Goal: Information Seeking & Learning: Learn about a topic

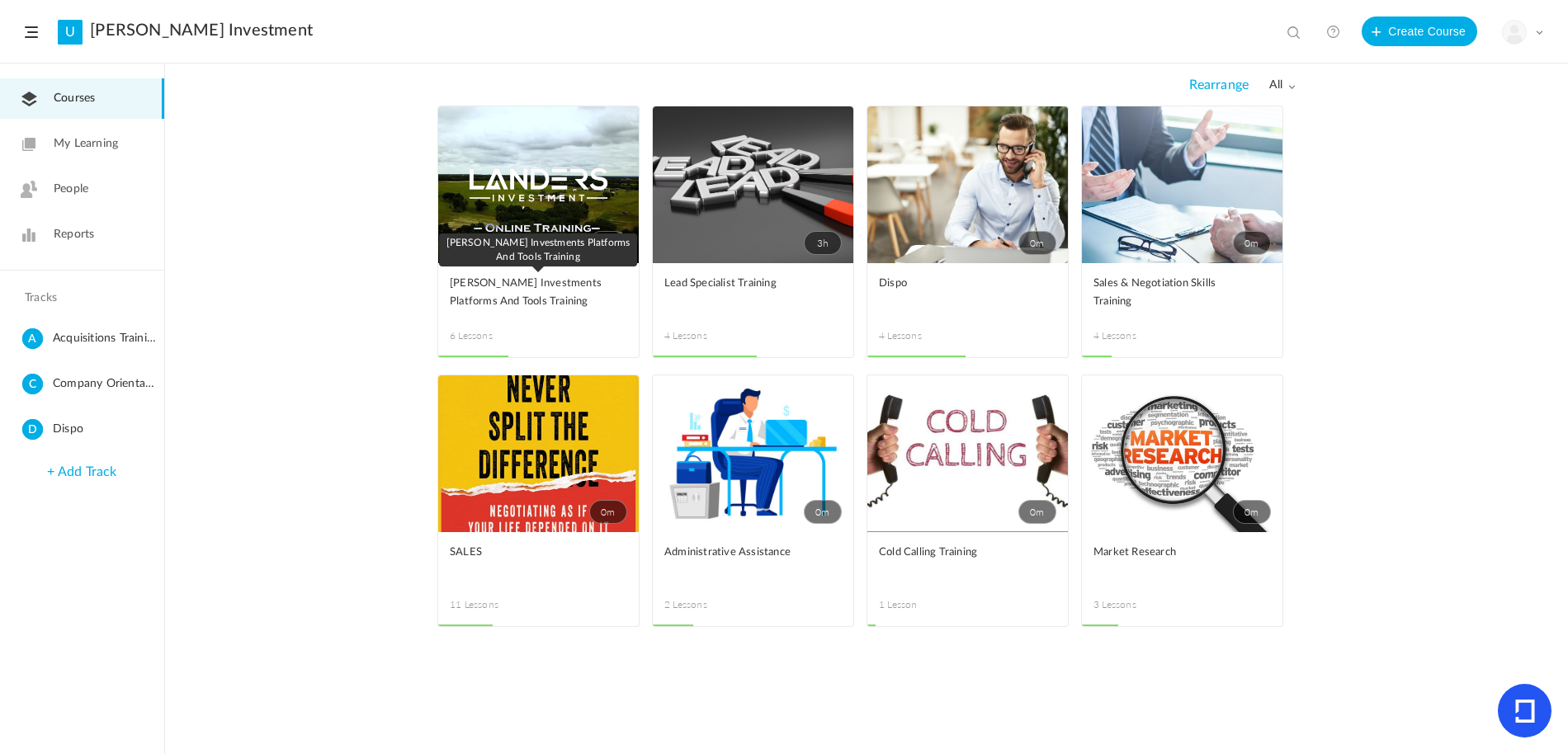
click at [583, 299] on span "[PERSON_NAME] Investments Platforms And Tools Training" at bounding box center [526, 292] width 153 height 36
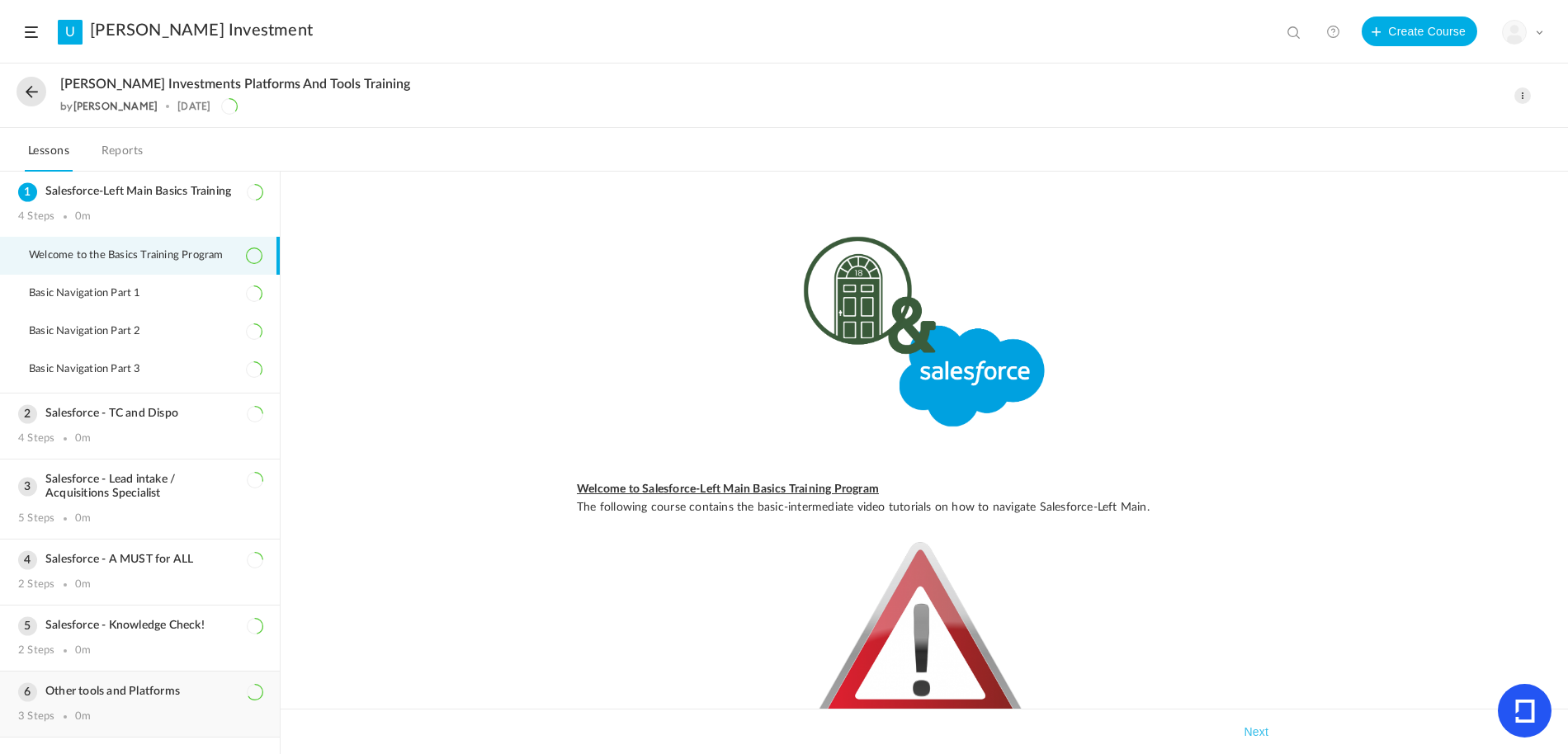
click at [137, 700] on div "Other tools and Platforms 3 Steps 0m" at bounding box center [139, 704] width 280 height 65
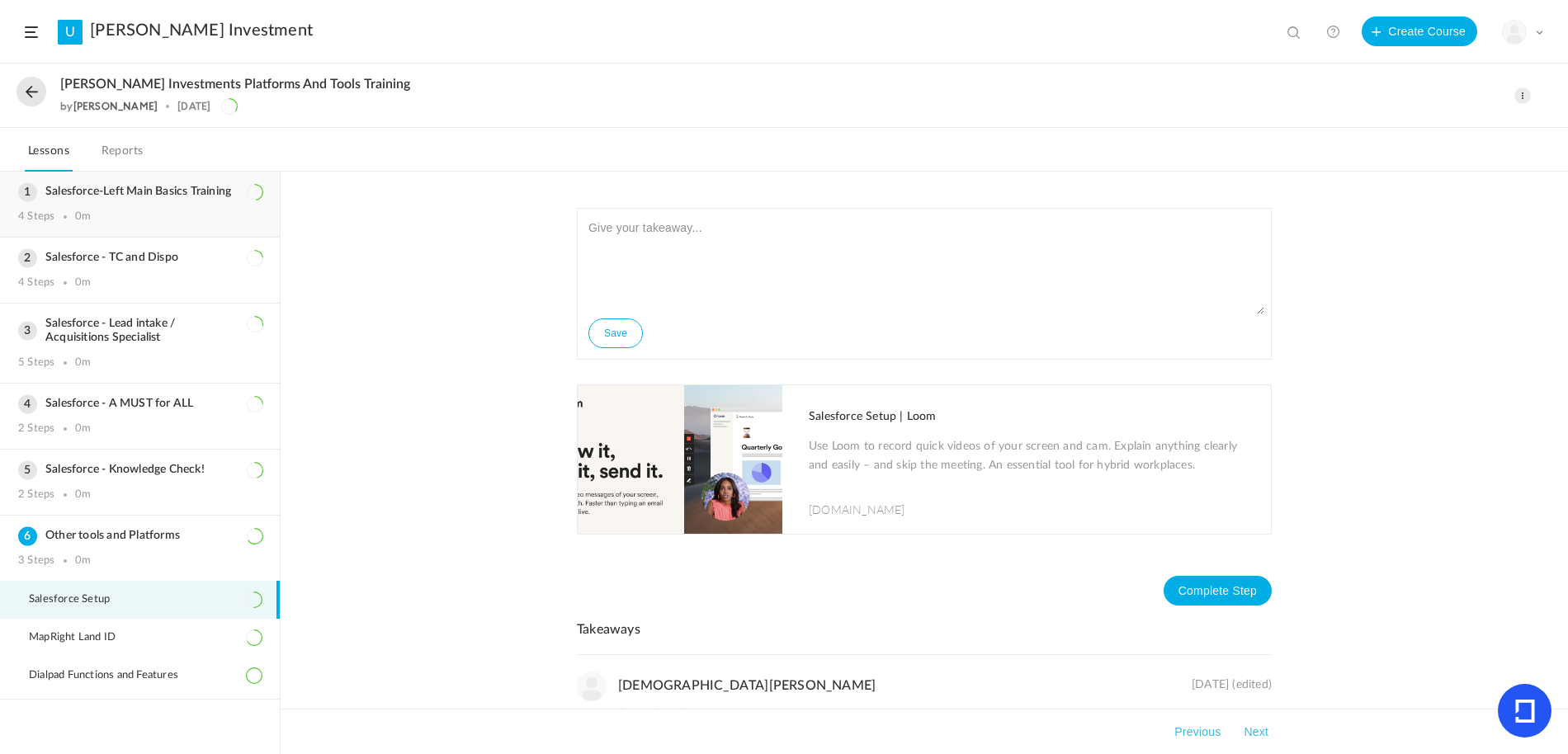
click at [119, 201] on div "Salesforce-Left Main Basics Training 4 Steps 0m" at bounding box center [139, 203] width 280 height 65
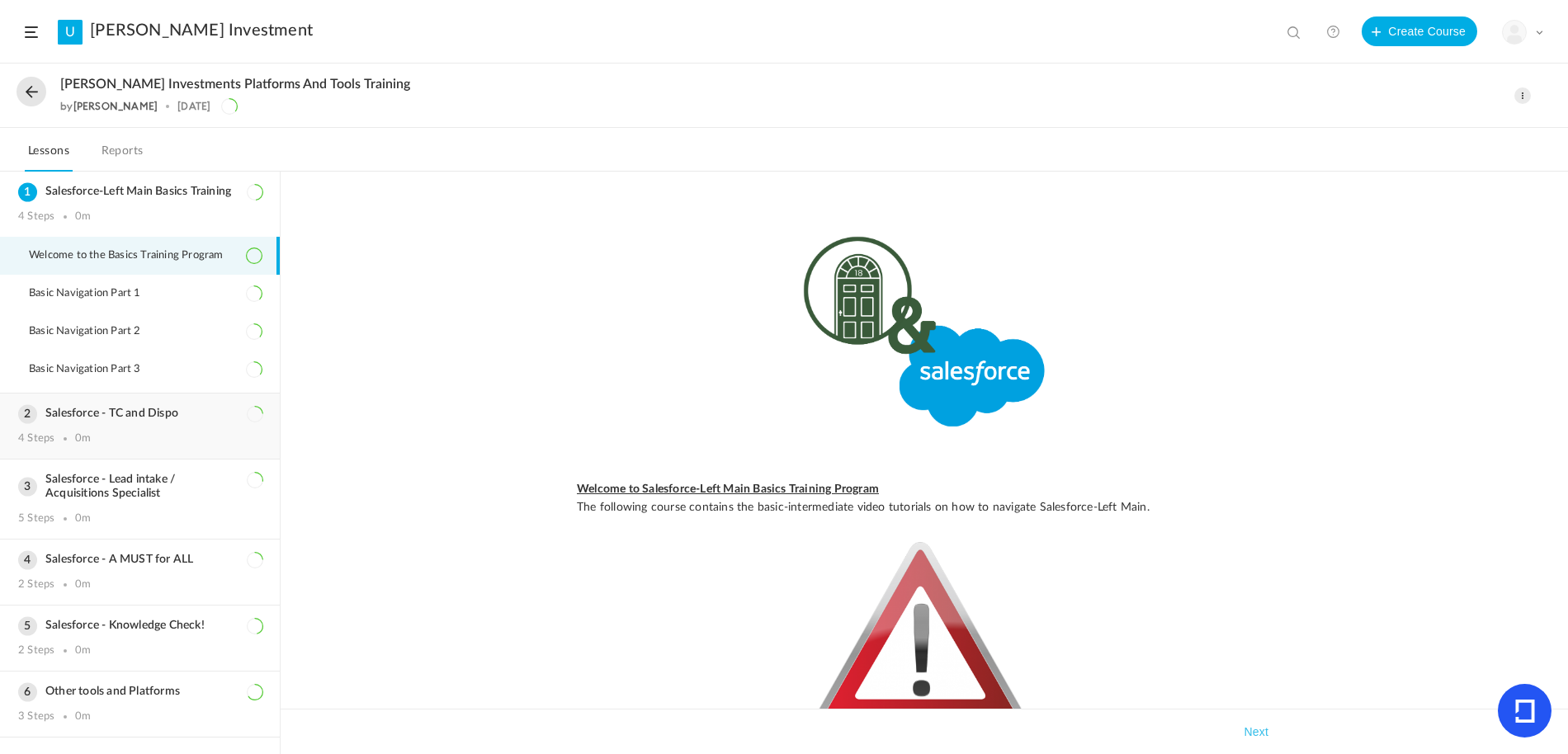
click at [207, 413] on h3 "Salesforce - TC and Dispo" at bounding box center [139, 413] width 243 height 14
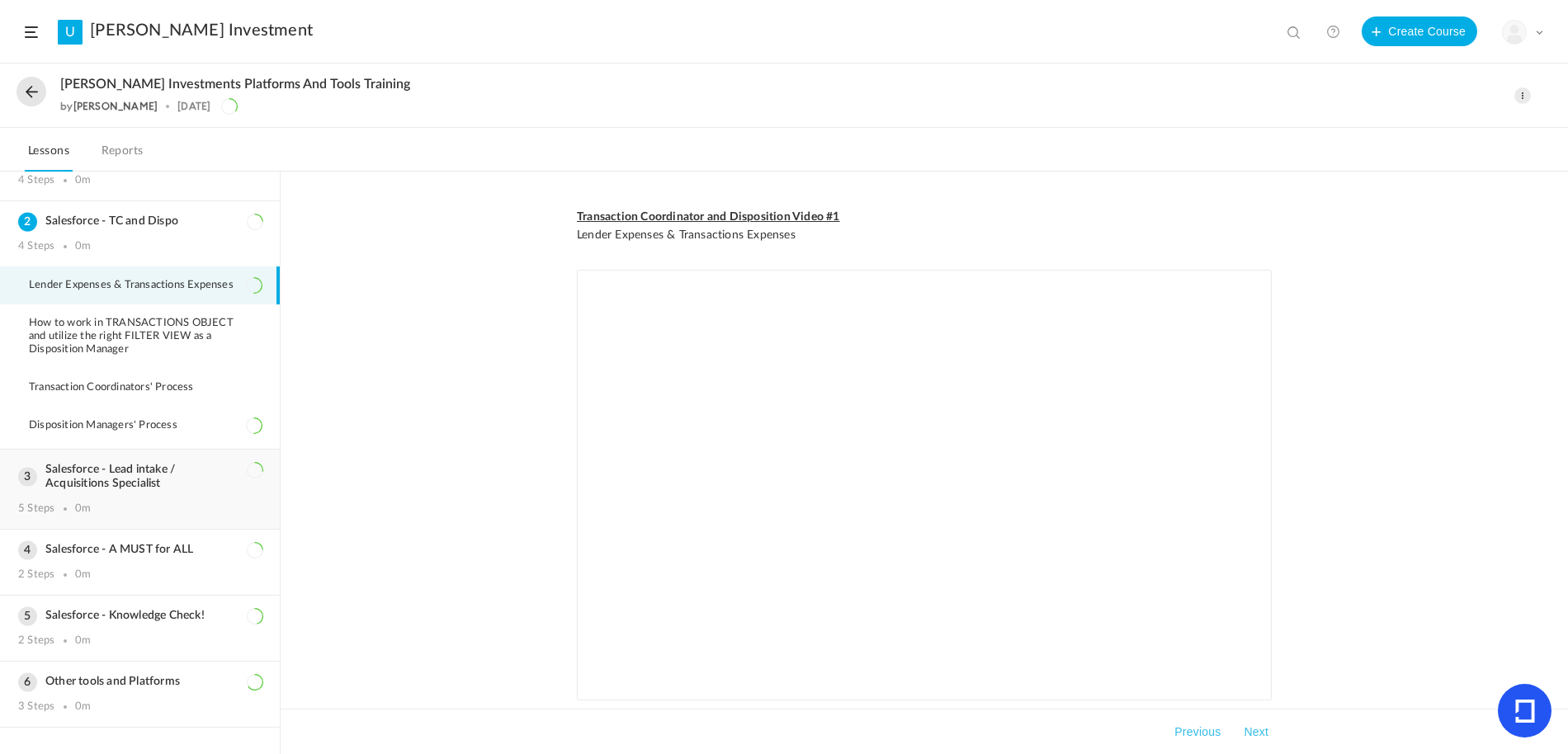
scroll to position [39, 0]
click at [165, 466] on h3 "Salesforce - Lead intake / Acquisitions Specialist" at bounding box center [139, 473] width 243 height 28
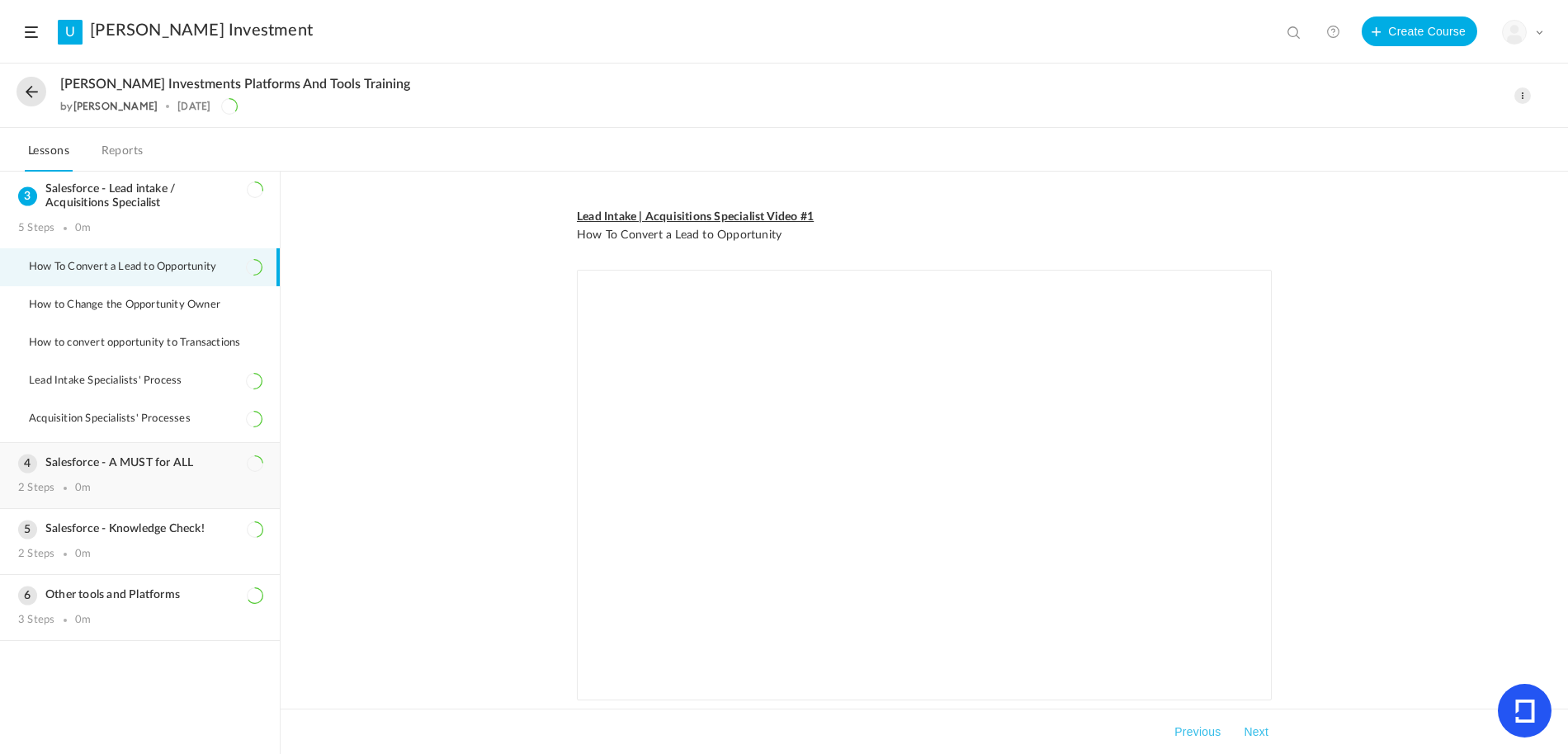
scroll to position [148, 0]
click at [153, 467] on h3 "Salesforce - A MUST for ALL" at bounding box center [139, 463] width 243 height 14
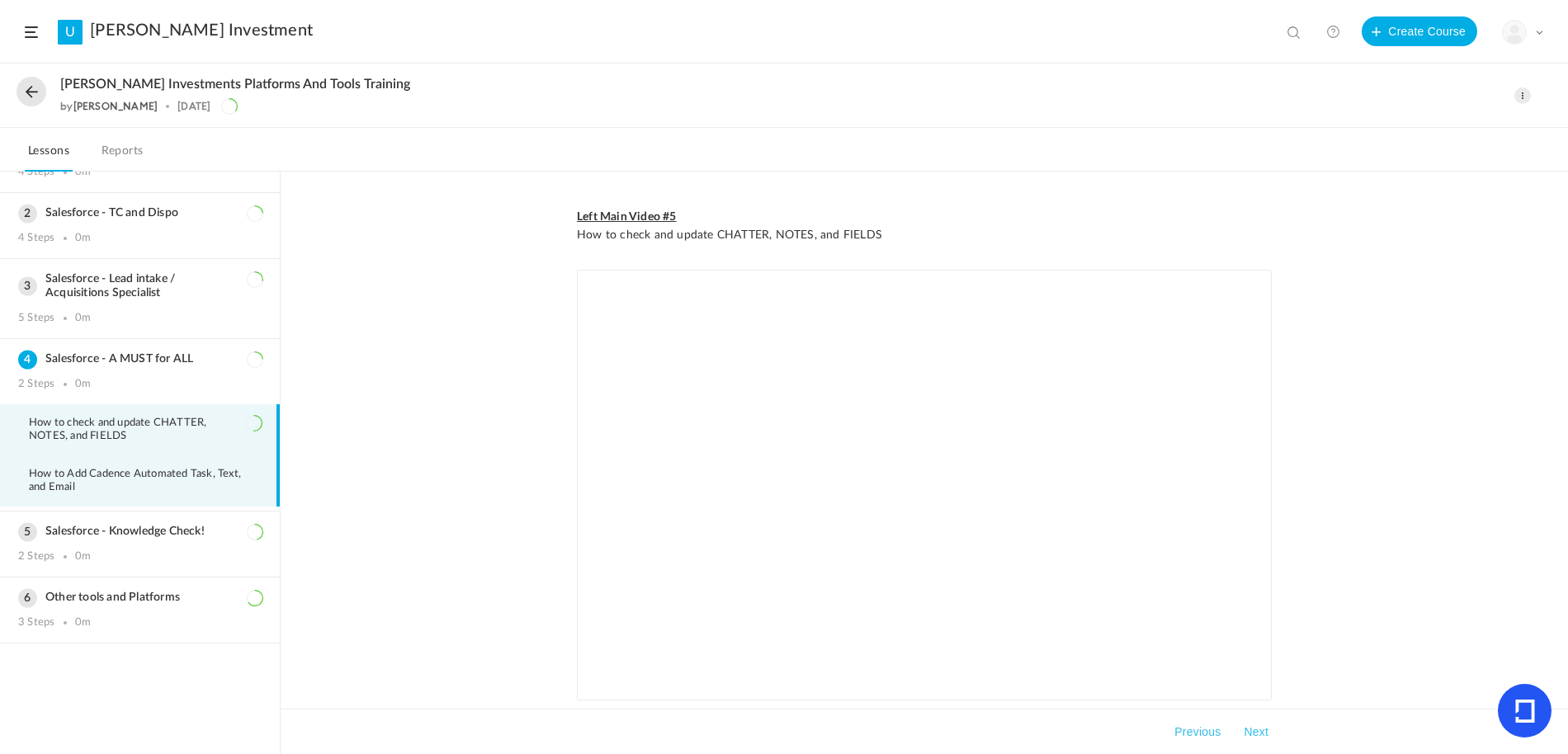
scroll to position [47, 0]
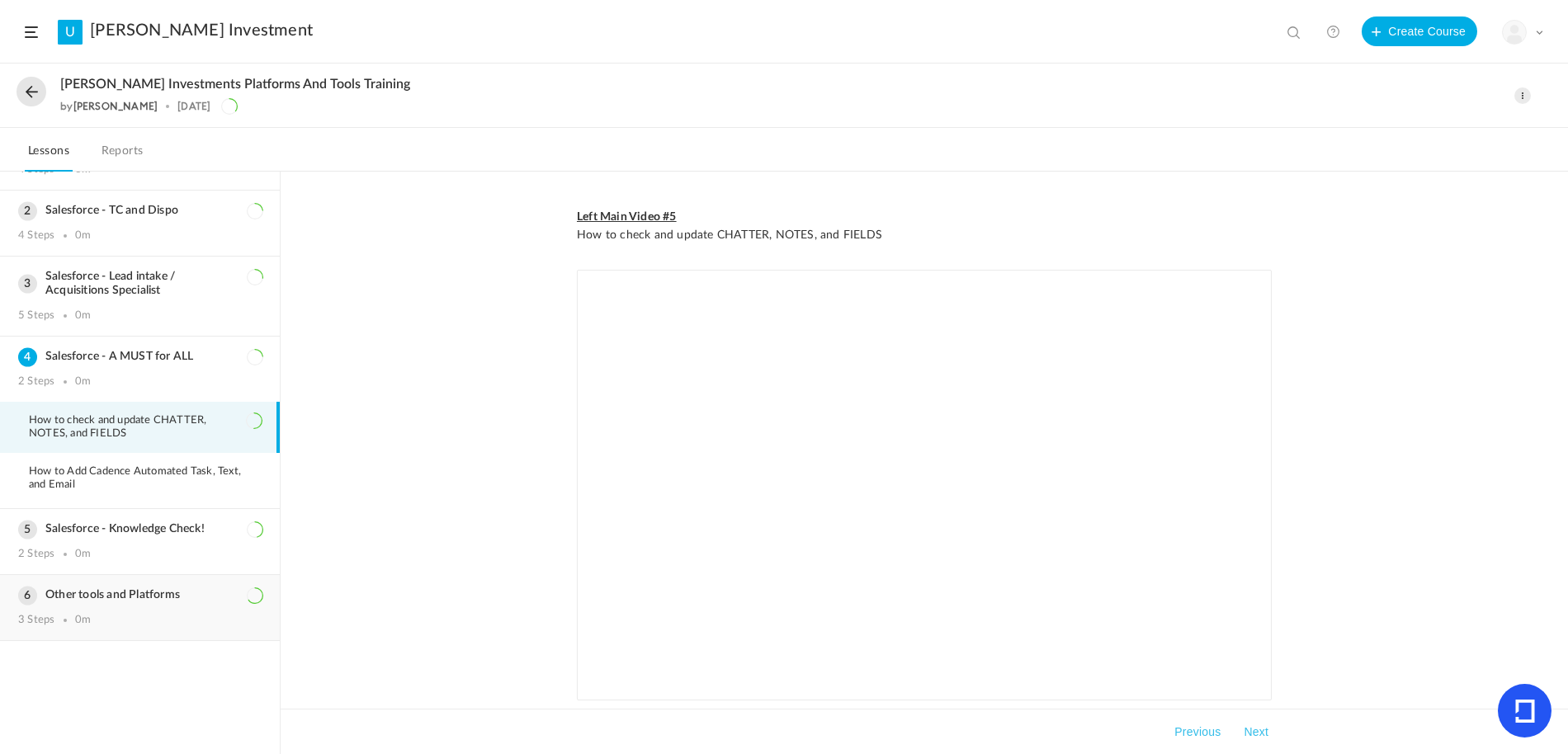
click at [106, 594] on h3 "Other tools and Platforms" at bounding box center [139, 595] width 243 height 14
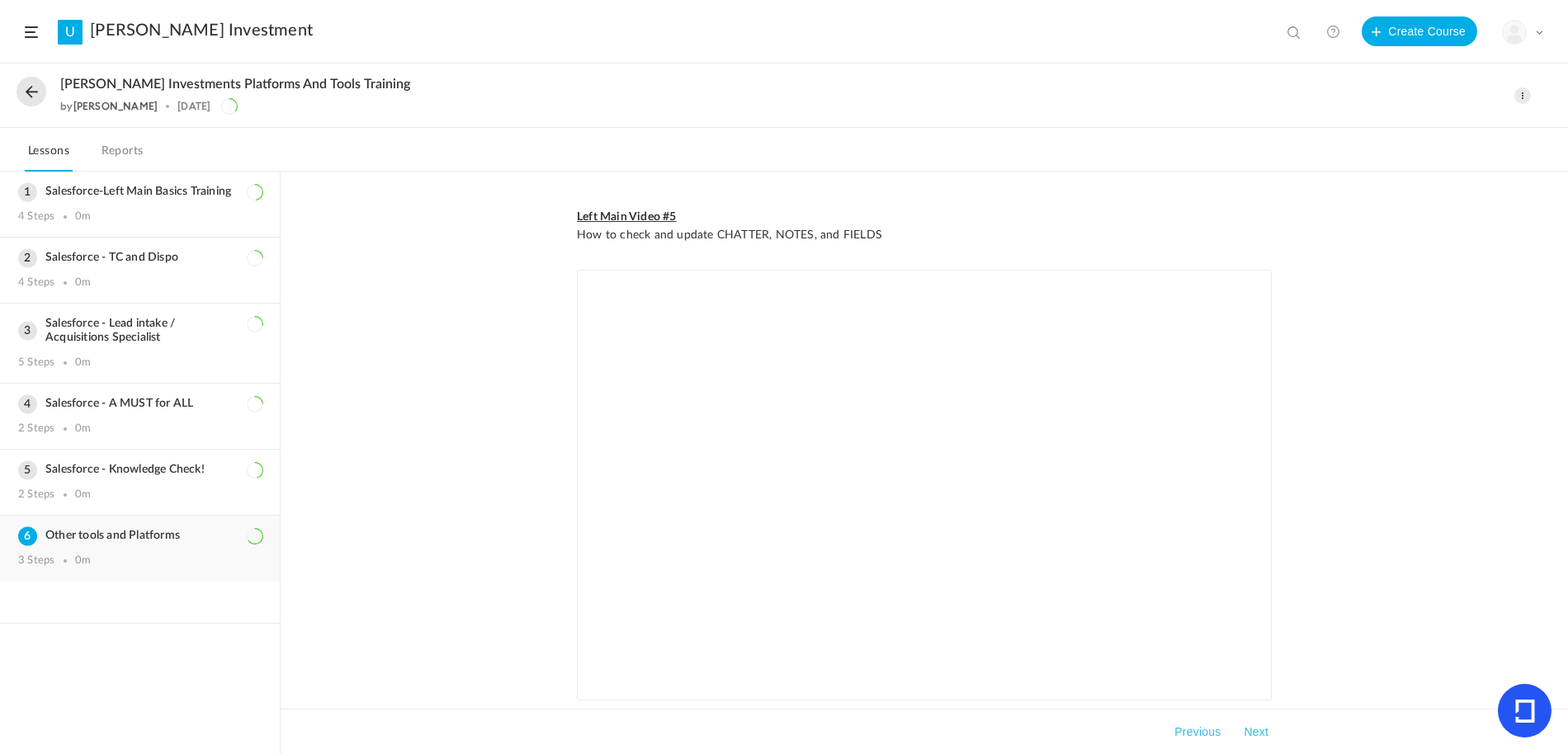
scroll to position [0, 0]
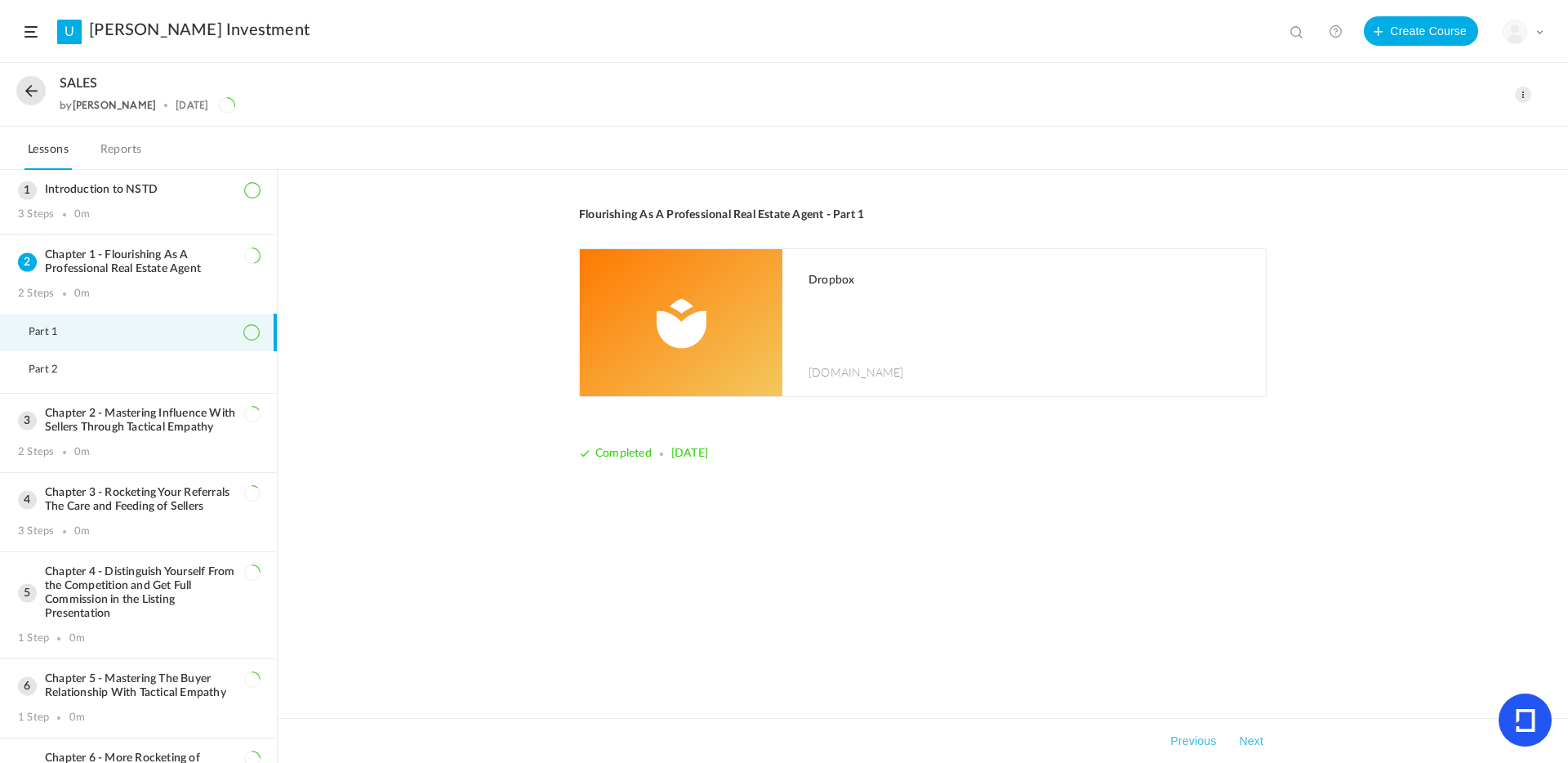
scroll to position [65, 0]
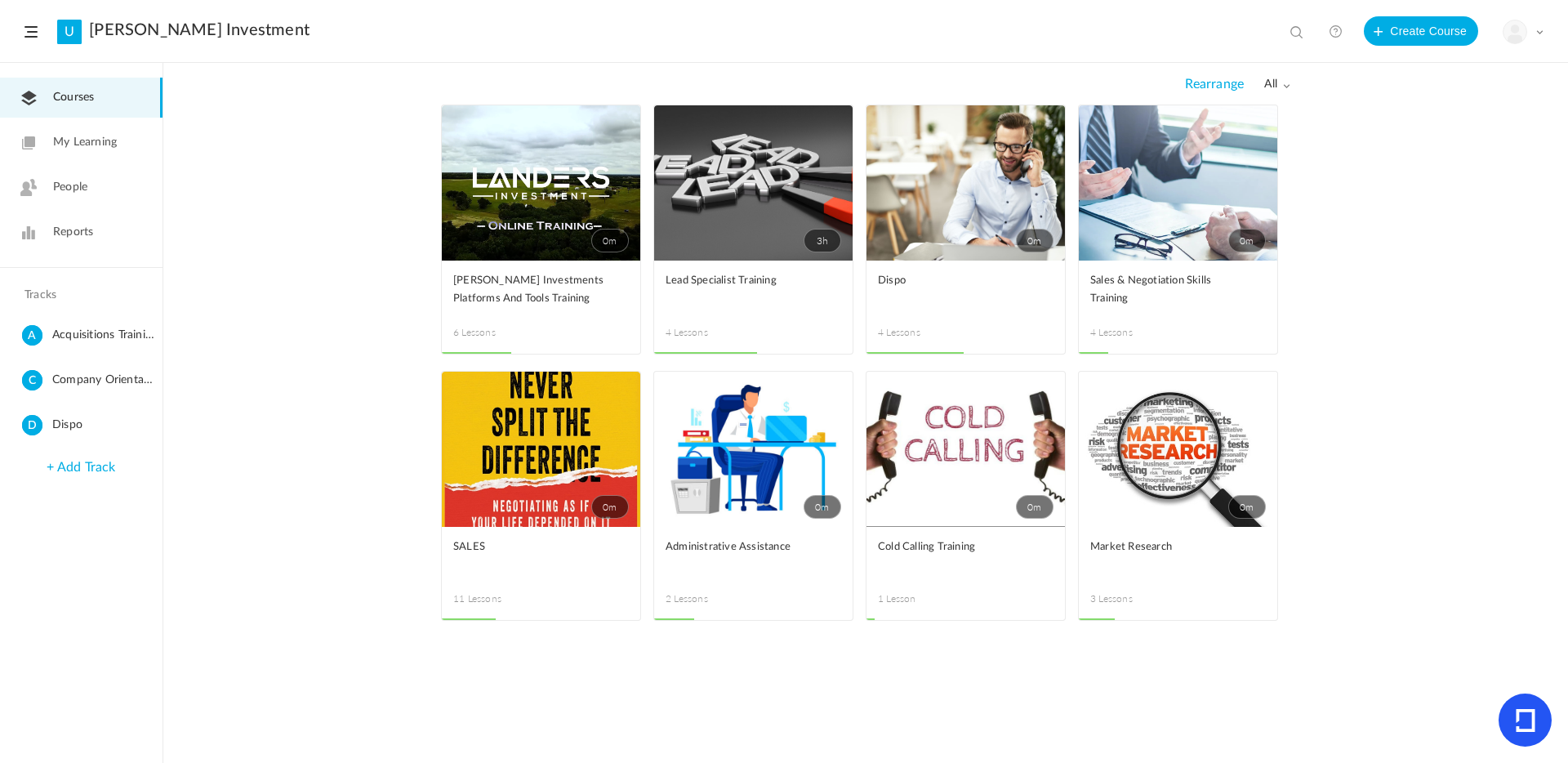
click at [766, 421] on link "0m" at bounding box center [753, 450] width 198 height 155
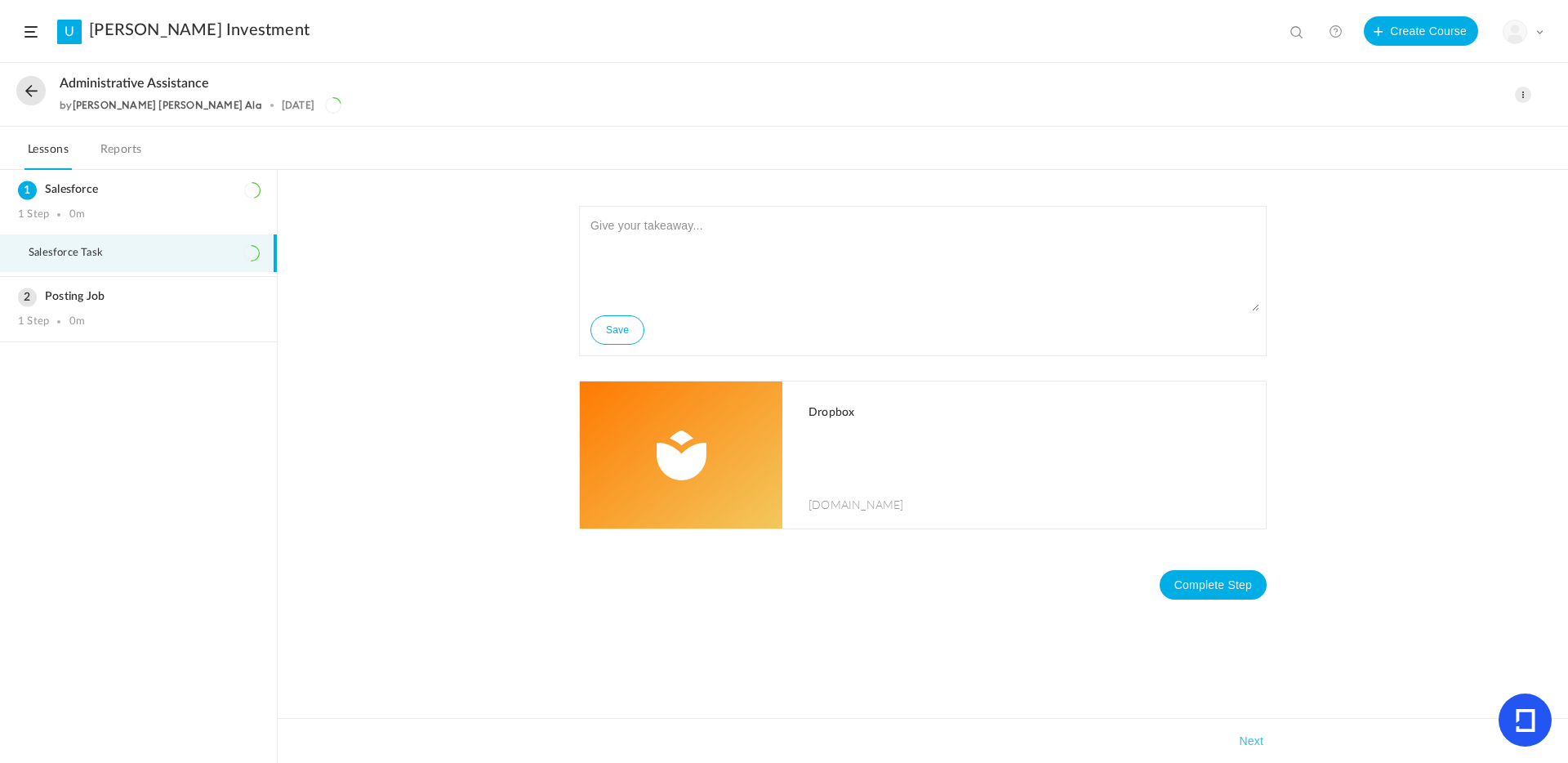
click at [706, 443] on img at bounding box center [680, 454] width 202 height 147
click at [111, 303] on h3 "Posting Job" at bounding box center [138, 297] width 241 height 13
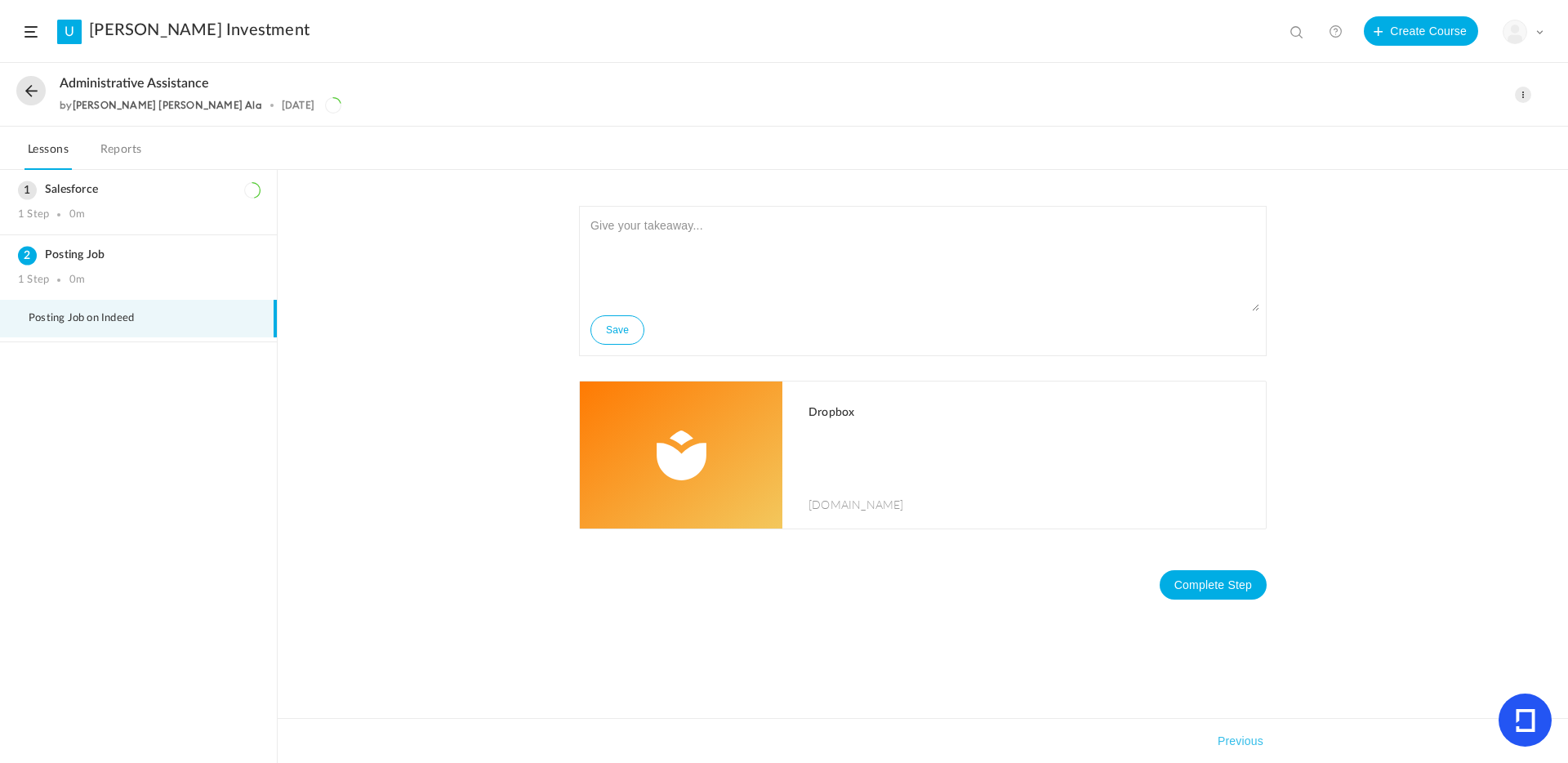
click at [891, 455] on p at bounding box center [1029, 453] width 441 height 41
click at [106, 203] on div "Salesforce 1 Step 0m" at bounding box center [138, 201] width 277 height 64
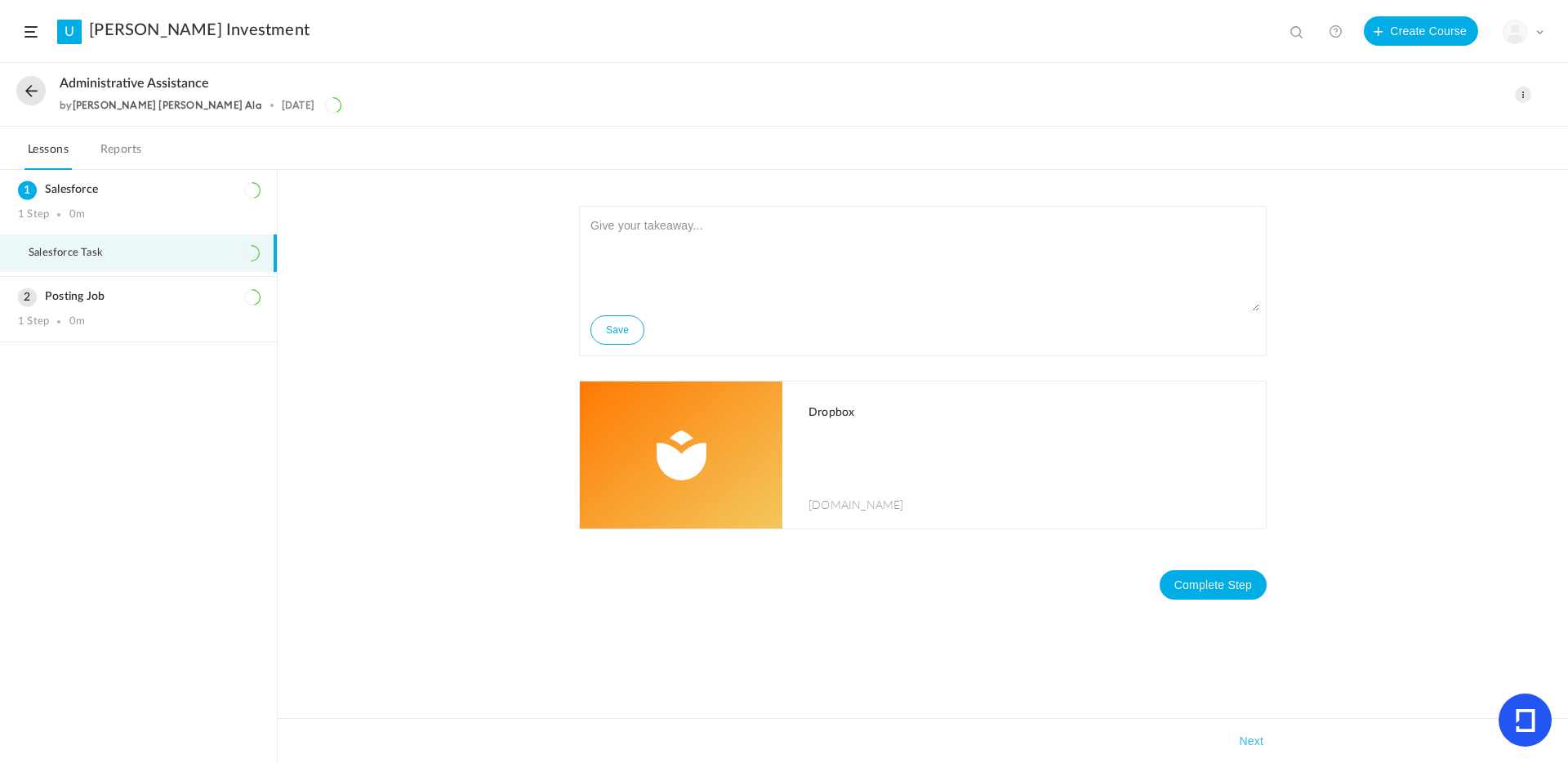
click at [37, 87] on button at bounding box center [31, 90] width 30 height 30
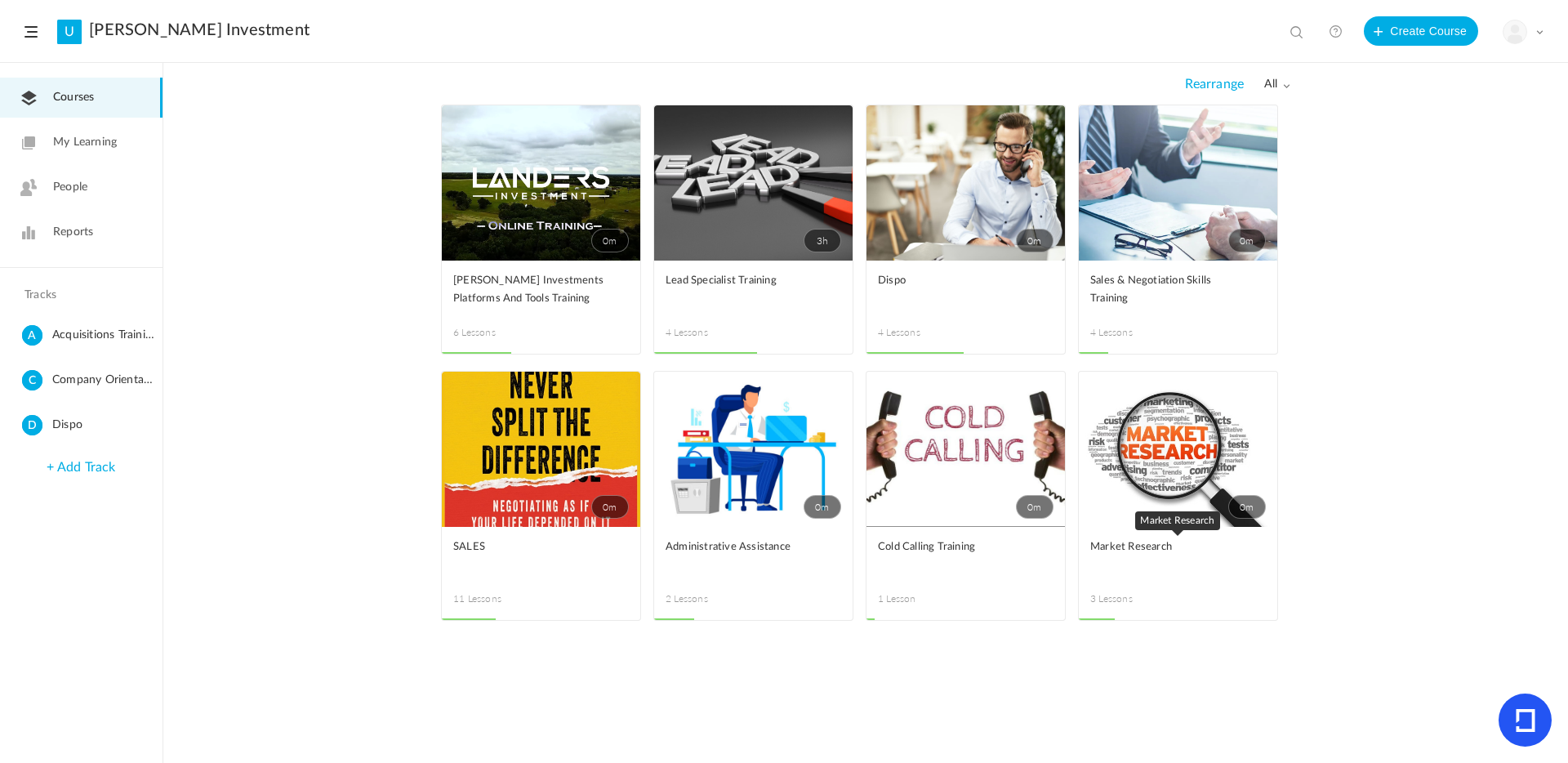
click at [1110, 559] on link "Market Research" at bounding box center [1178, 557] width 175 height 36
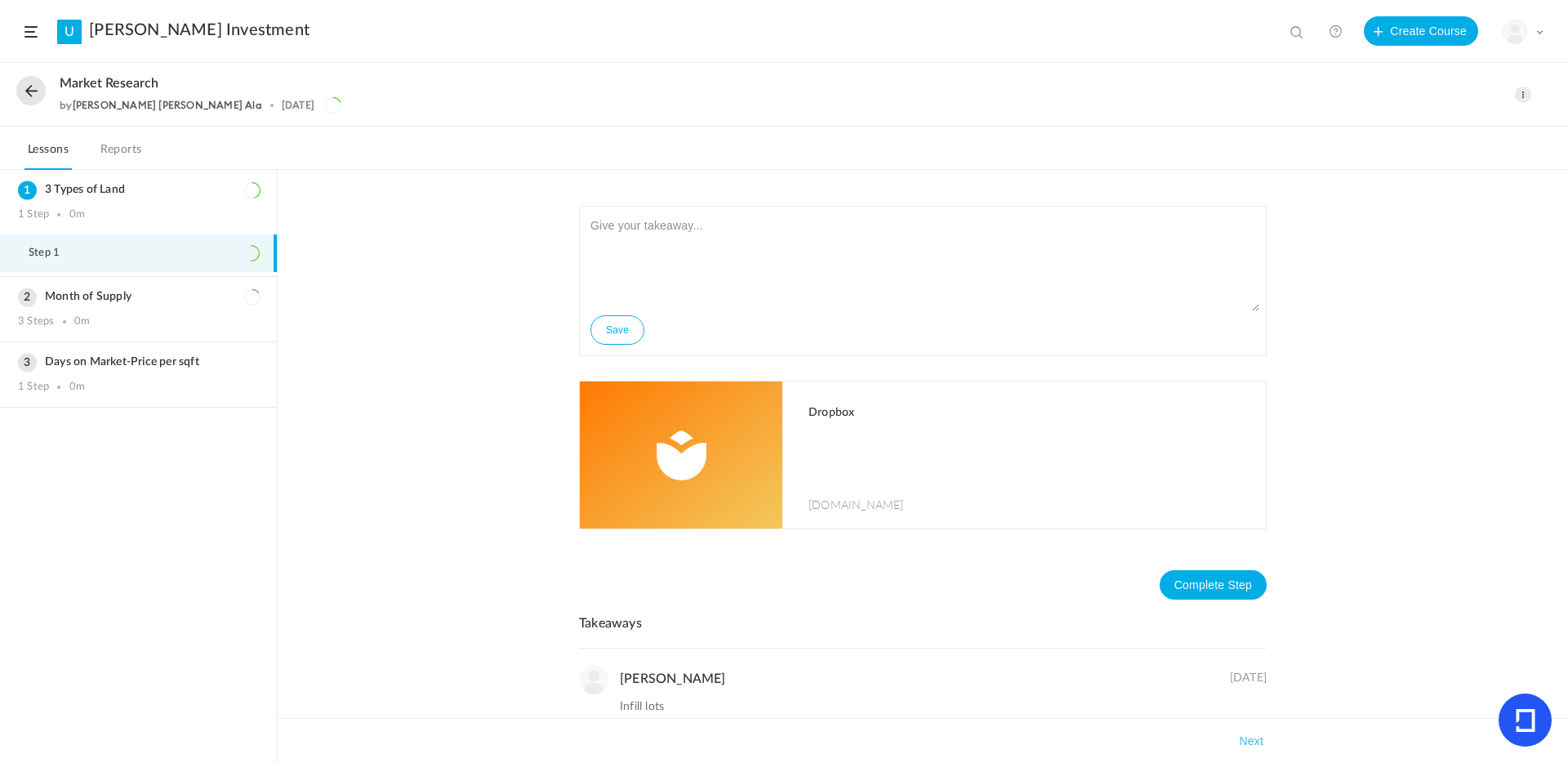
click at [854, 459] on p at bounding box center [1029, 453] width 441 height 41
click at [106, 296] on h3 "Month of Supply" at bounding box center [138, 297] width 241 height 13
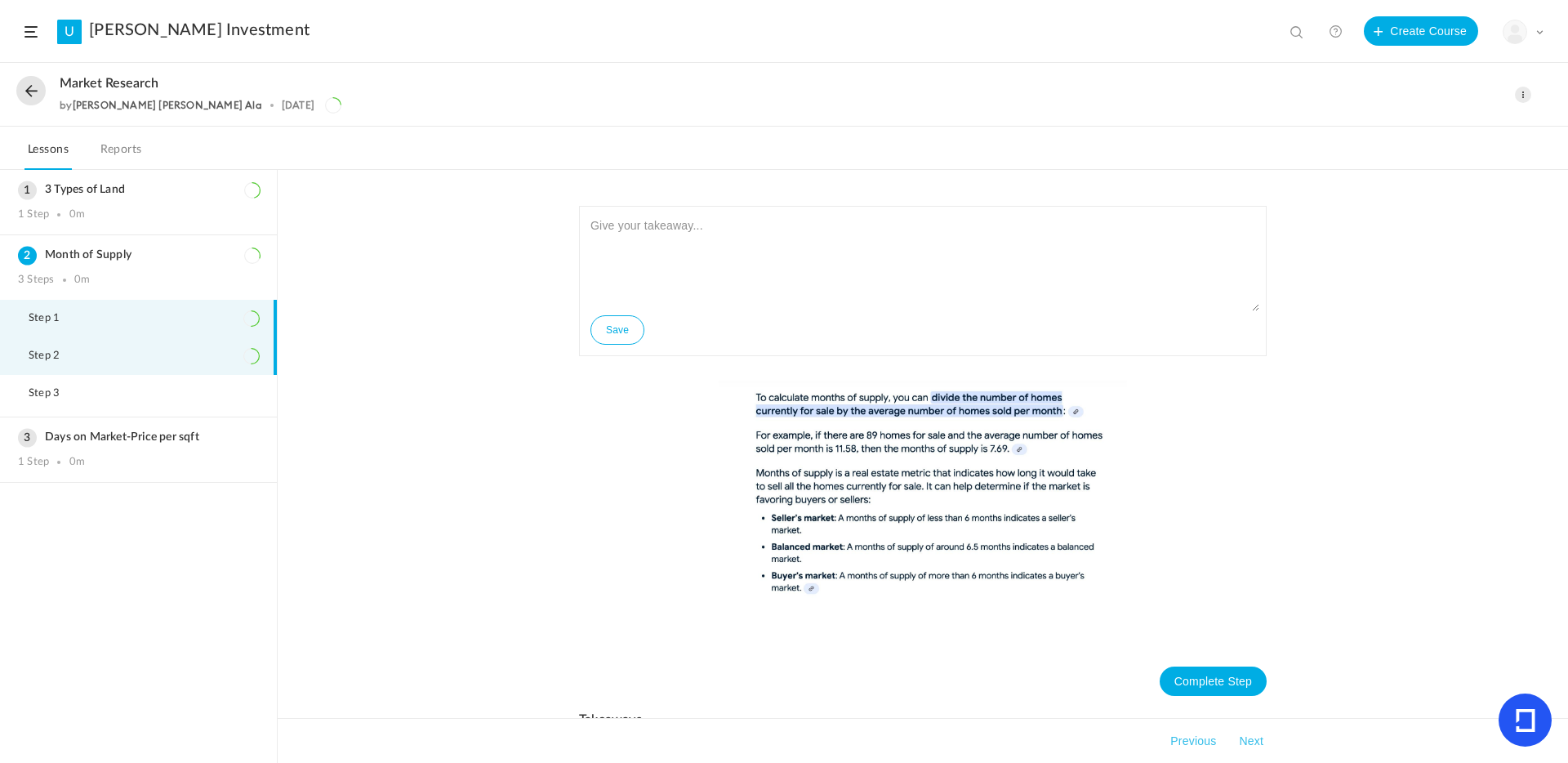
click at [87, 355] on li "Step 2" at bounding box center [138, 356] width 277 height 37
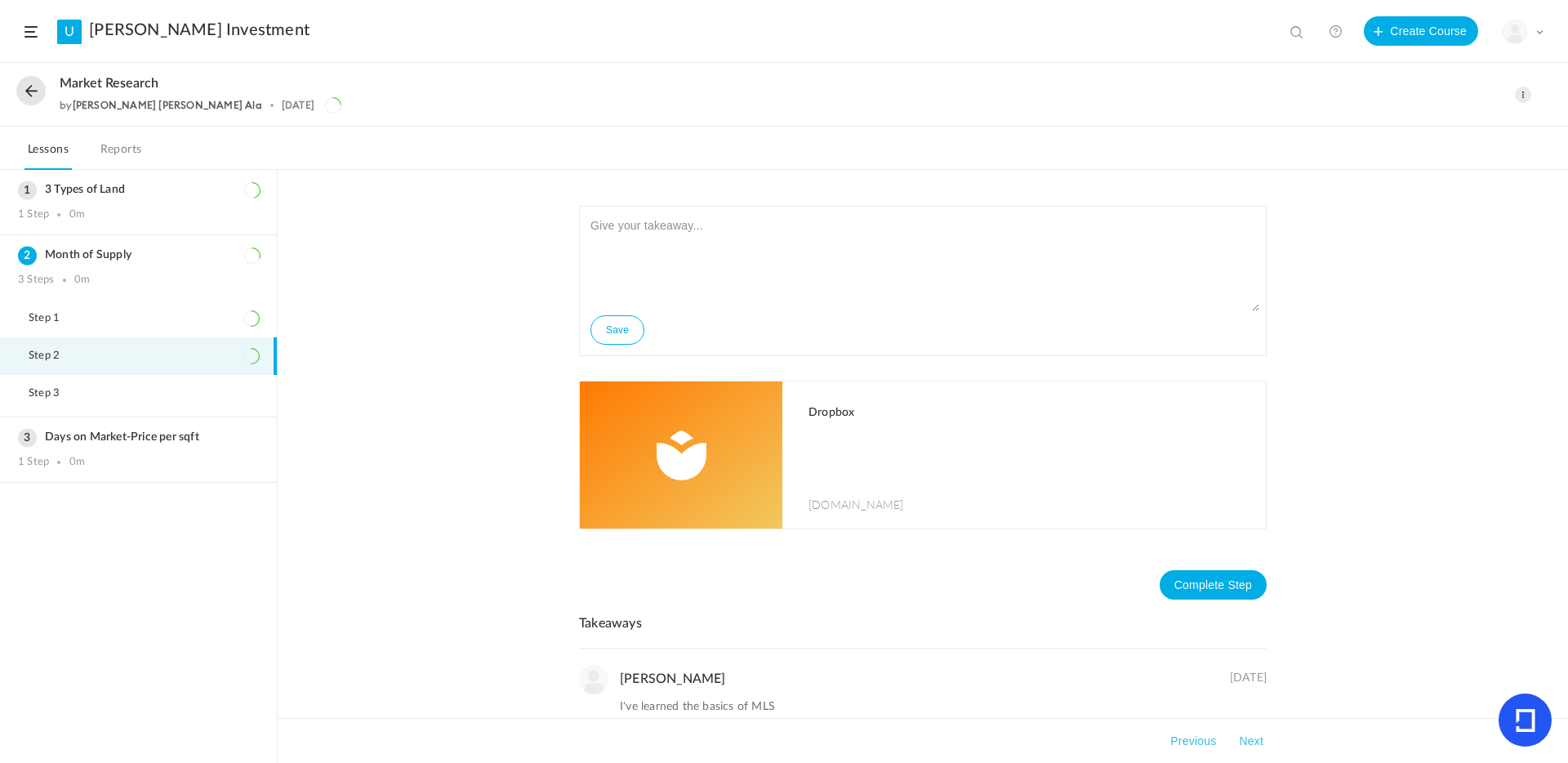
click at [804, 441] on div "Dropbox dropbox.com" at bounding box center [1029, 454] width 473 height 147
click at [93, 196] on h3 "3 Types of Land" at bounding box center [138, 190] width 241 height 13
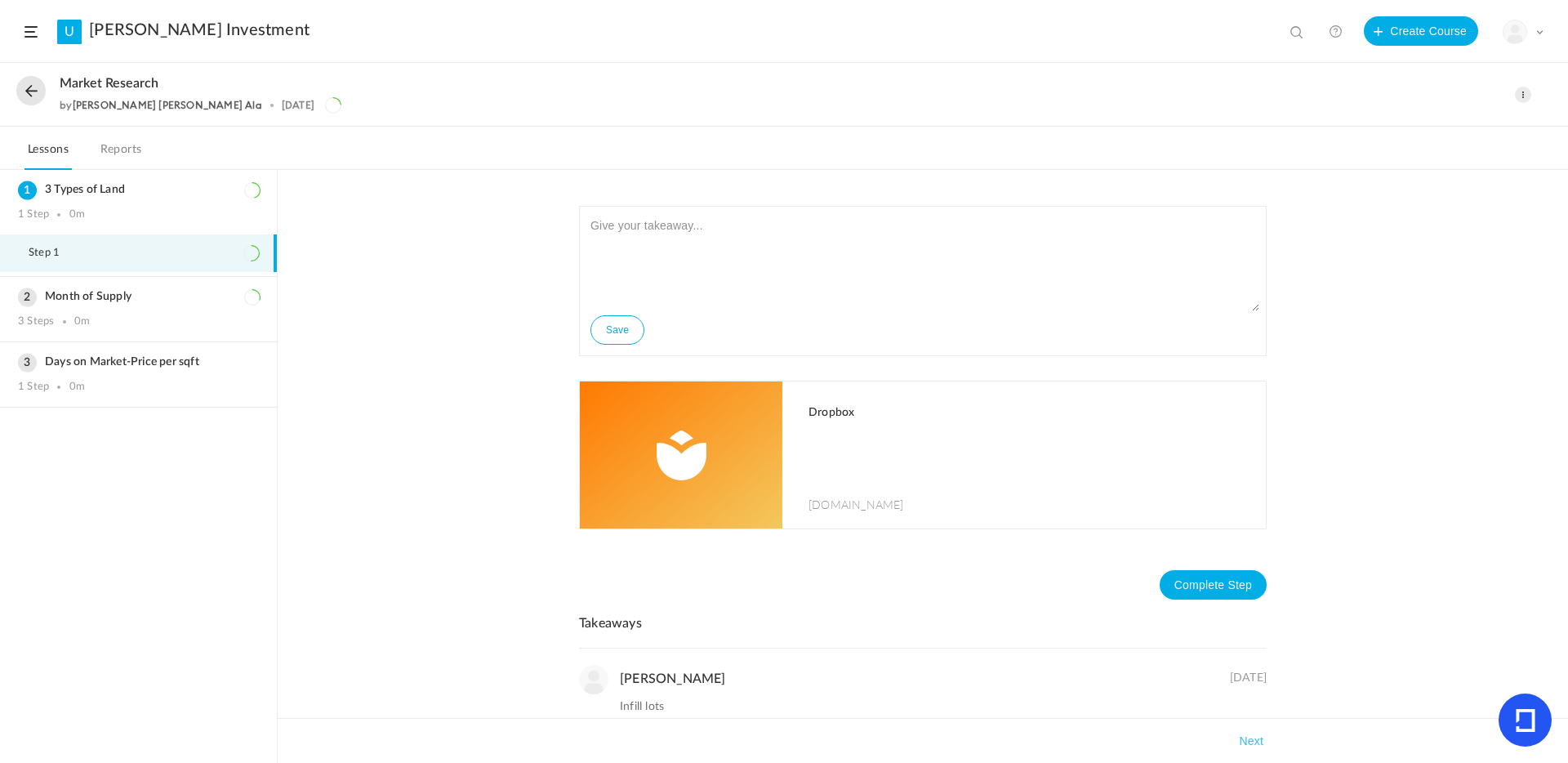
click at [135, 254] on li "Step 1" at bounding box center [138, 253] width 277 height 37
click at [132, 192] on h3 "3 Types of Land" at bounding box center [138, 190] width 241 height 13
click at [63, 191] on h3 "3 Types of Land" at bounding box center [138, 190] width 241 height 13
click at [75, 189] on h3 "3 Types of Land" at bounding box center [138, 190] width 241 height 13
click at [105, 150] on link "Reports" at bounding box center [121, 154] width 48 height 31
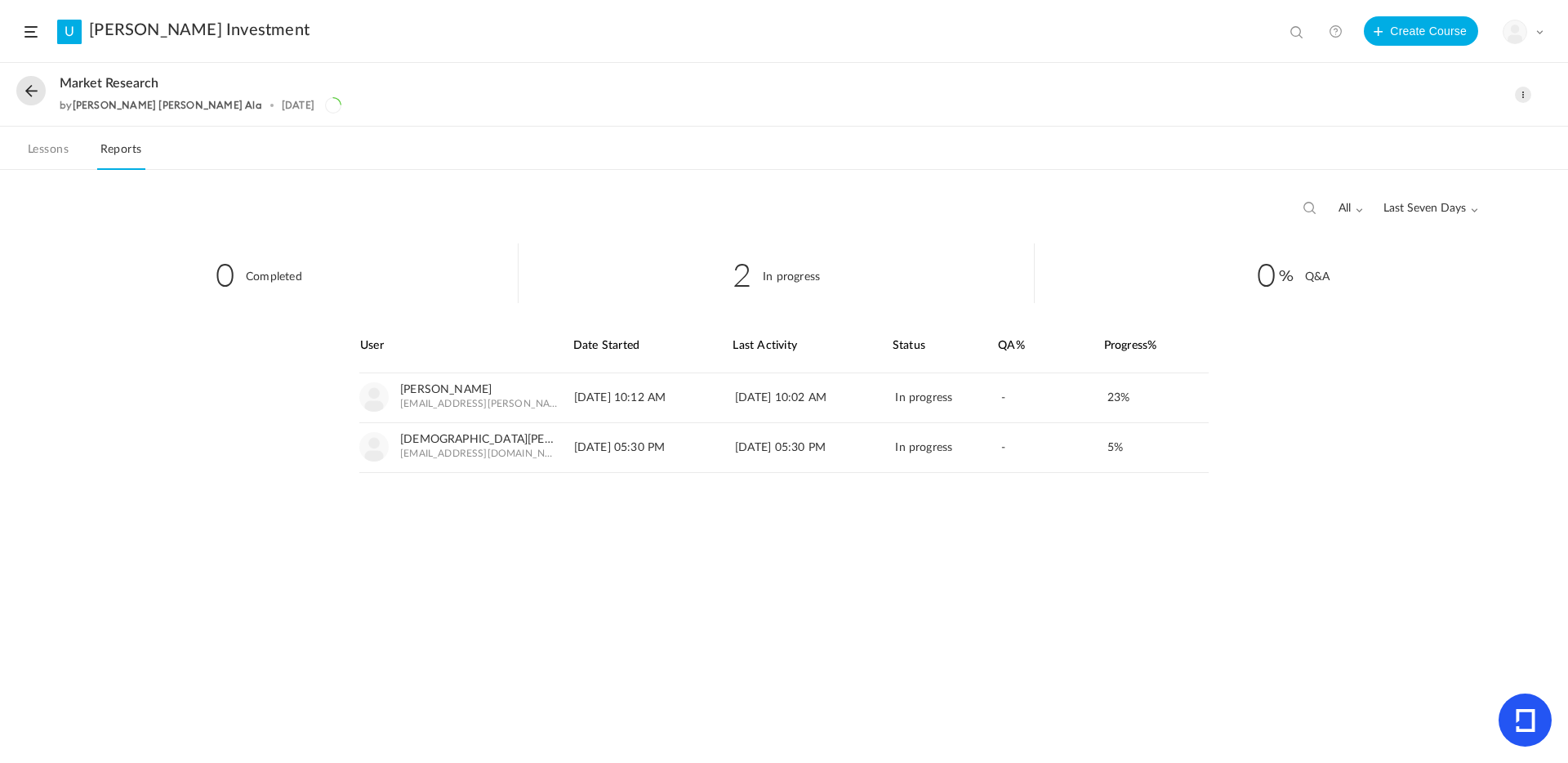
click at [53, 151] on link "Lessons" at bounding box center [48, 154] width 47 height 31
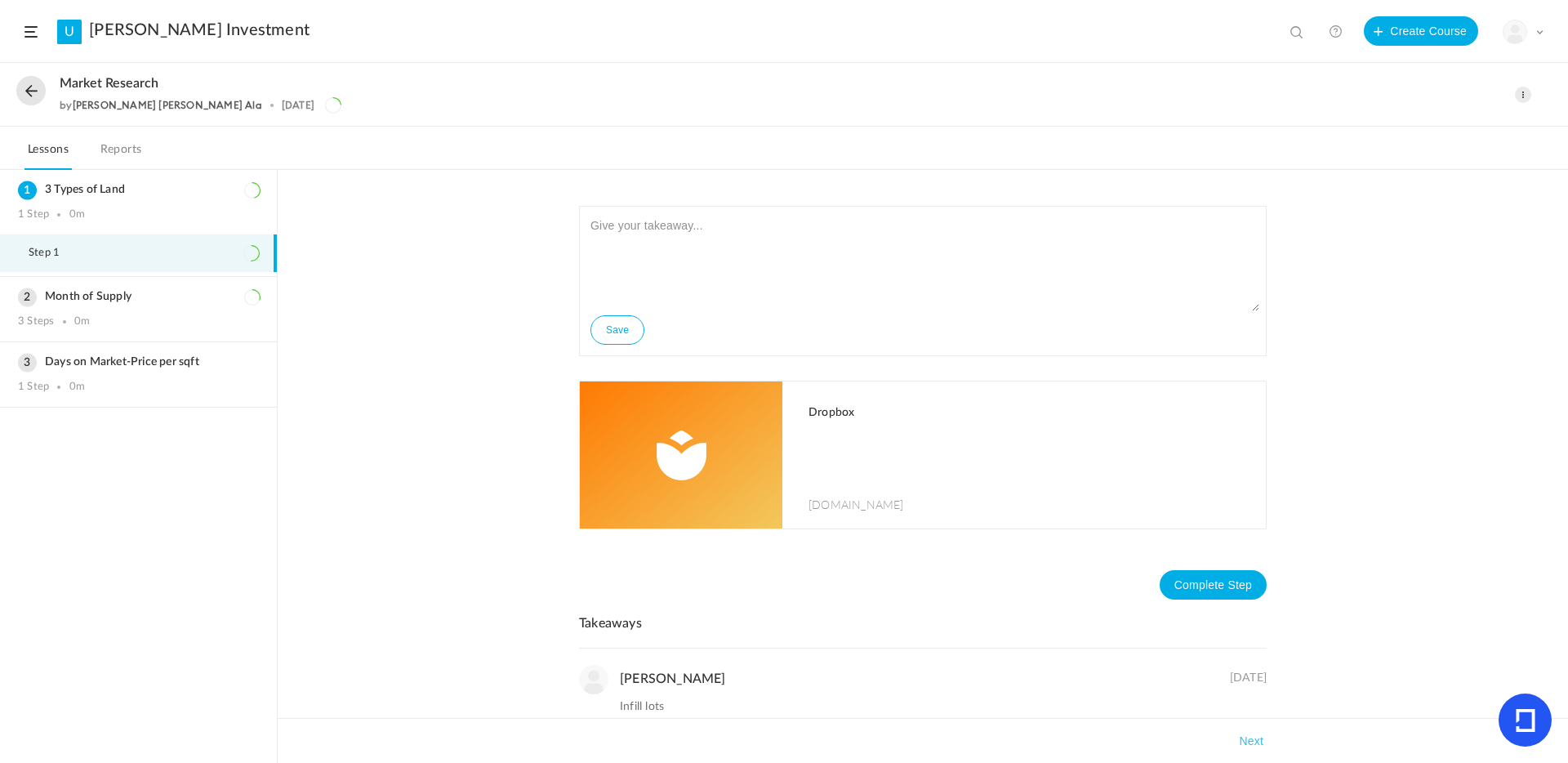
click at [25, 89] on button at bounding box center [31, 90] width 30 height 30
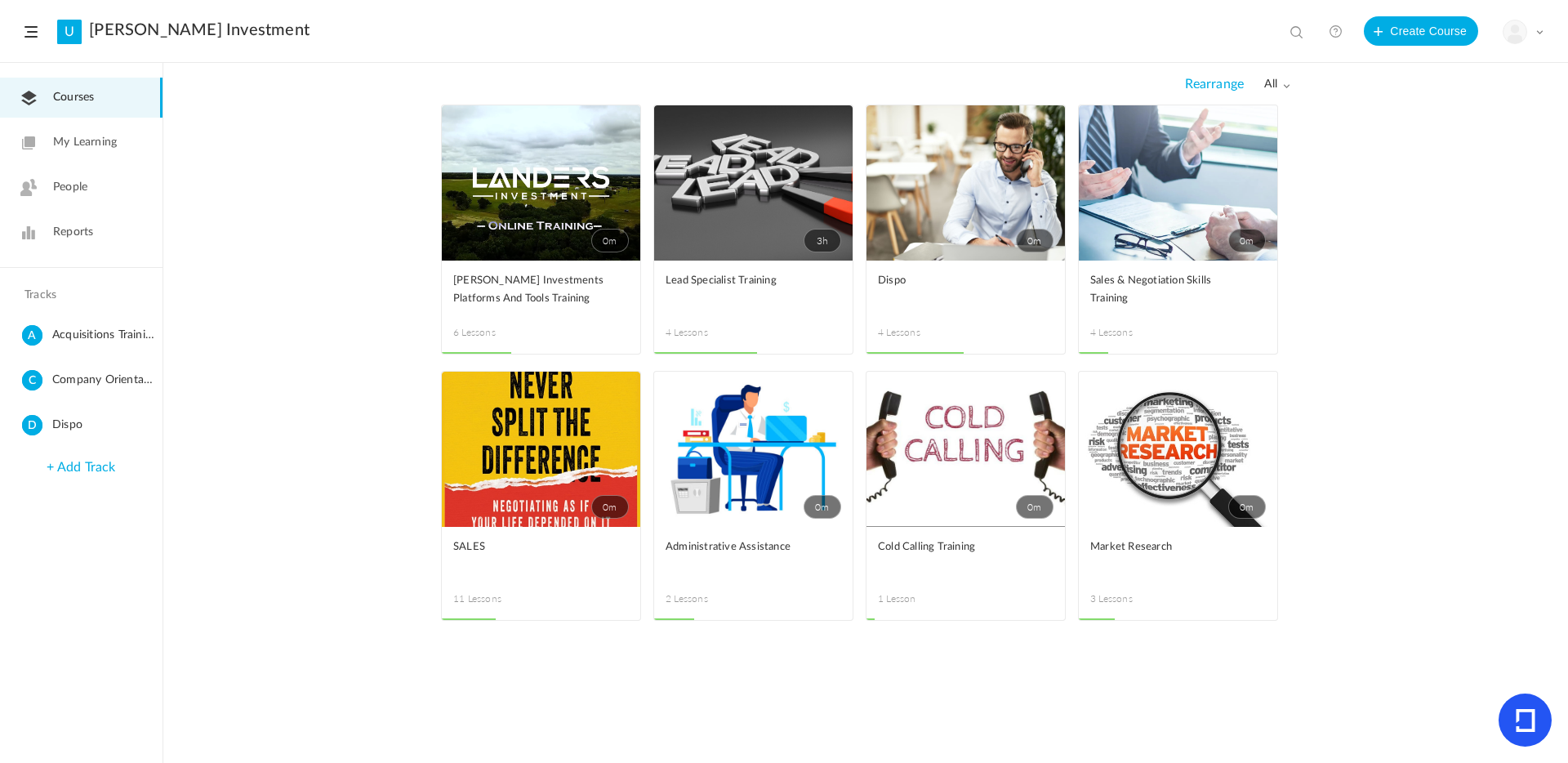
click at [1126, 423] on link "0m" at bounding box center [1178, 450] width 198 height 155
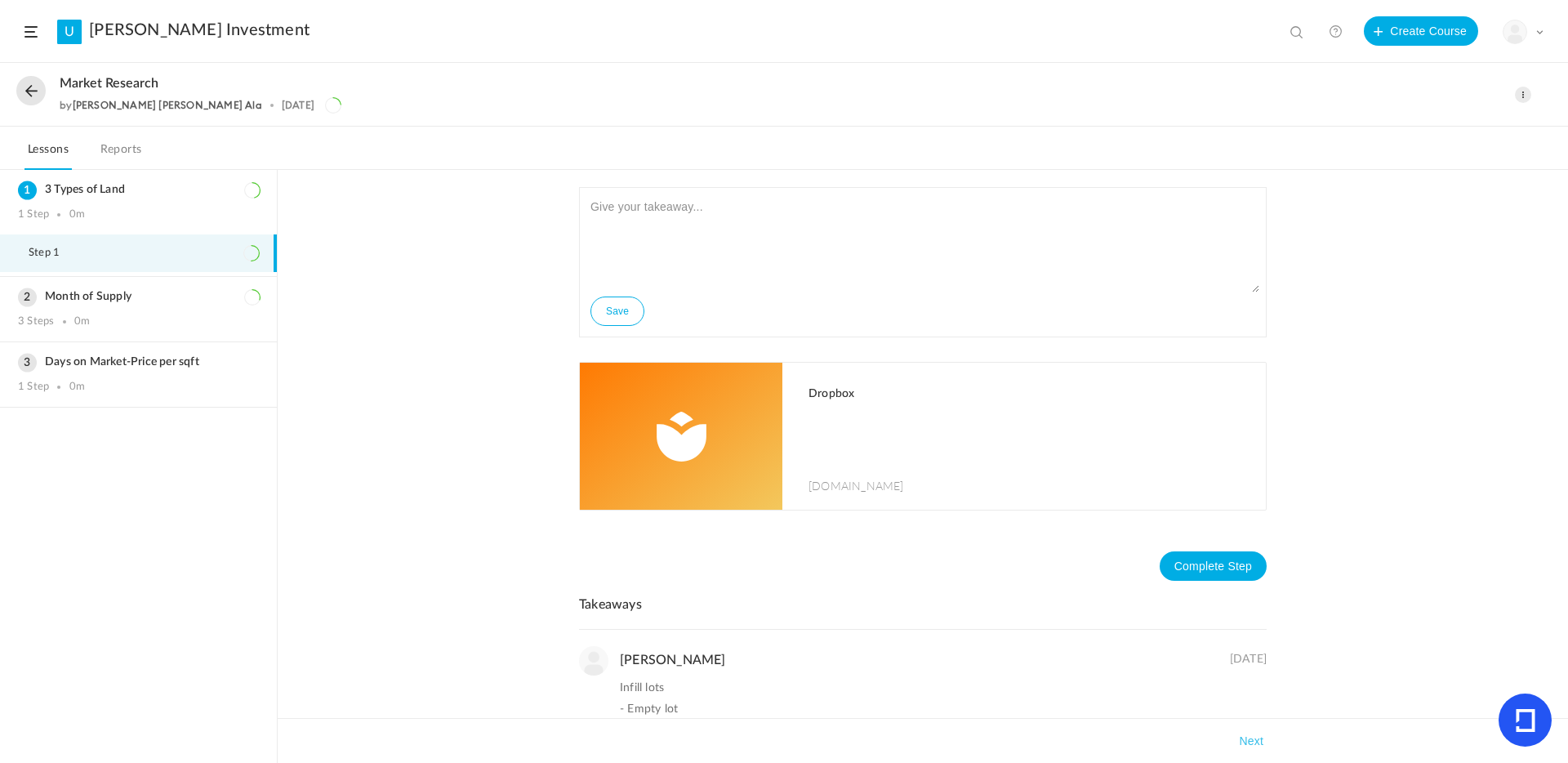
scroll to position [46, 0]
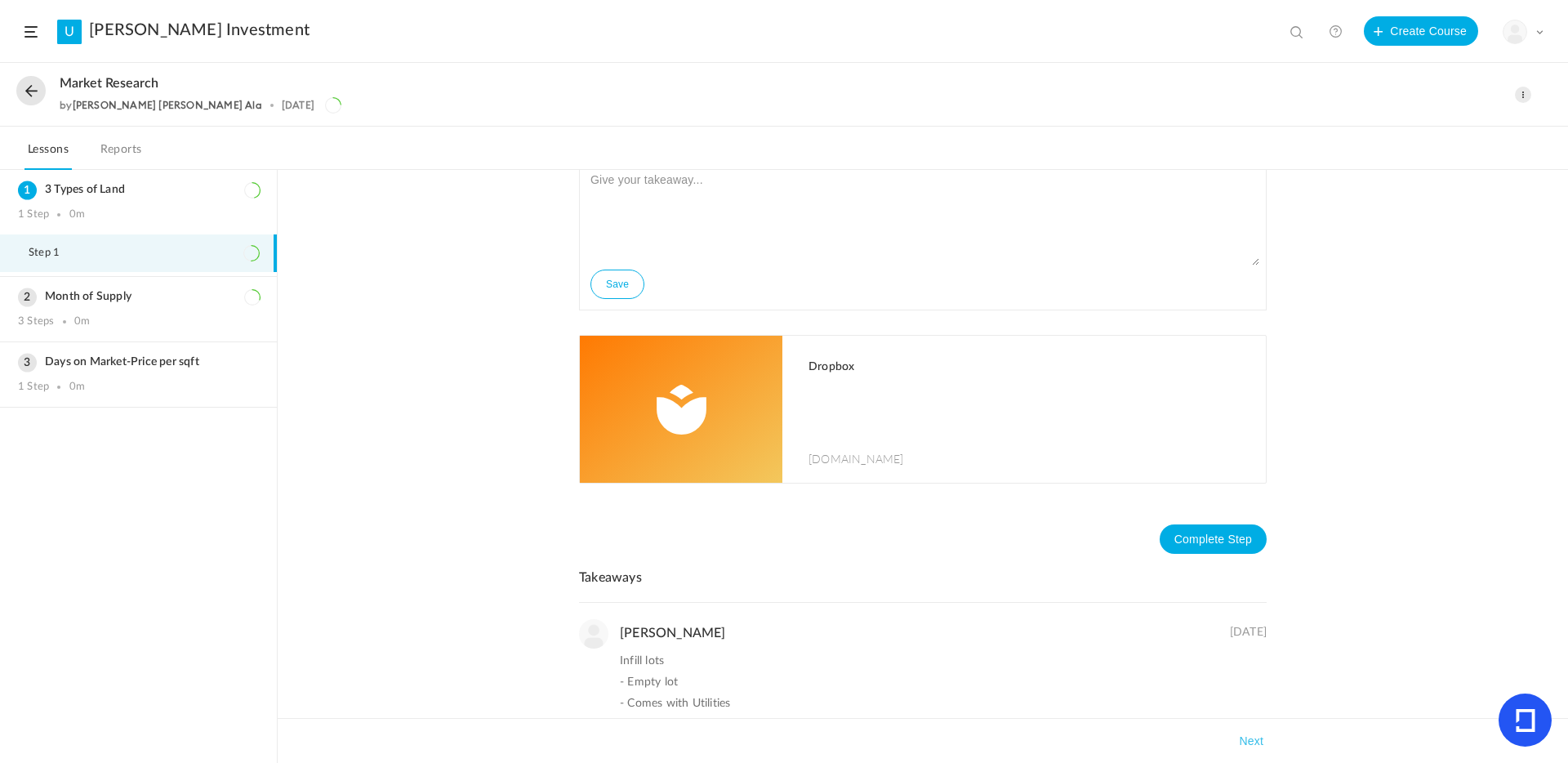
click at [156, 245] on li "Step 1" at bounding box center [138, 253] width 277 height 37
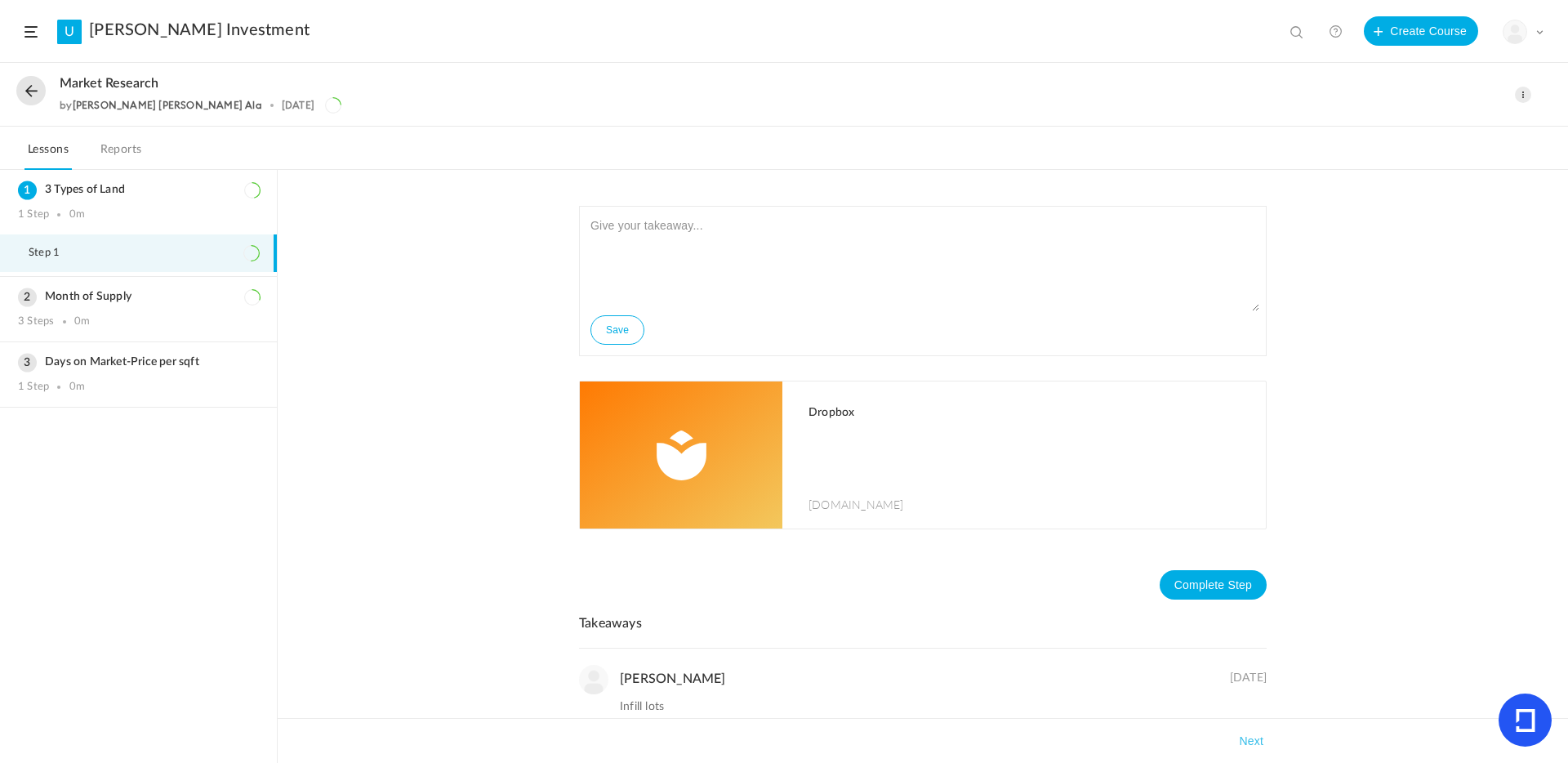
click at [1516, 94] on span at bounding box center [1523, 94] width 16 height 16
click at [1422, 121] on link "Edit" at bounding box center [1454, 131] width 153 height 31
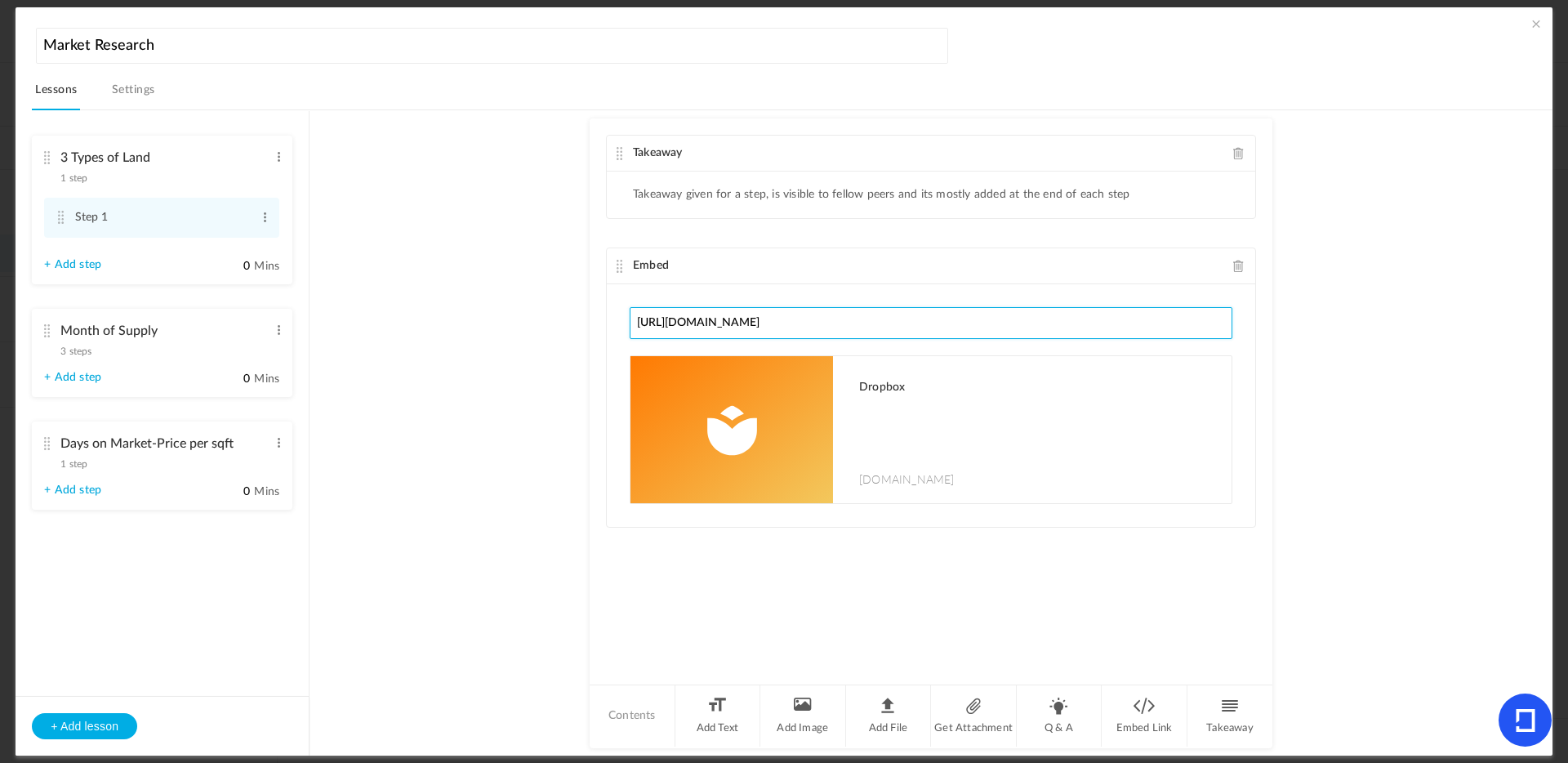
click at [993, 329] on input "https://www.dropbox.com/scl/fi/8g5cku5qqe4j74w7tu6k4/3-Type-of-Lands.mp4?rlkey=…" at bounding box center [931, 322] width 603 height 32
paste input "https://www.dropbox.com/scl/fi/eoupwrqpevwqde2i0x2wt/3-Type-of-Lands.mp4?rlkey=…"
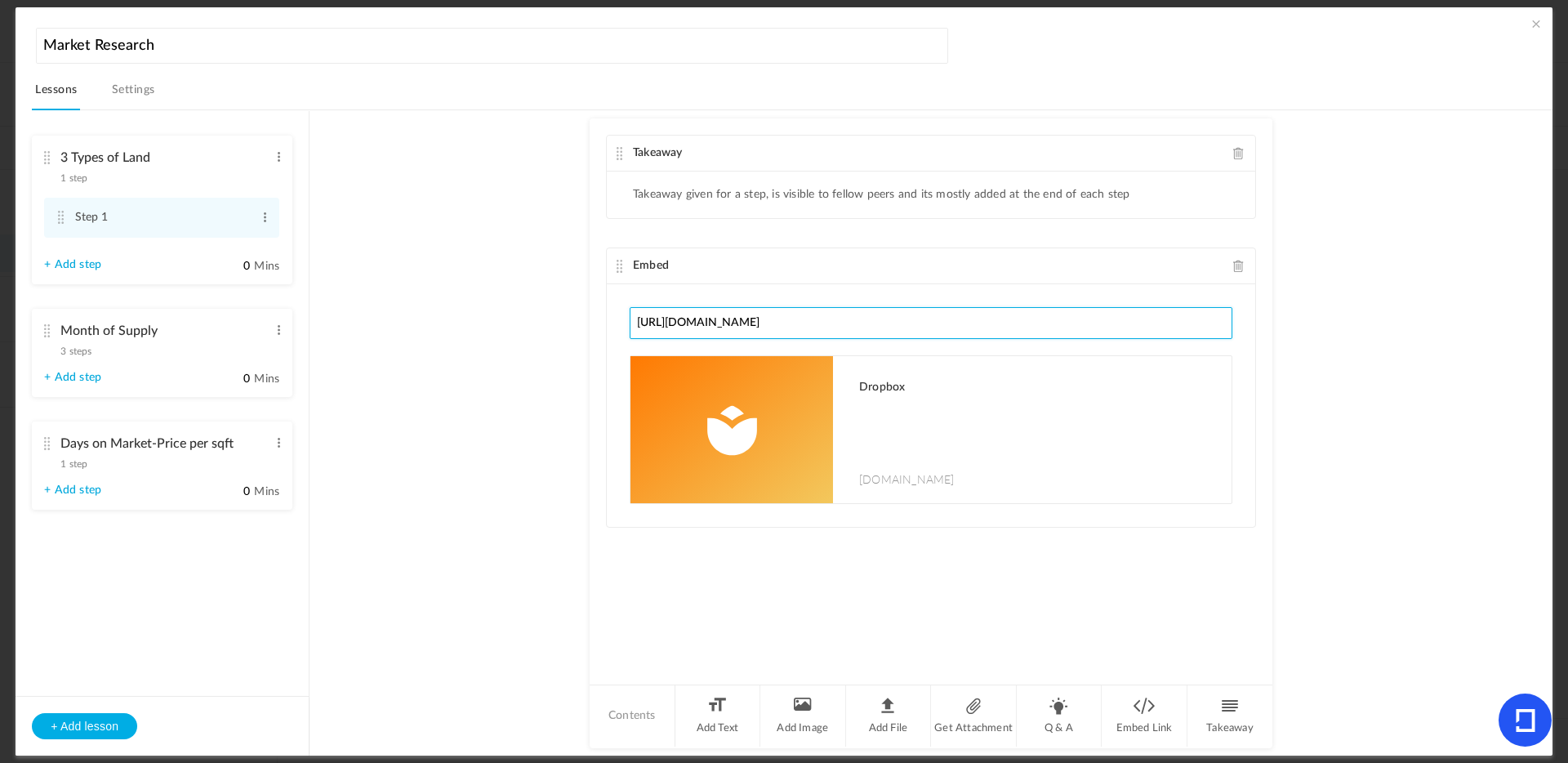
type input "https://www.dropbox.com/scl/fi/eoupwrqpevwqde2i0x2wt/3-Type-of-Lands.mp4?rlkey=…"
click at [1530, 25] on span at bounding box center [1535, 23] width 16 height 16
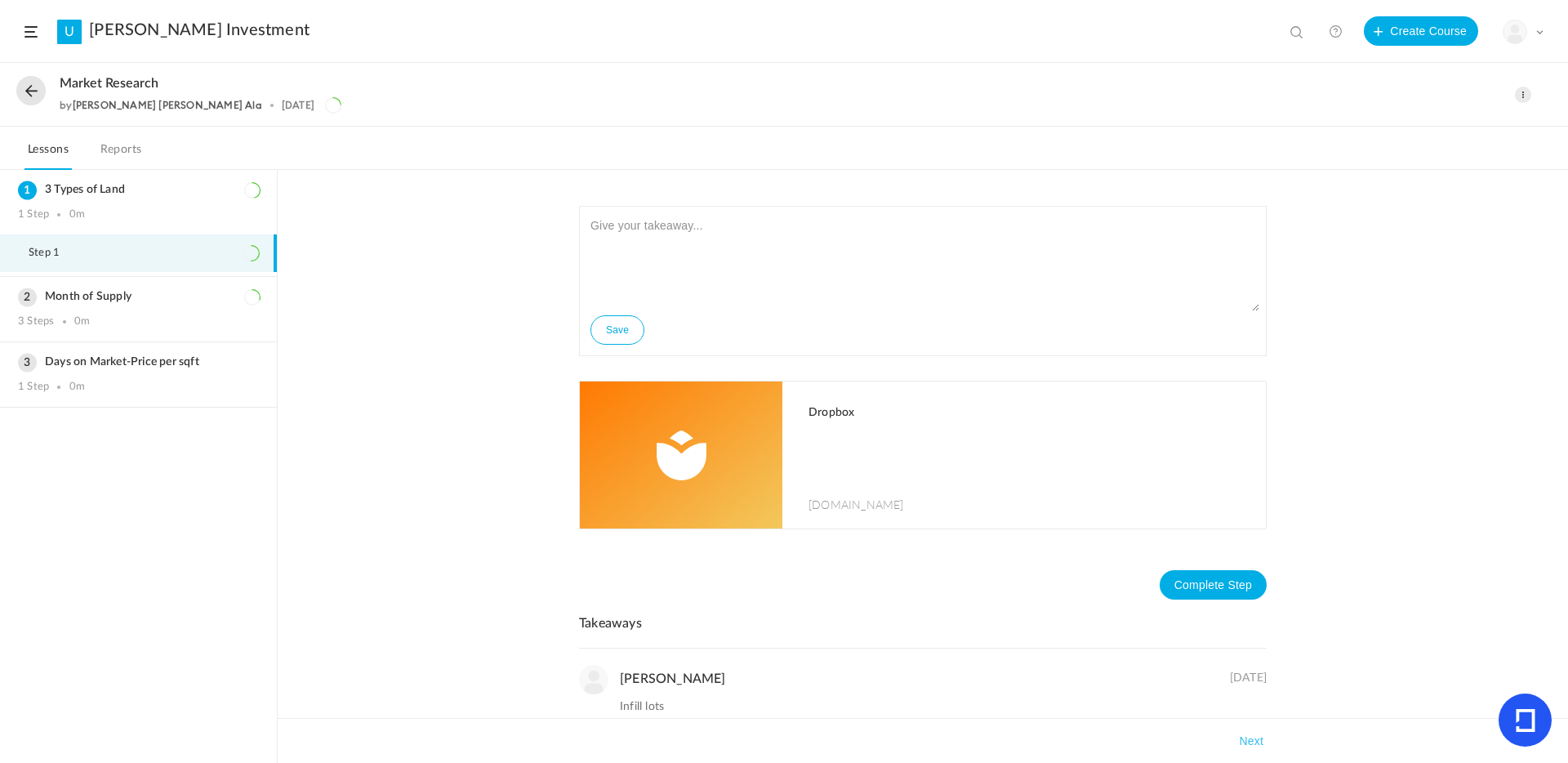
click at [832, 439] on p at bounding box center [1029, 453] width 441 height 41
click at [85, 309] on div "Month of Supply 3 Steps 0m" at bounding box center [138, 309] width 277 height 64
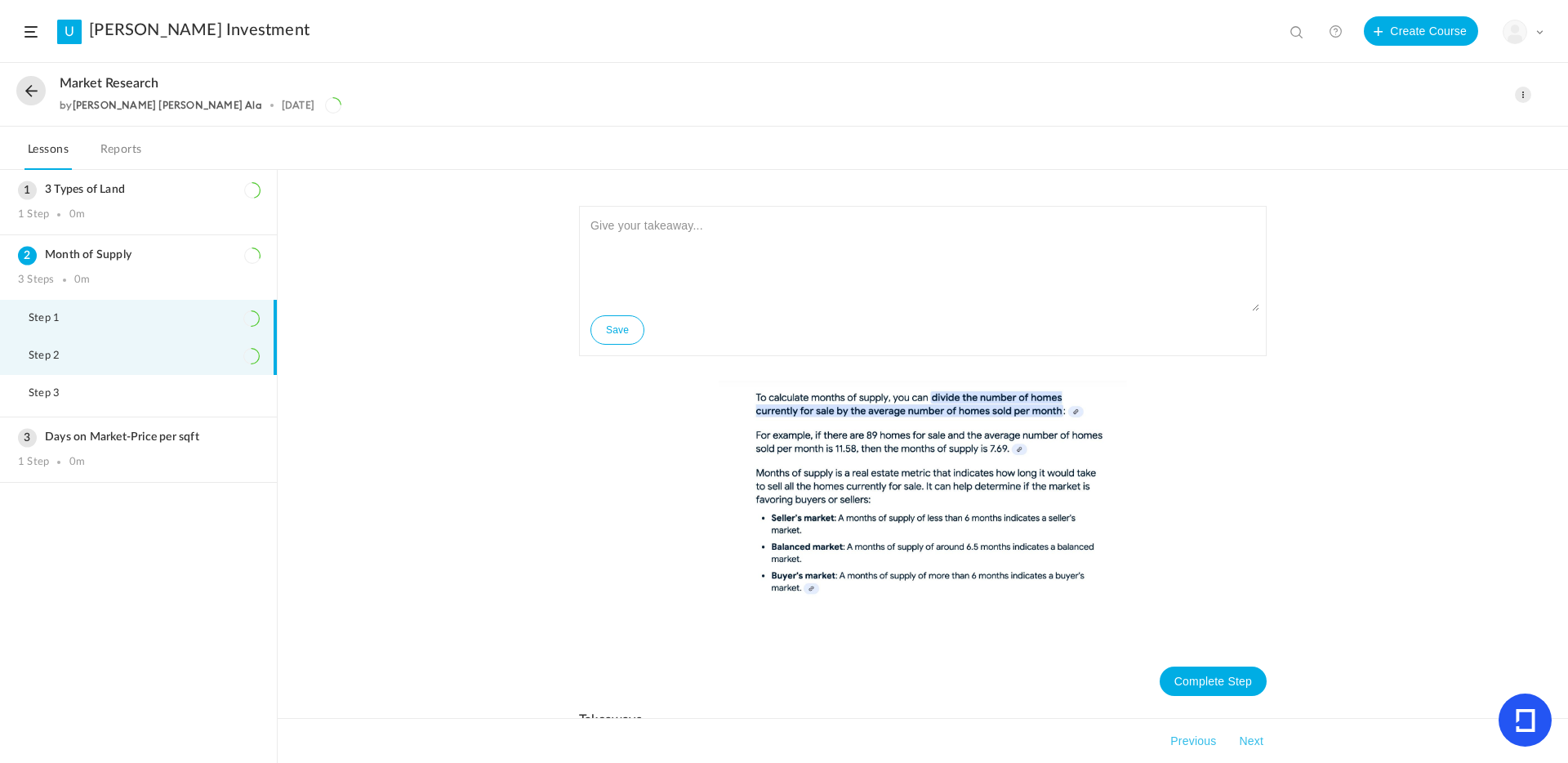
click at [56, 358] on span "Step 2" at bounding box center [55, 357] width 52 height 13
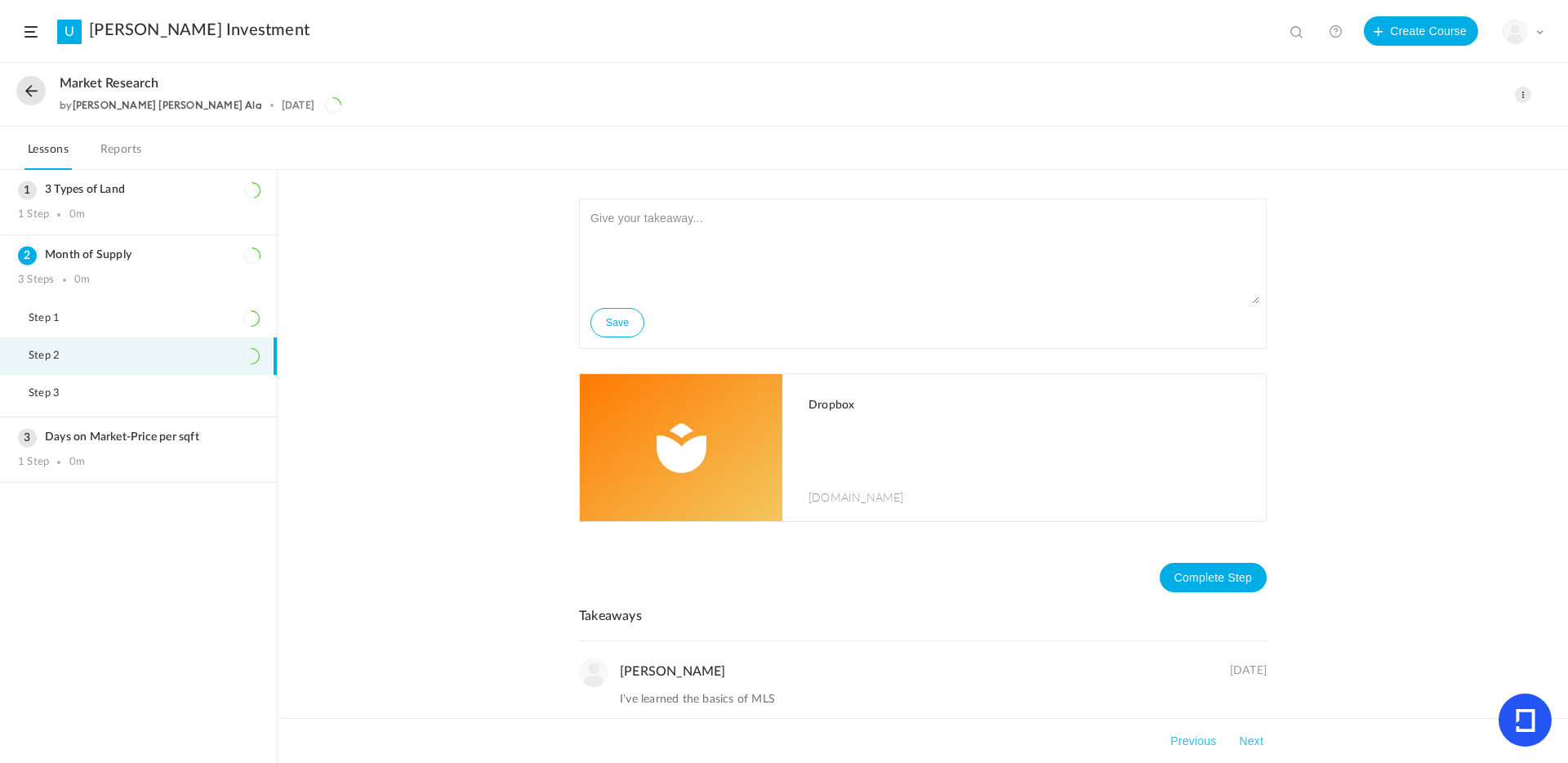
scroll to position [15, 0]
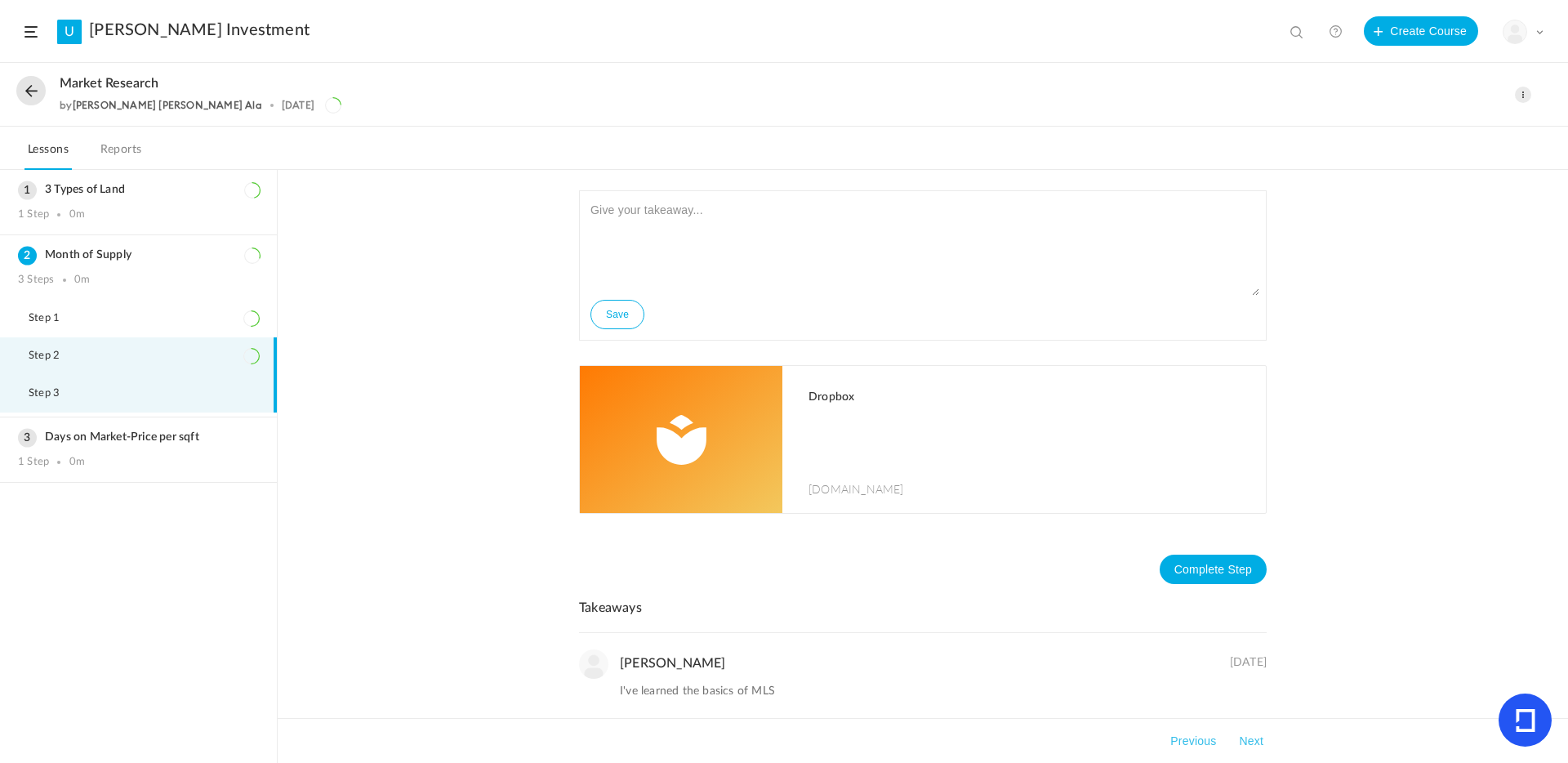
click at [91, 390] on li "Step 3" at bounding box center [138, 393] width 277 height 37
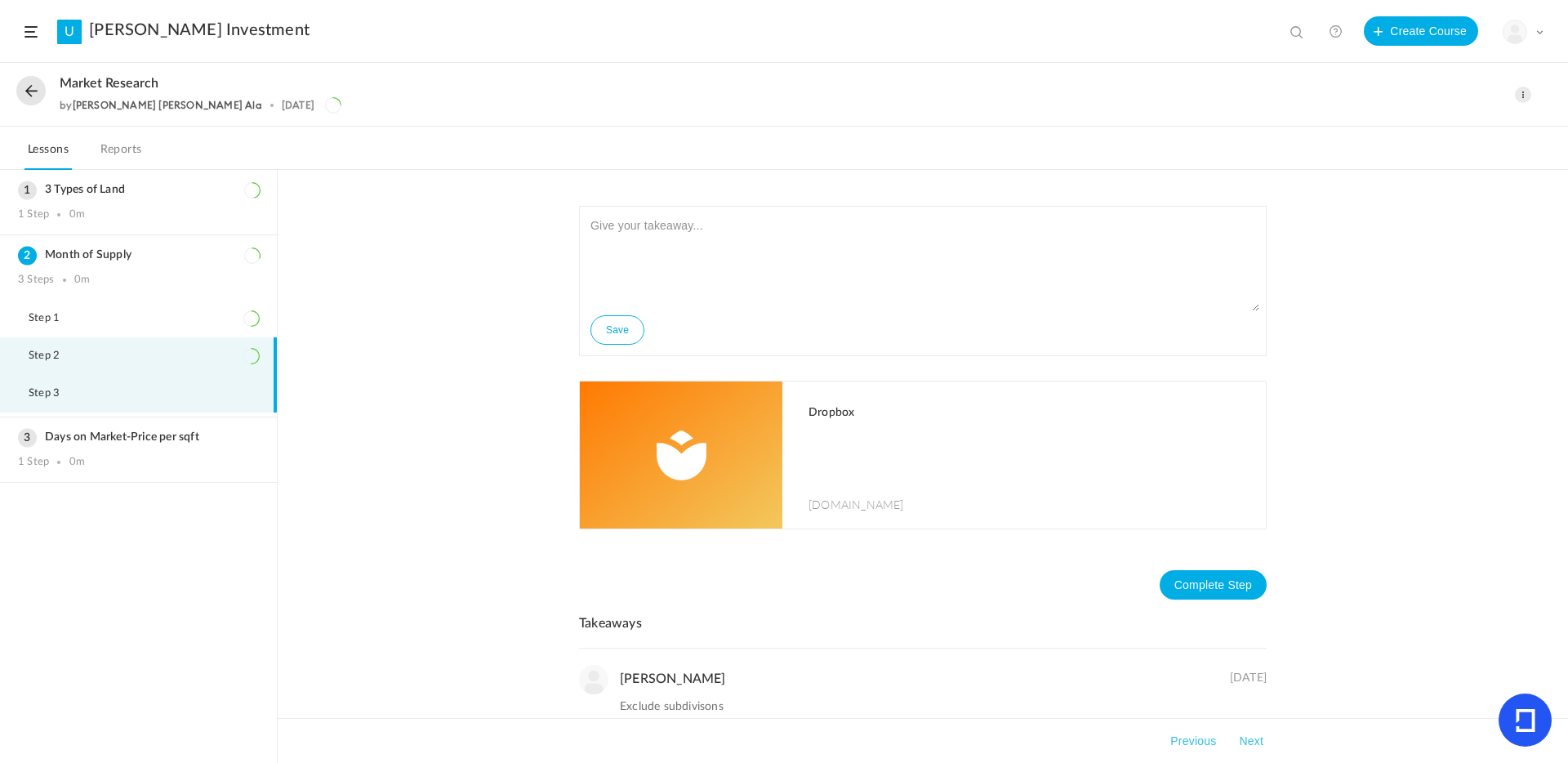
click at [79, 346] on li "Step 2" at bounding box center [138, 356] width 277 height 37
click at [1525, 100] on span at bounding box center [1523, 94] width 16 height 16
click at [1400, 131] on link "Edit" at bounding box center [1454, 131] width 153 height 31
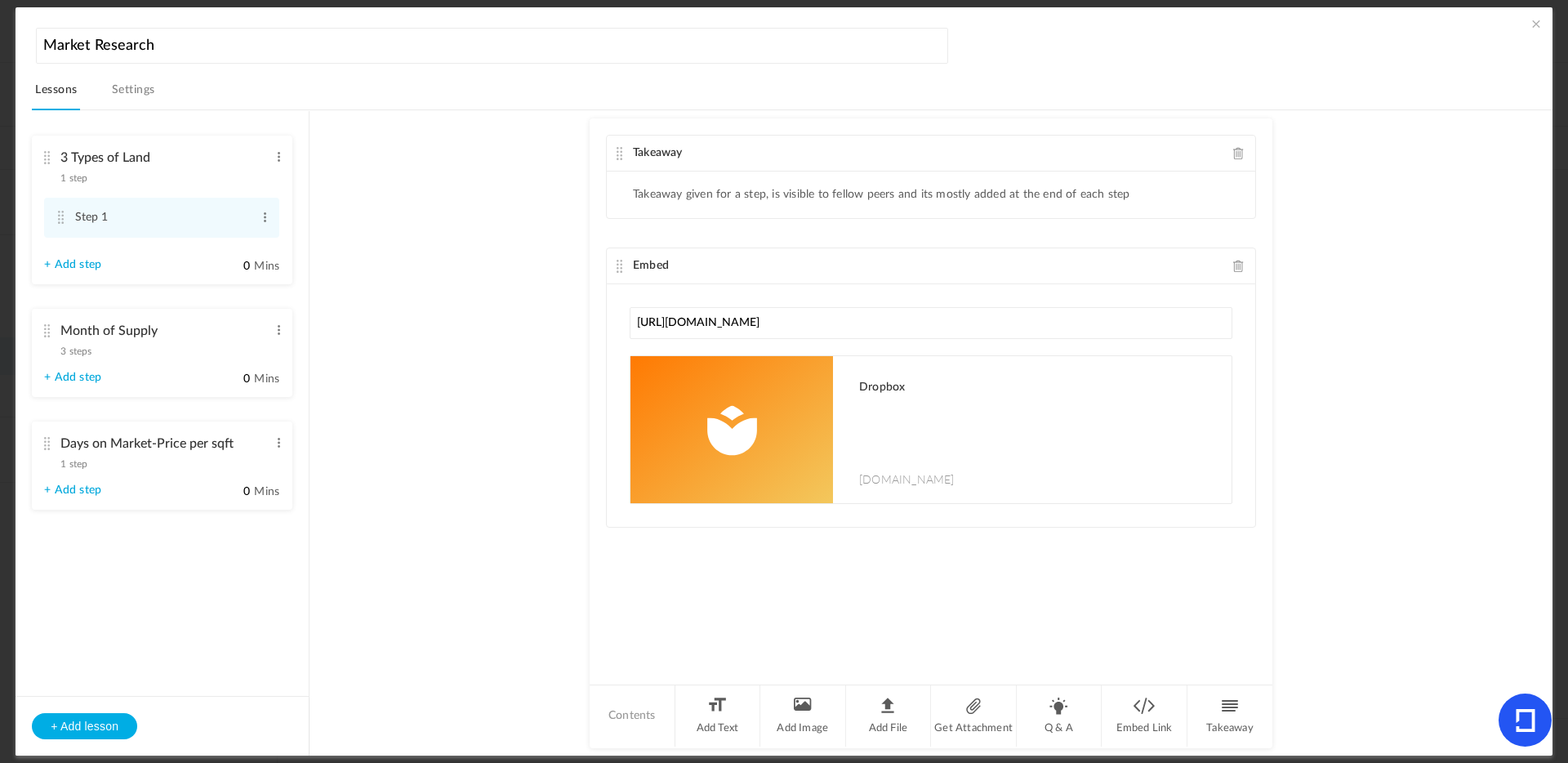
click at [49, 332] on cite at bounding box center [47, 331] width 12 height 13
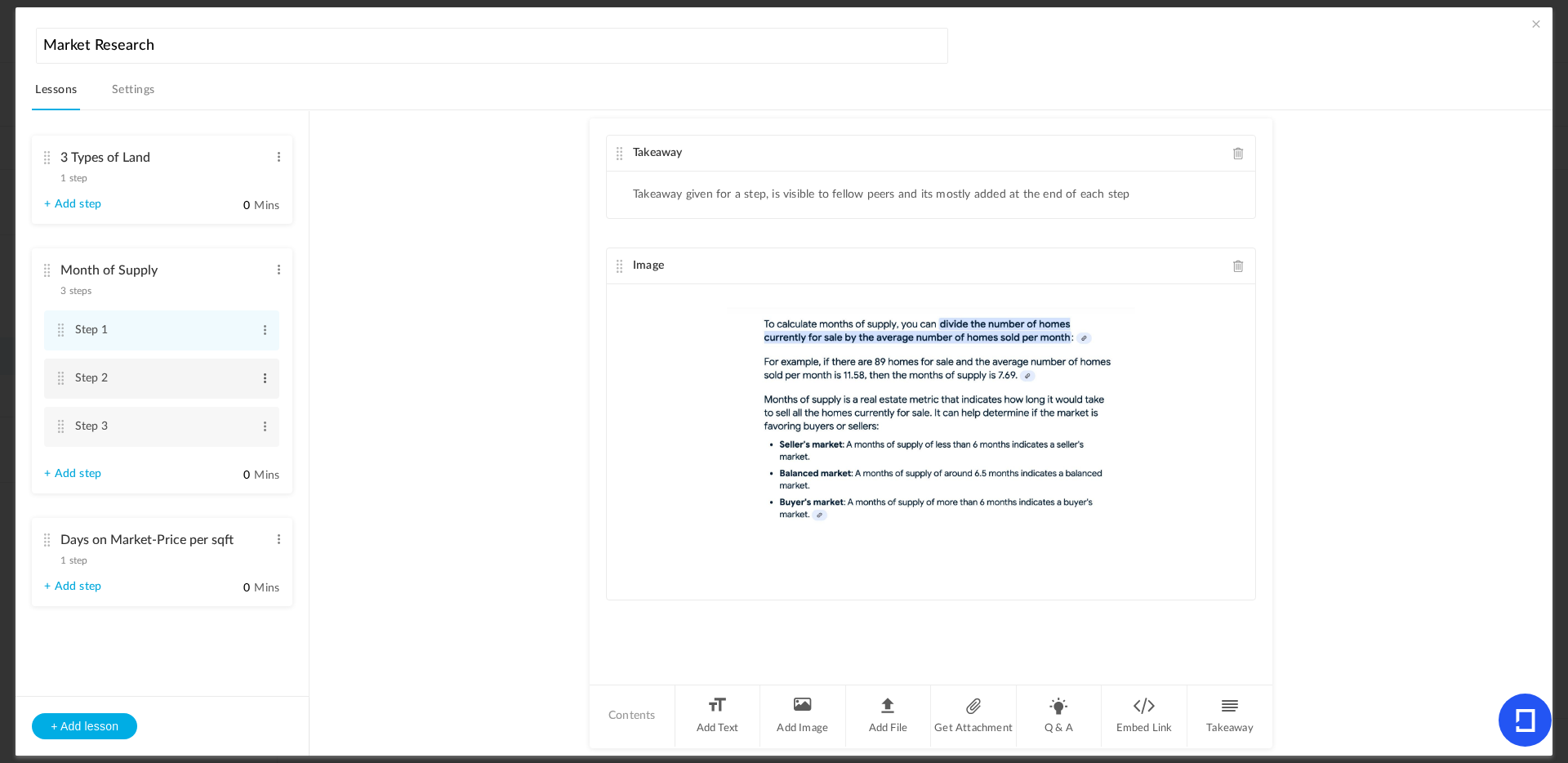
click at [263, 379] on span at bounding box center [265, 378] width 12 height 16
click at [235, 401] on link "Edit" at bounding box center [239, 405] width 63 height 19
click at [283, 379] on li "Month of Supply 3 steps Edit Delete Step 1 Edit Delete Step 2" at bounding box center [162, 374] width 261 height 251
click at [63, 377] on cite at bounding box center [61, 380] width 12 height 13
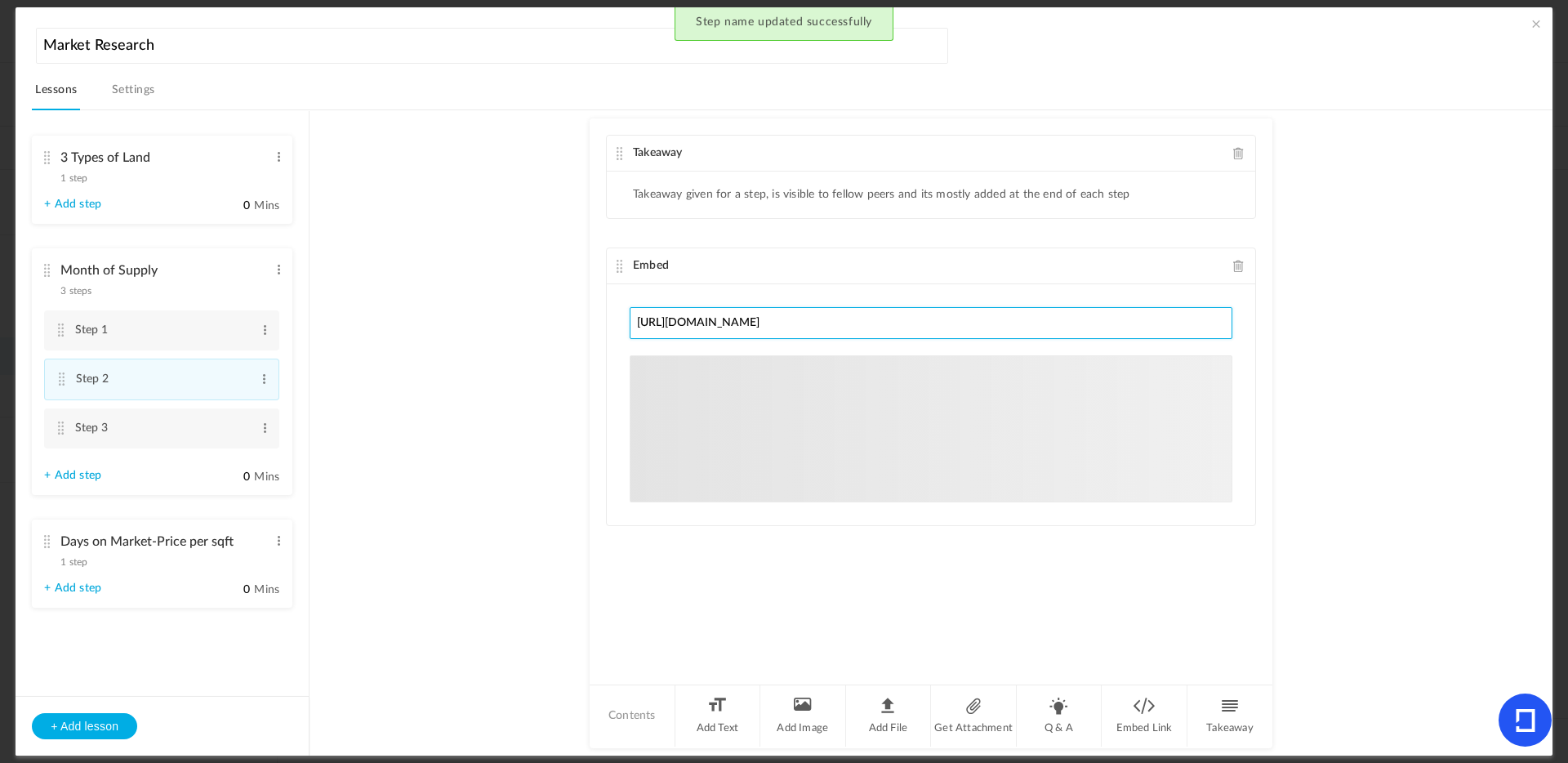
click at [860, 328] on input "https://www.dropbox.com/scl/fi/bk6b7xj0g3czzhuqq9mcc/Month-of-Supply.mp4?rlkey=…" at bounding box center [931, 322] width 603 height 32
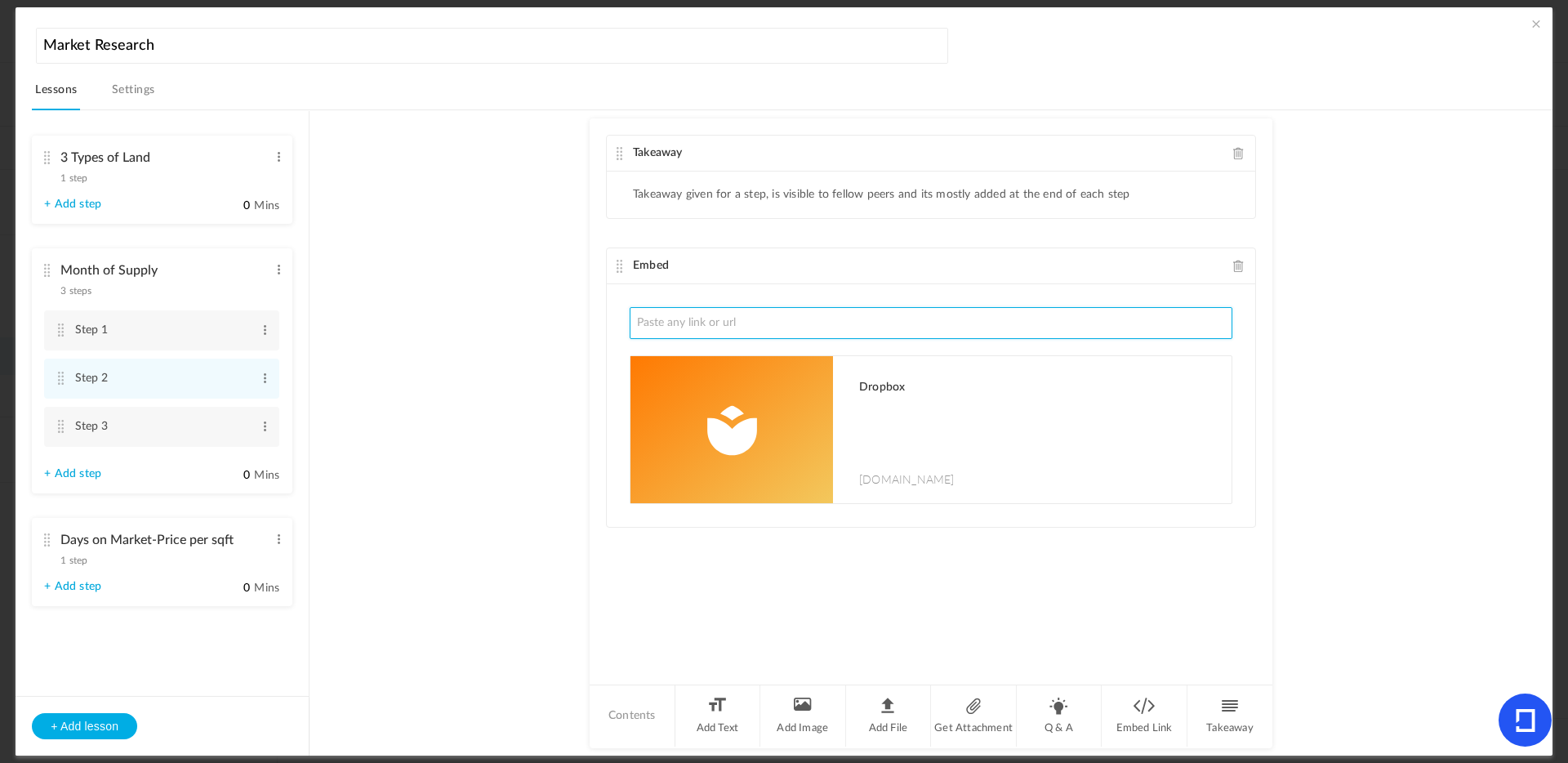
paste input "https://www.dropbox.com/scl/fi/2252xy0yzg4sn721fvsq0/Month-of-Supply.mp4?rlkey=…"
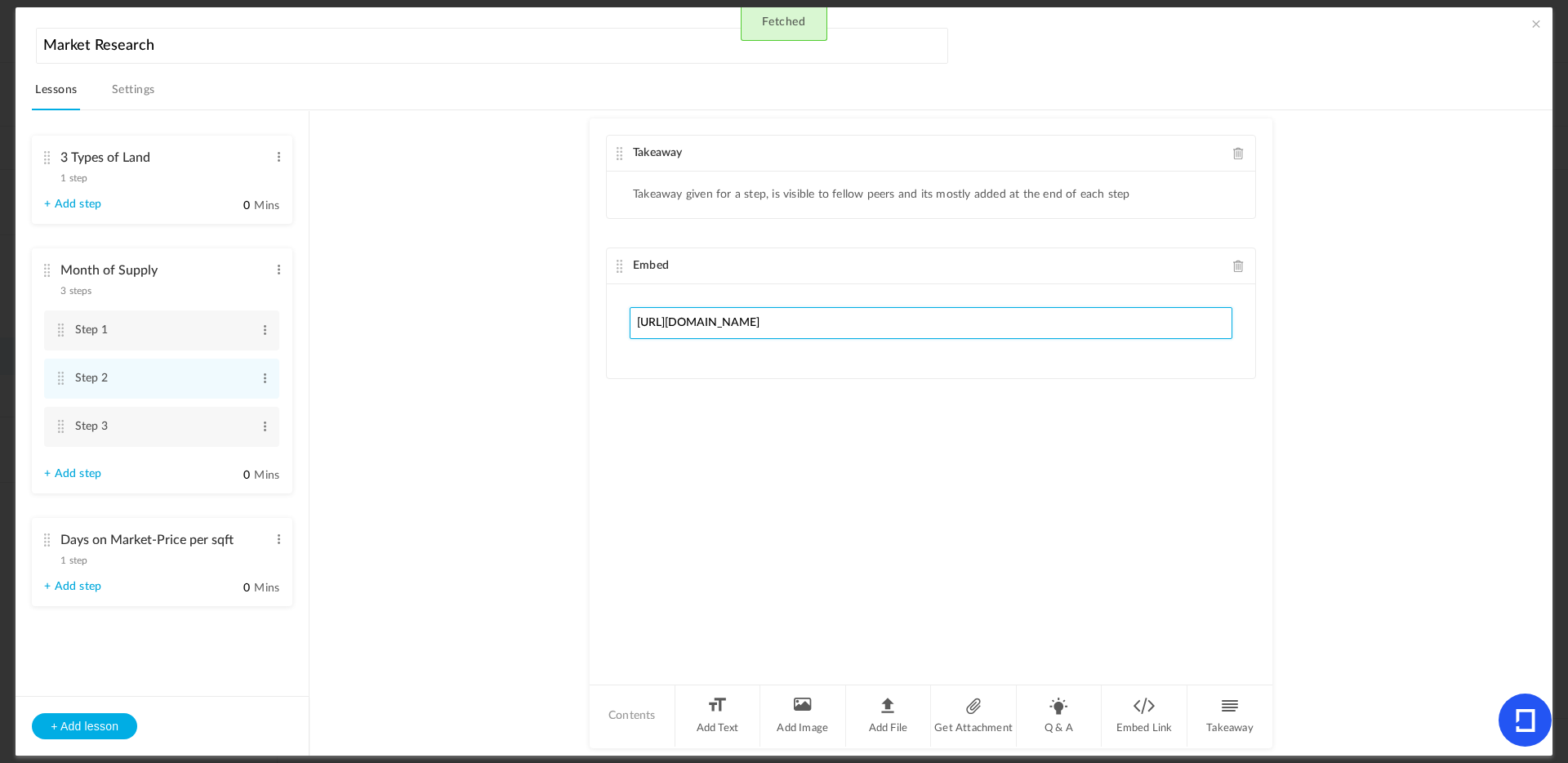
type input "https://www.dropbox.com/scl/fi/2252xy0yzg4sn721fvsq0/Month-of-Supply.mp4?rlkey=…"
click at [349, 367] on au-course-substep "Takeaway Takeaway given for a step, is visible to fellow peers and its mostly a…" at bounding box center [931, 432] width 1204 height 645
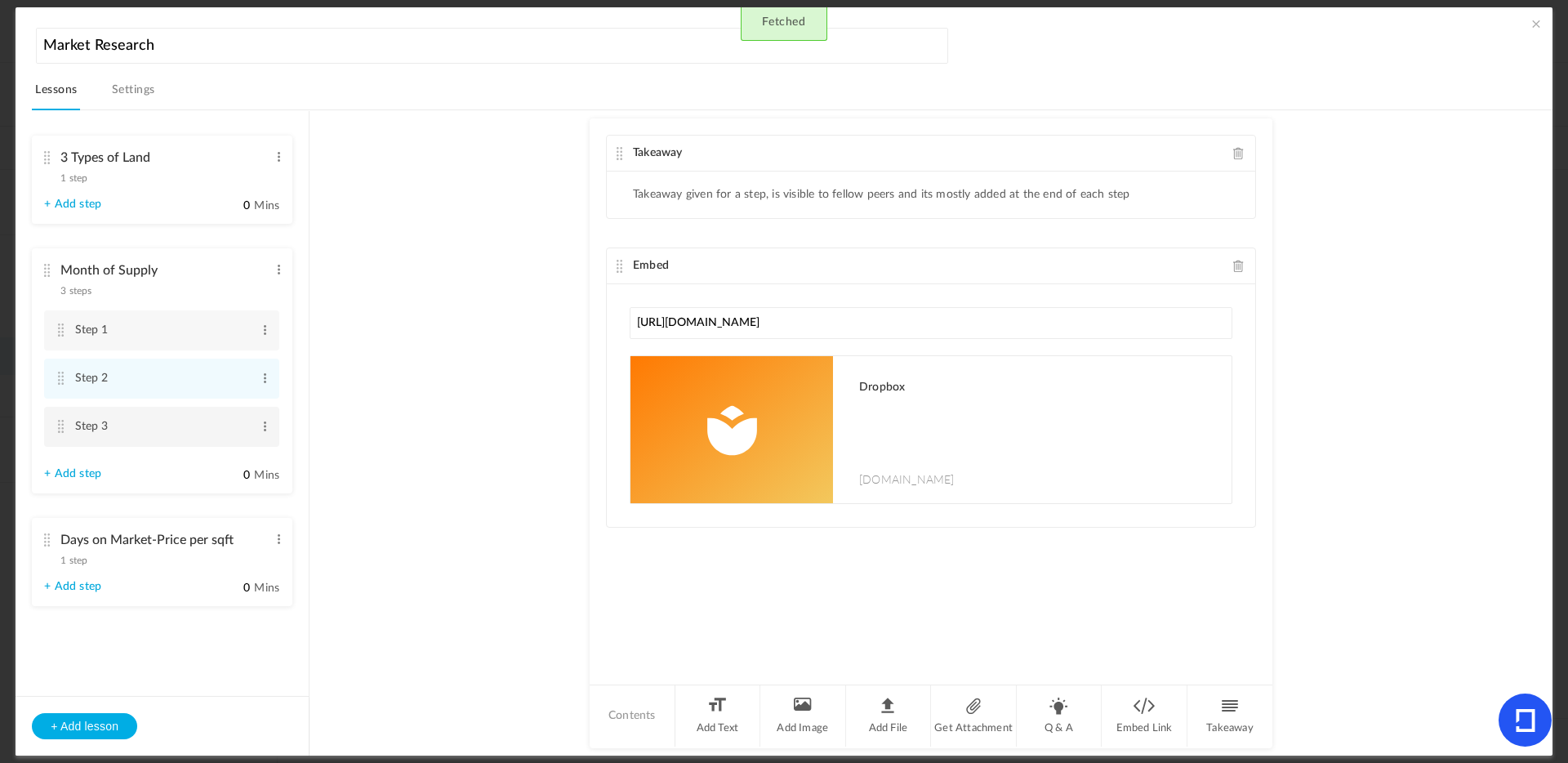
click at [62, 426] on cite at bounding box center [60, 427] width 12 height 13
click at [58, 428] on cite at bounding box center [60, 427] width 12 height 13
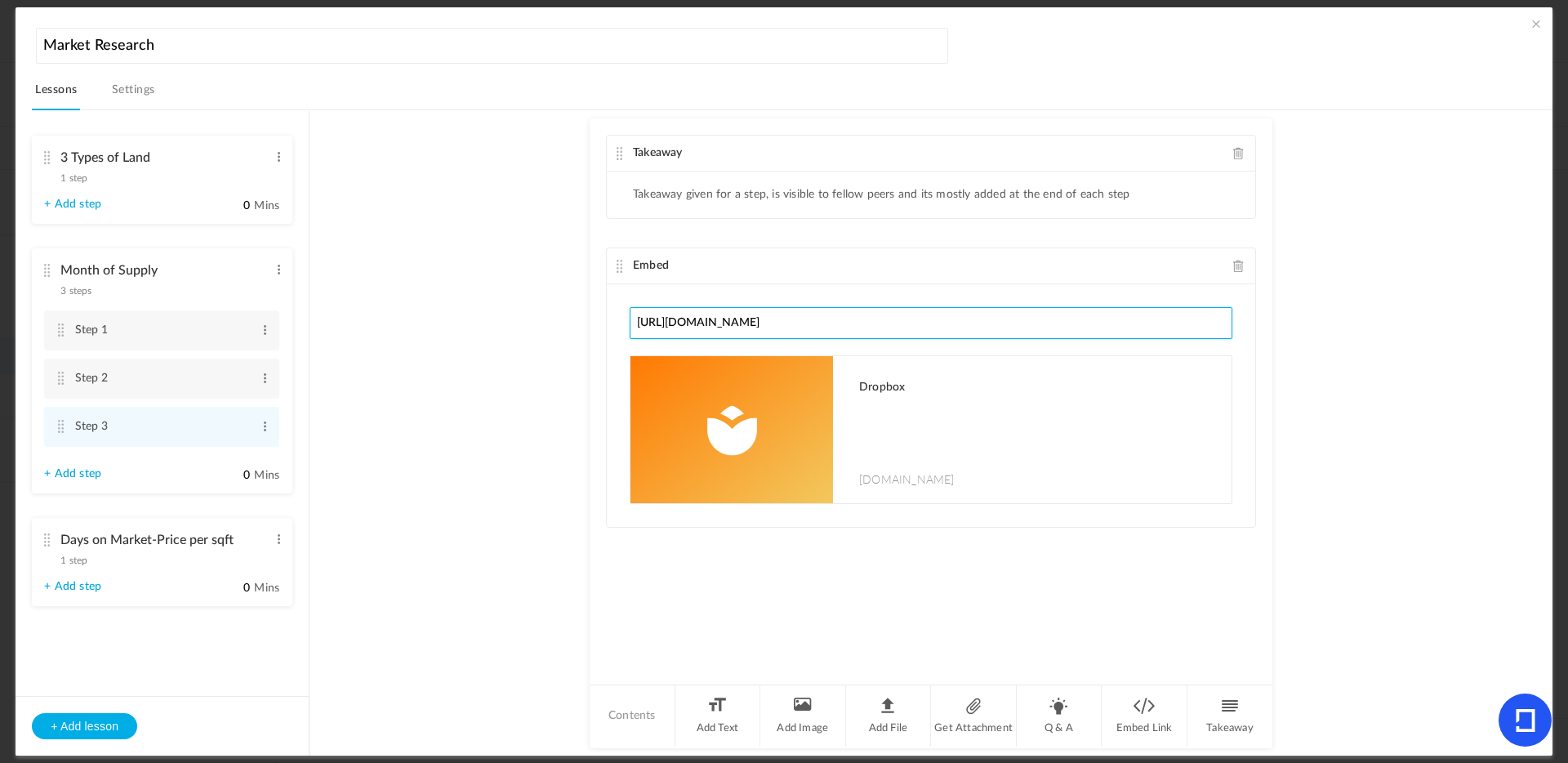
click at [784, 321] on input "https://www.dropbox.com/scl/fi/cyc3zd8zkd7z1miob2lmk/Month-of-Supply-Part-2.mp4…" at bounding box center [931, 322] width 603 height 32
paste input "https://www.dropbox.com/scl/fi/zd0q3tqrgei8ul99obcsx/Month-of-Supply-Part-2.mp4…"
type input "https://www.dropbox.com/scl/fi/zd0q3tqrgei8ul99obcsx/Month-of-Supply-Part-2.mp4…"
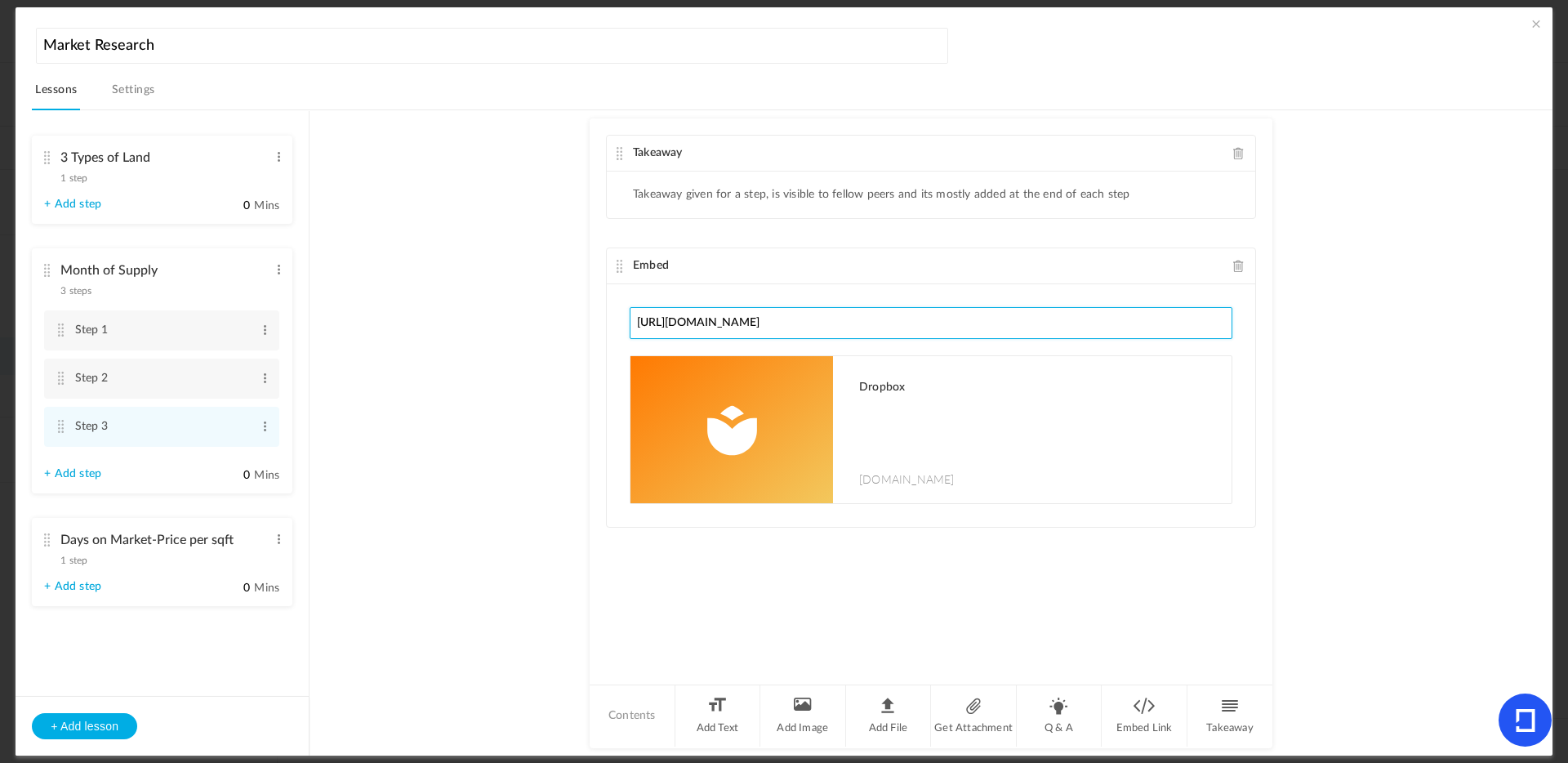
scroll to position [0, 136]
click at [1534, 24] on span at bounding box center [1535, 23] width 16 height 16
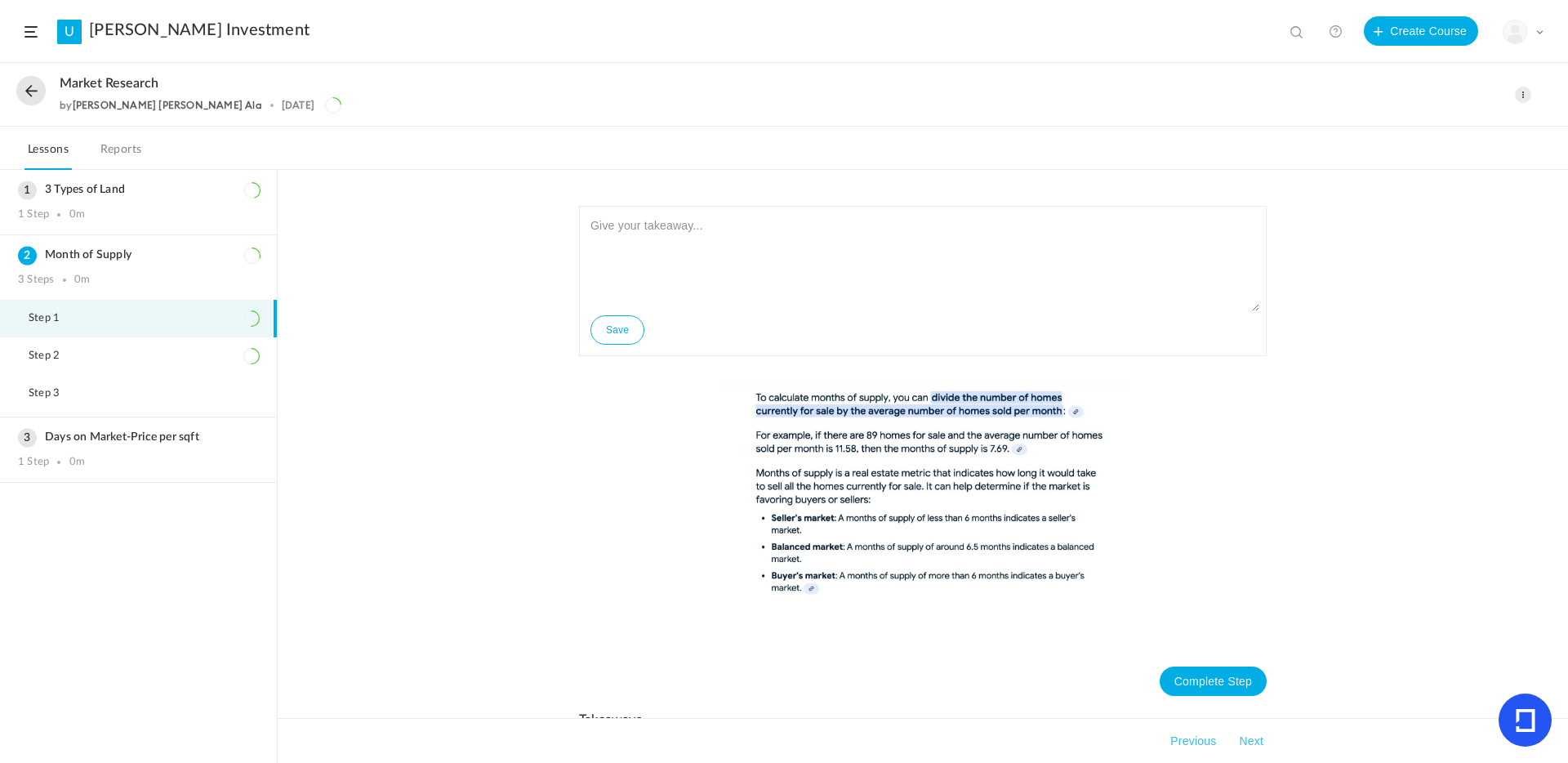
click at [432, 488] on div "Save Complete Step Takeaways Lord Paul Iyvanne 23 Oct 2024 Active Prop / Prop S…" at bounding box center [923, 466] width 1290 height 593
click at [134, 437] on h3 "Days on Market-Price per sqft" at bounding box center [138, 437] width 241 height 13
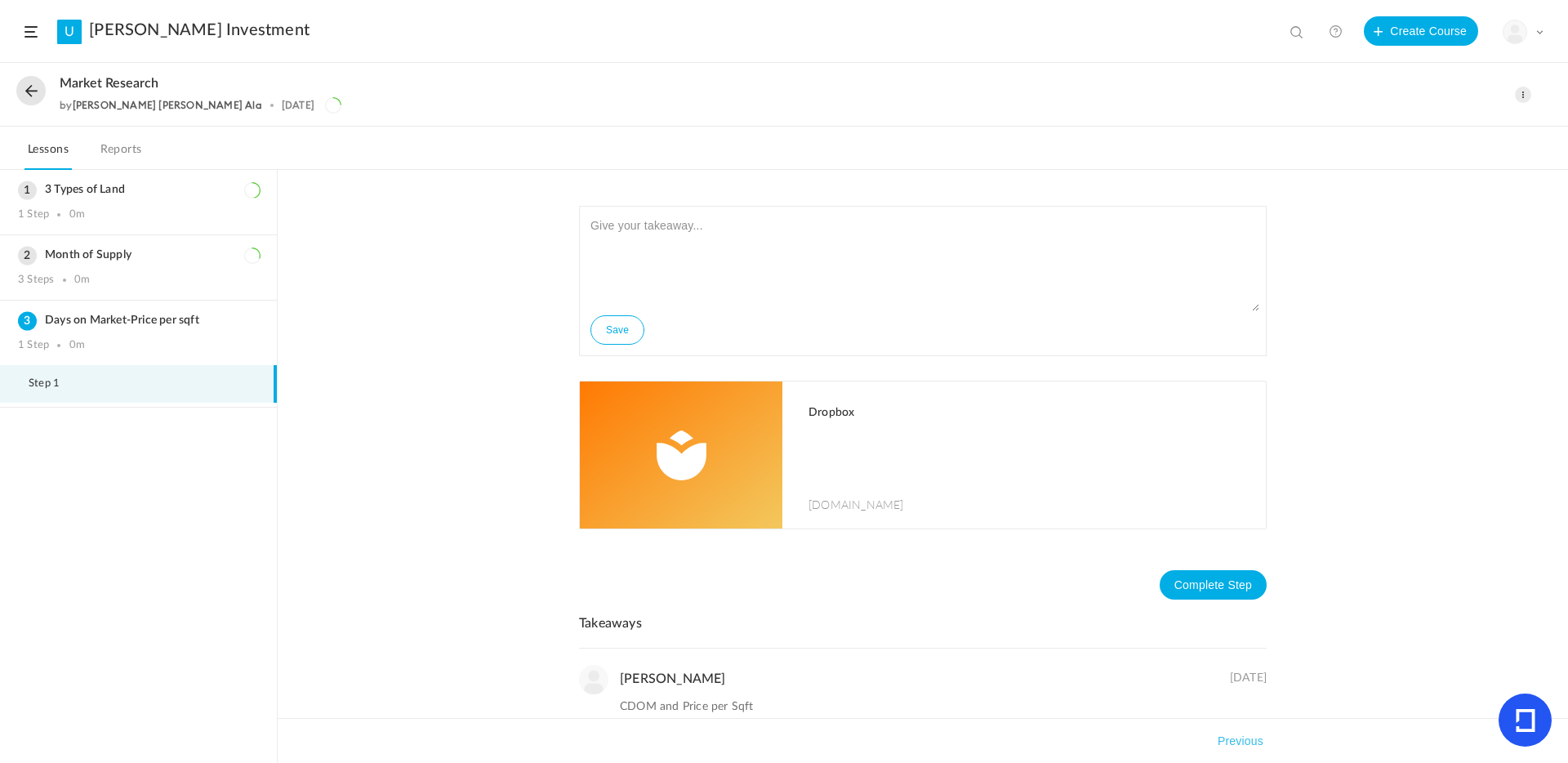
click at [1527, 91] on span at bounding box center [1523, 94] width 16 height 16
click at [1392, 132] on link "Edit" at bounding box center [1454, 131] width 153 height 31
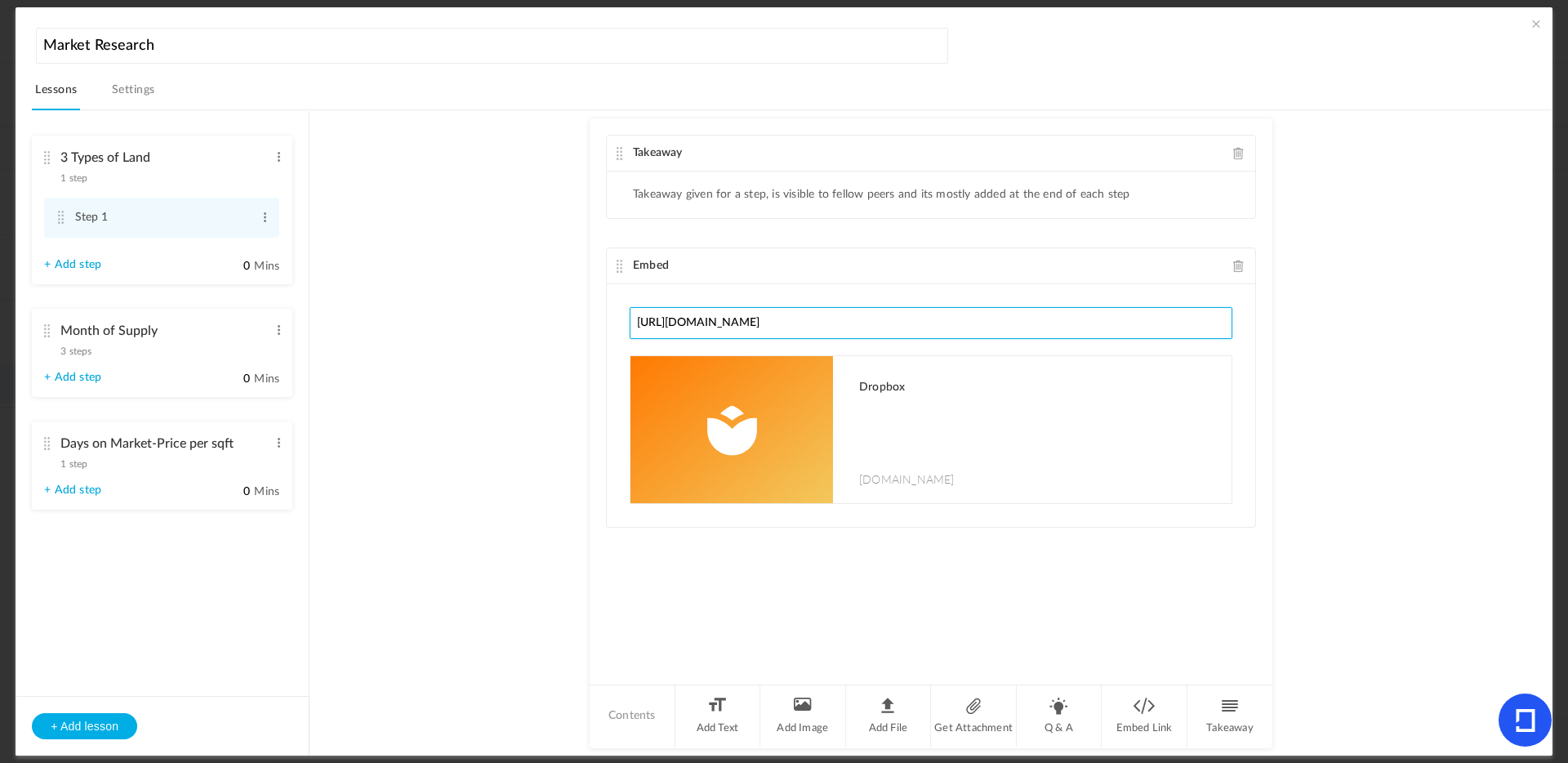
click at [1066, 329] on input "https://www.dropbox.com/scl/fi/eoupwrqpevwqde2i0x2wt/3-Type-of-Lands.mp4?rlkey=…" at bounding box center [931, 322] width 603 height 32
paste input "https://www.dropbox.com/scl/fi/upwzgzdheyvqjawb850d0/Days-on-Market-Price-per-s…"
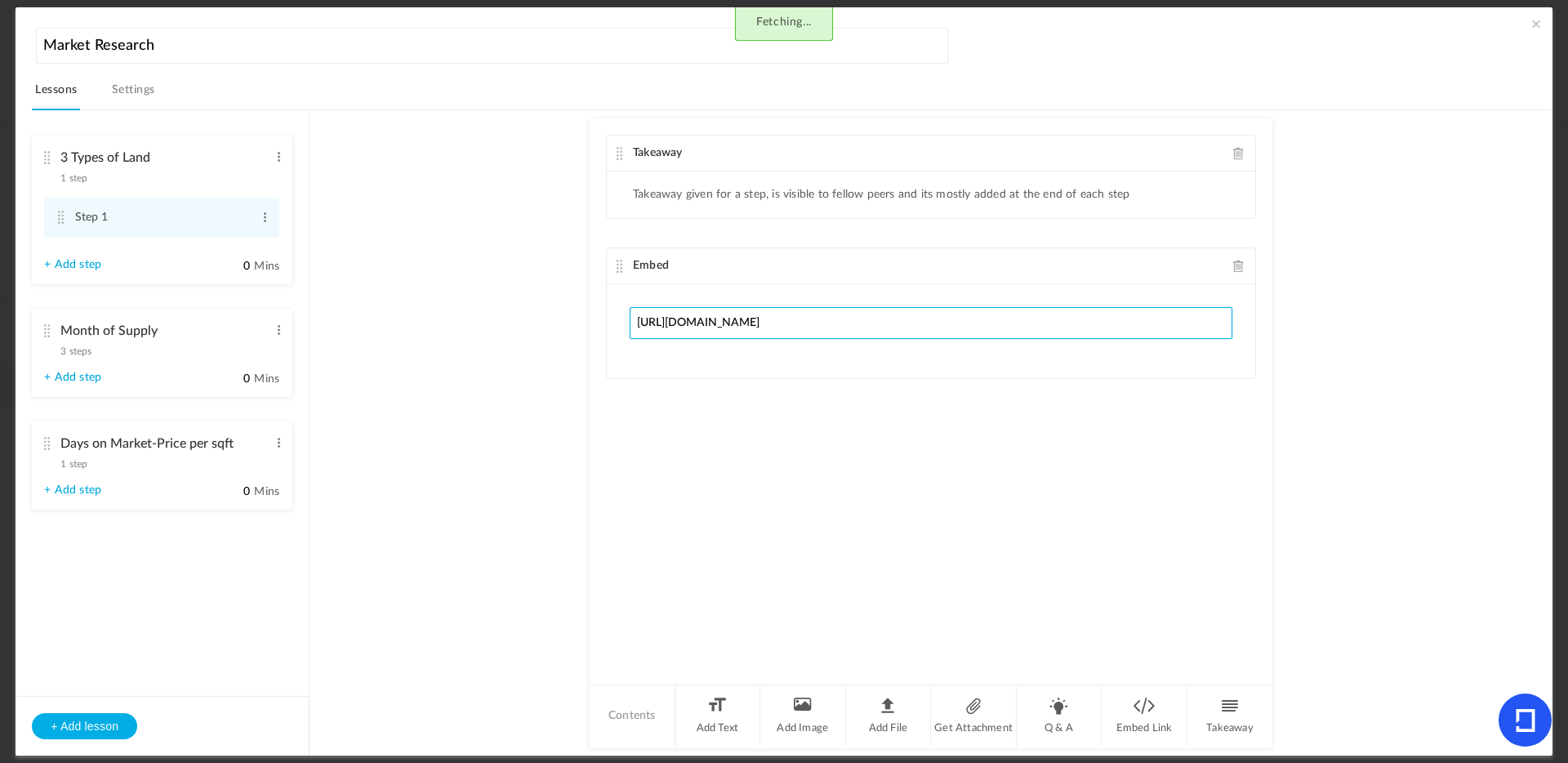
scroll to position [0, 190]
type input "https://www.dropbox.com/scl/fi/upwzgzdheyvqjawb850d0/Days-on-Market-Price-per-s…"
click at [1345, 404] on au-course-substep "Takeaway Takeaway given for a step, is visible to fellow peers and its mostly a…" at bounding box center [931, 432] width 1204 height 645
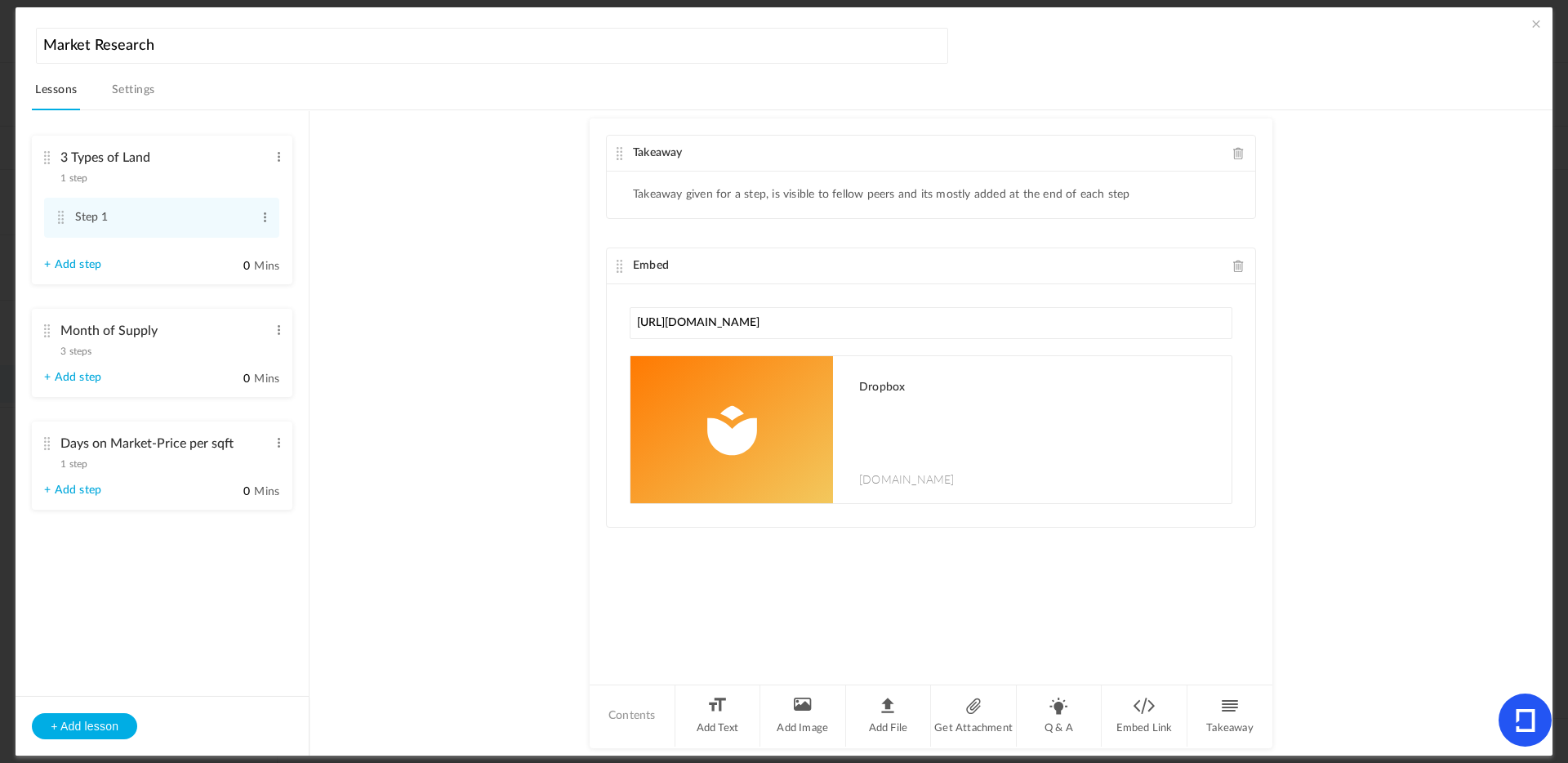
click at [1534, 24] on span at bounding box center [1535, 23] width 16 height 16
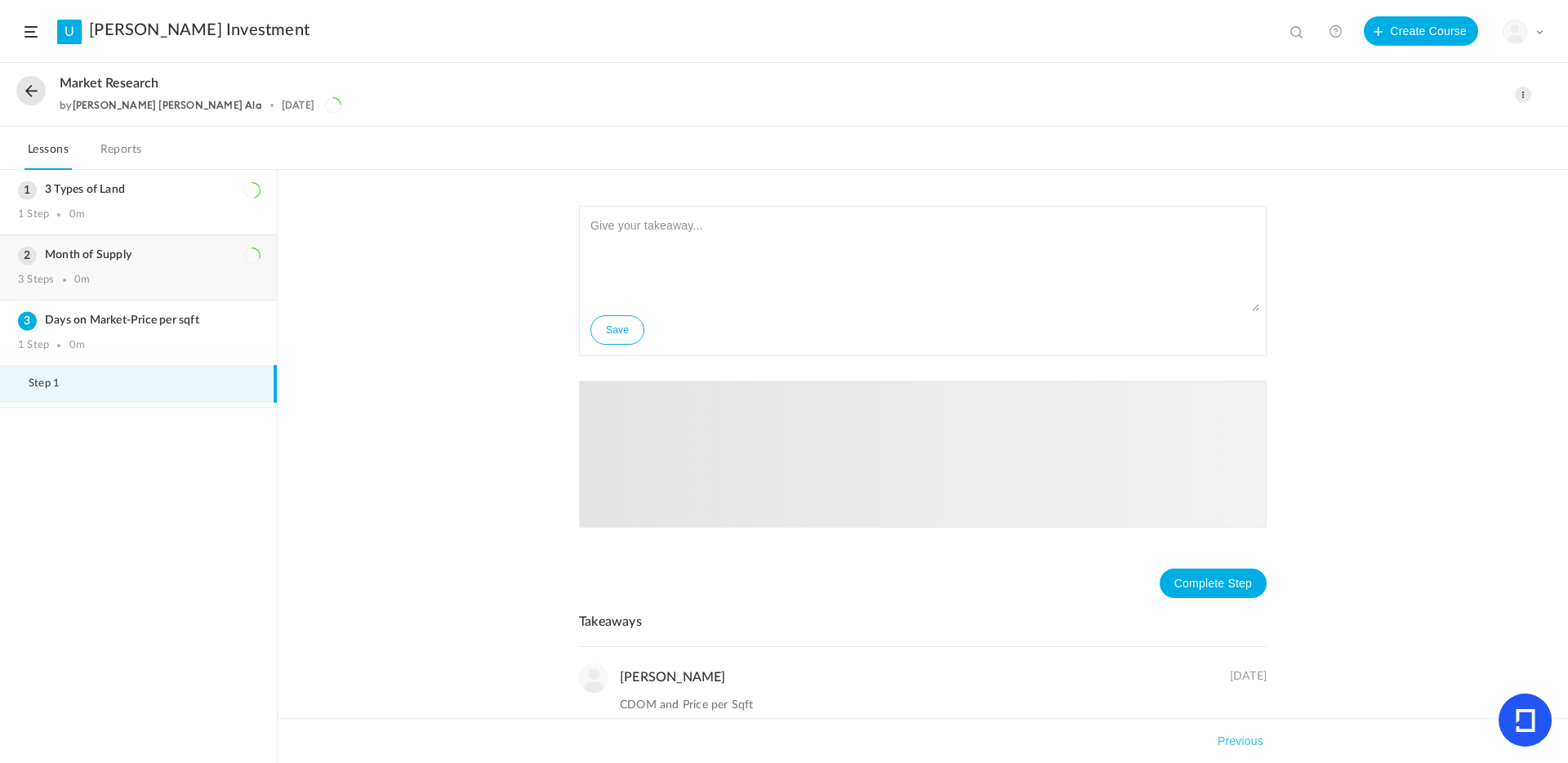
click at [103, 256] on h3 "Month of Supply" at bounding box center [138, 255] width 241 height 13
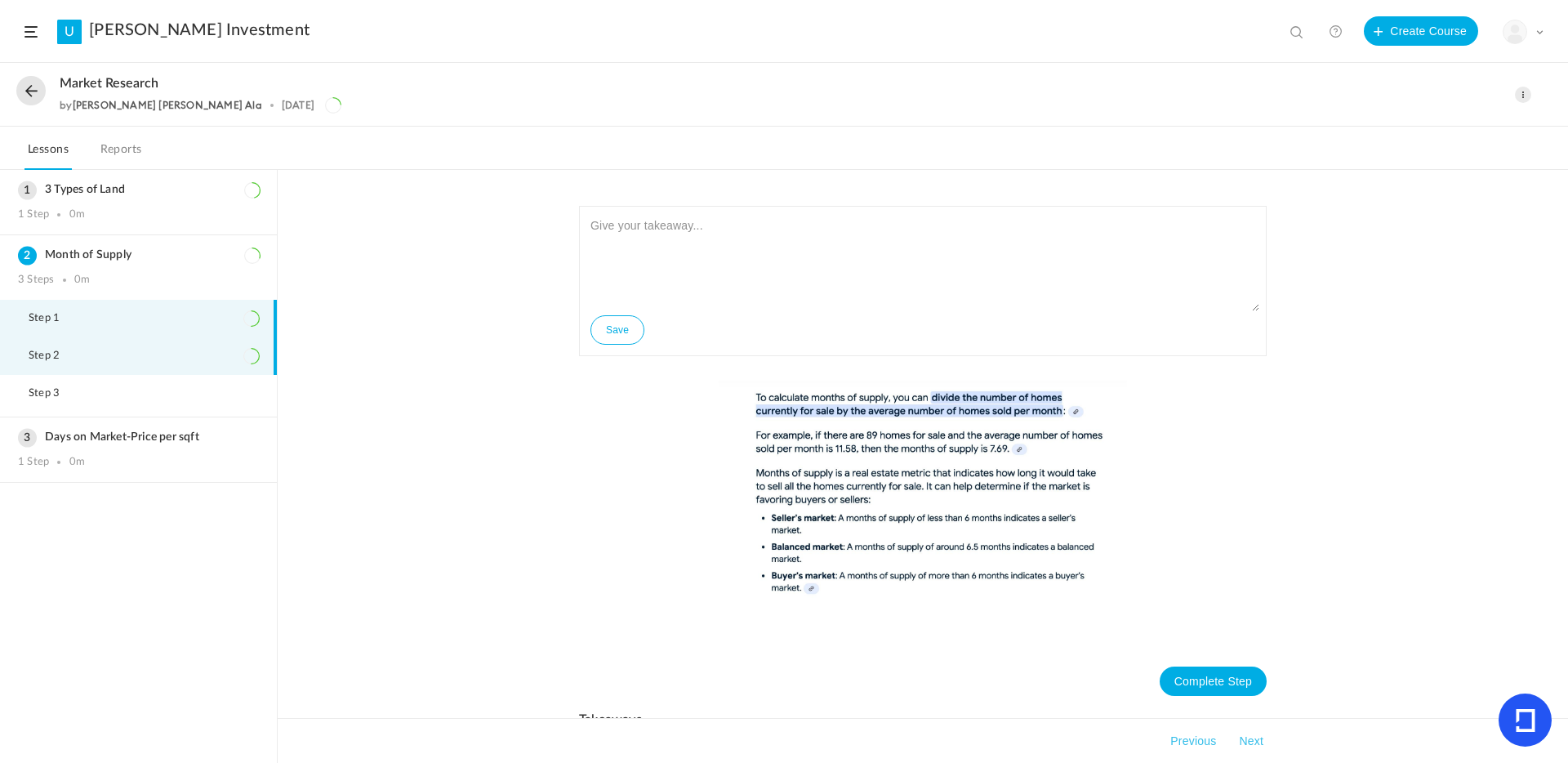
click at [53, 347] on li "Step 2" at bounding box center [138, 356] width 277 height 37
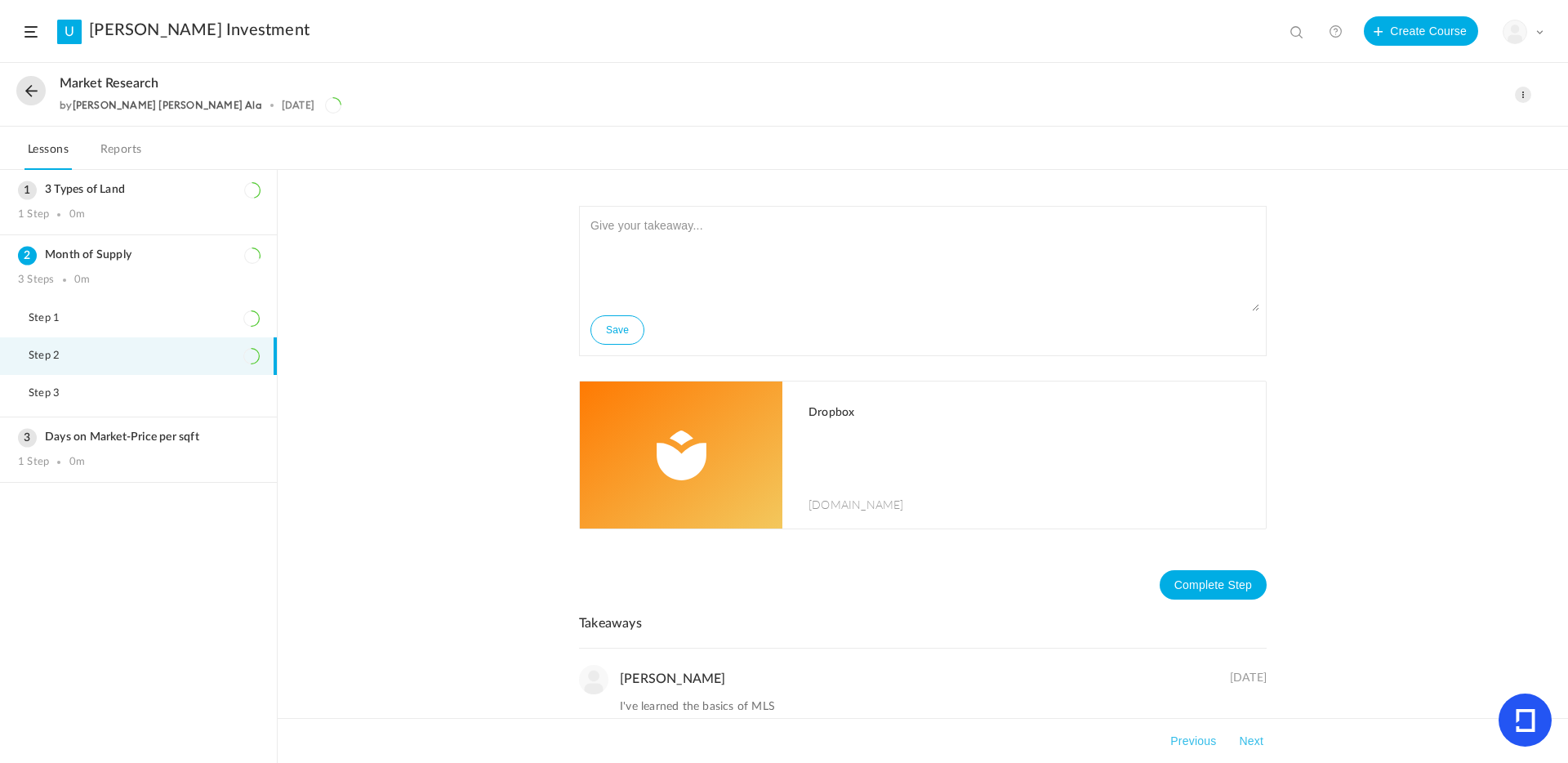
click at [956, 458] on p at bounding box center [1029, 453] width 441 height 41
click at [80, 398] on span "Step 3" at bounding box center [55, 394] width 52 height 13
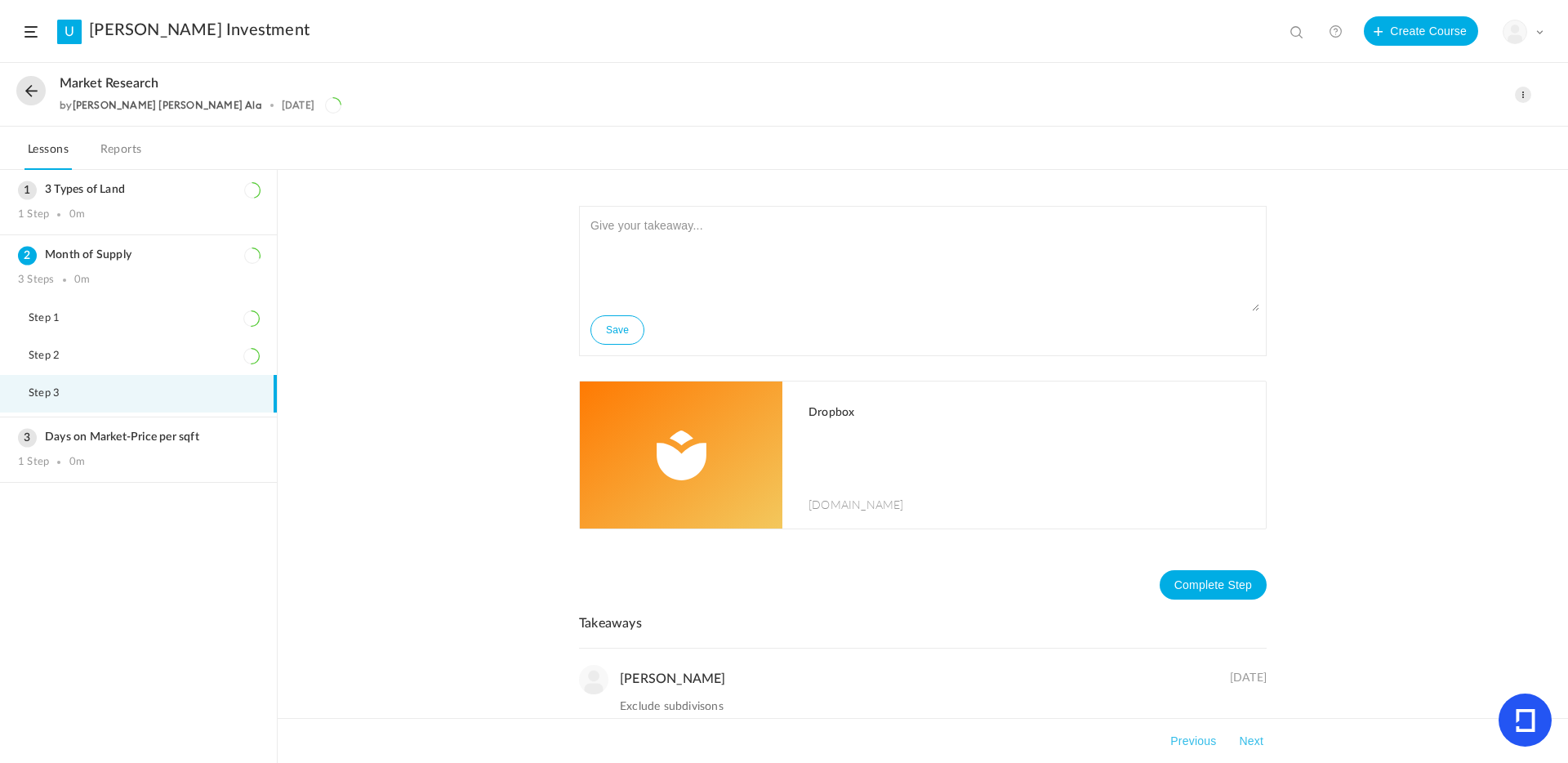
click at [820, 451] on p at bounding box center [1029, 453] width 441 height 41
click at [125, 435] on h3 "Days on Market-Price per sqft" at bounding box center [138, 437] width 241 height 13
click at [861, 418] on h1 "Dropbox" at bounding box center [1029, 413] width 441 height 13
click at [63, 382] on span "Step 1" at bounding box center [55, 384] width 52 height 13
click at [65, 389] on span "Step 1" at bounding box center [55, 384] width 52 height 13
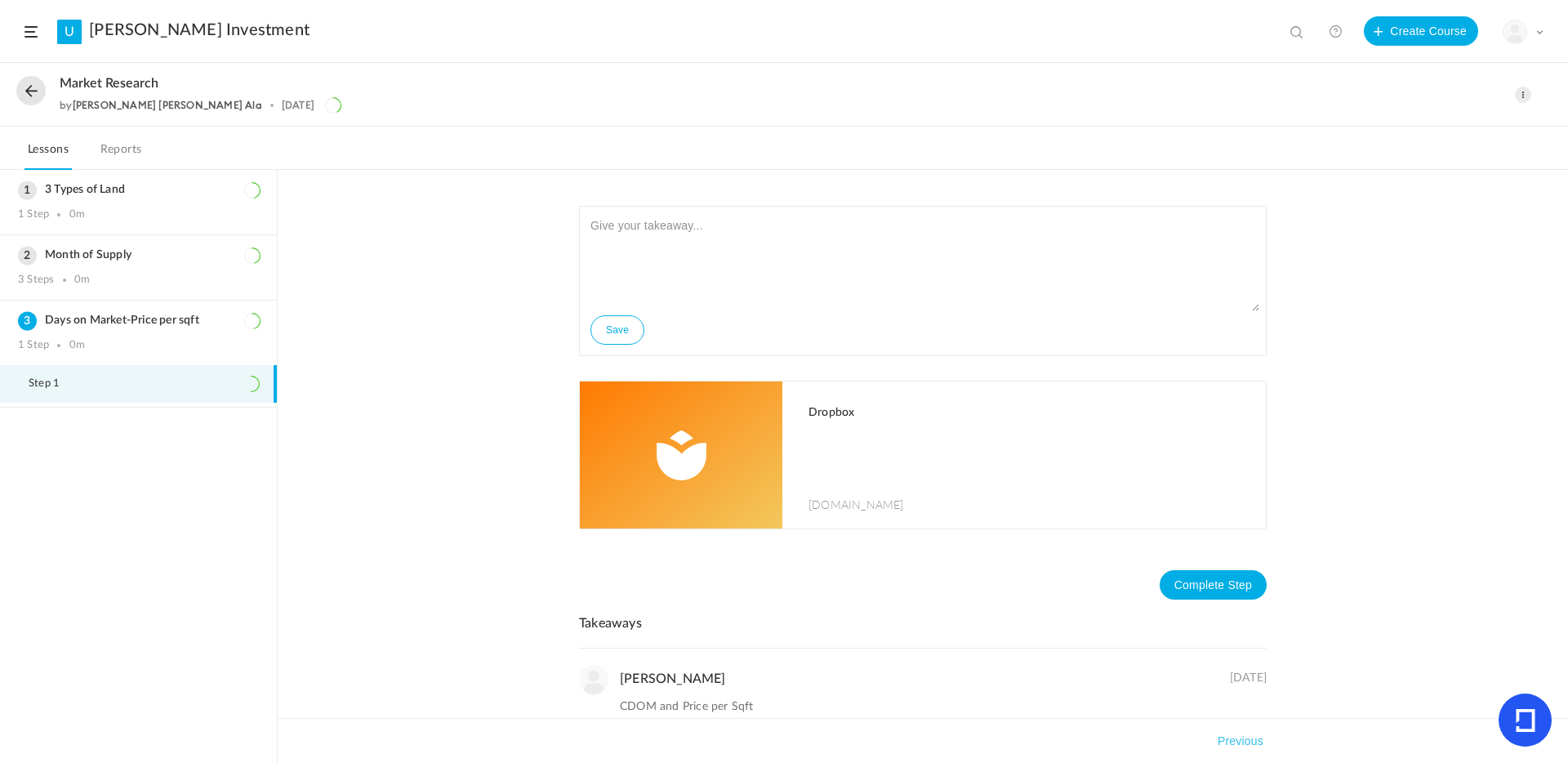
click at [859, 449] on p at bounding box center [1029, 453] width 441 height 41
click at [1522, 97] on span at bounding box center [1523, 94] width 16 height 16
click at [1409, 128] on link "Edit" at bounding box center [1454, 131] width 153 height 31
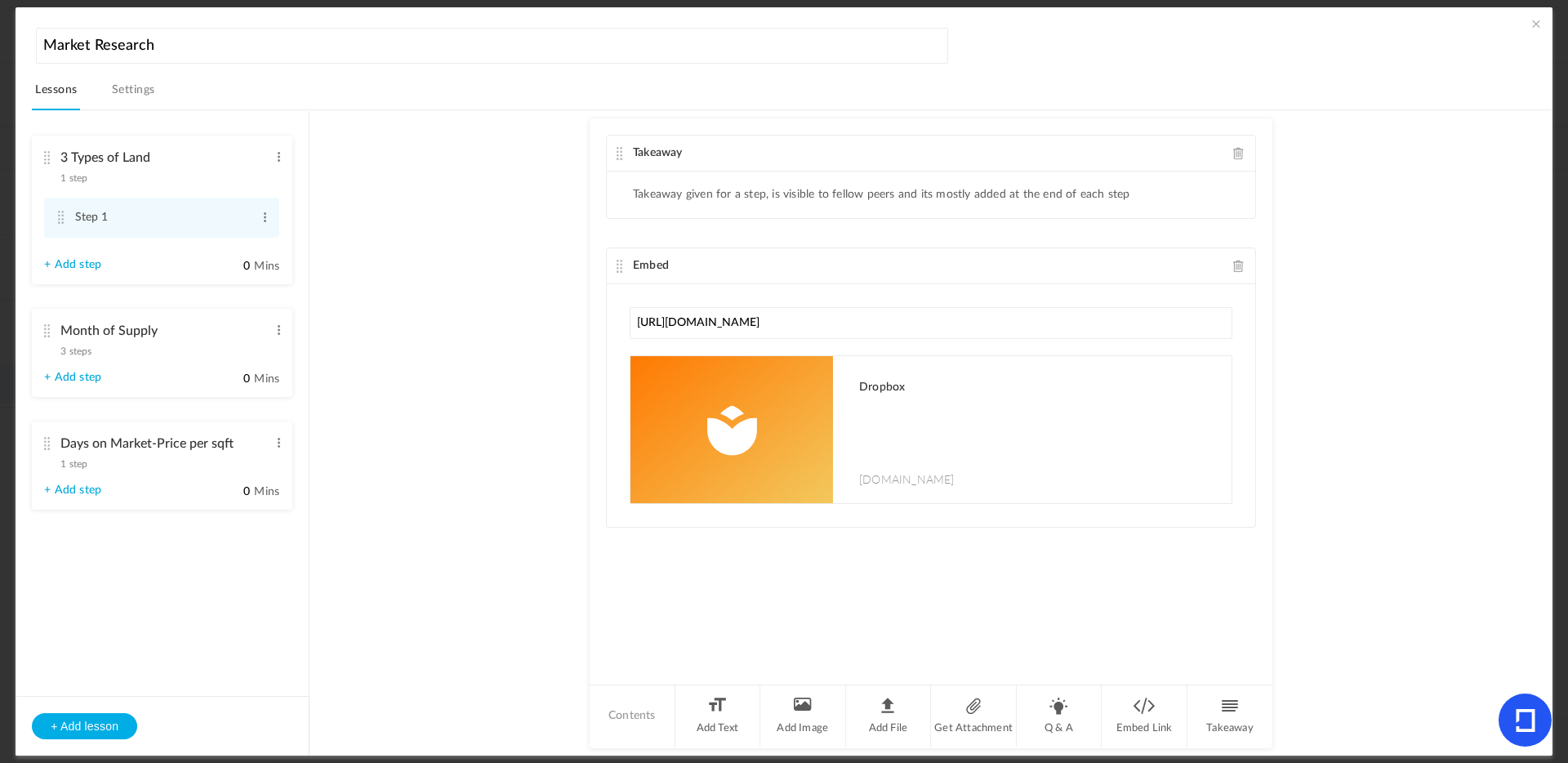
click at [52, 443] on cite at bounding box center [47, 444] width 12 height 13
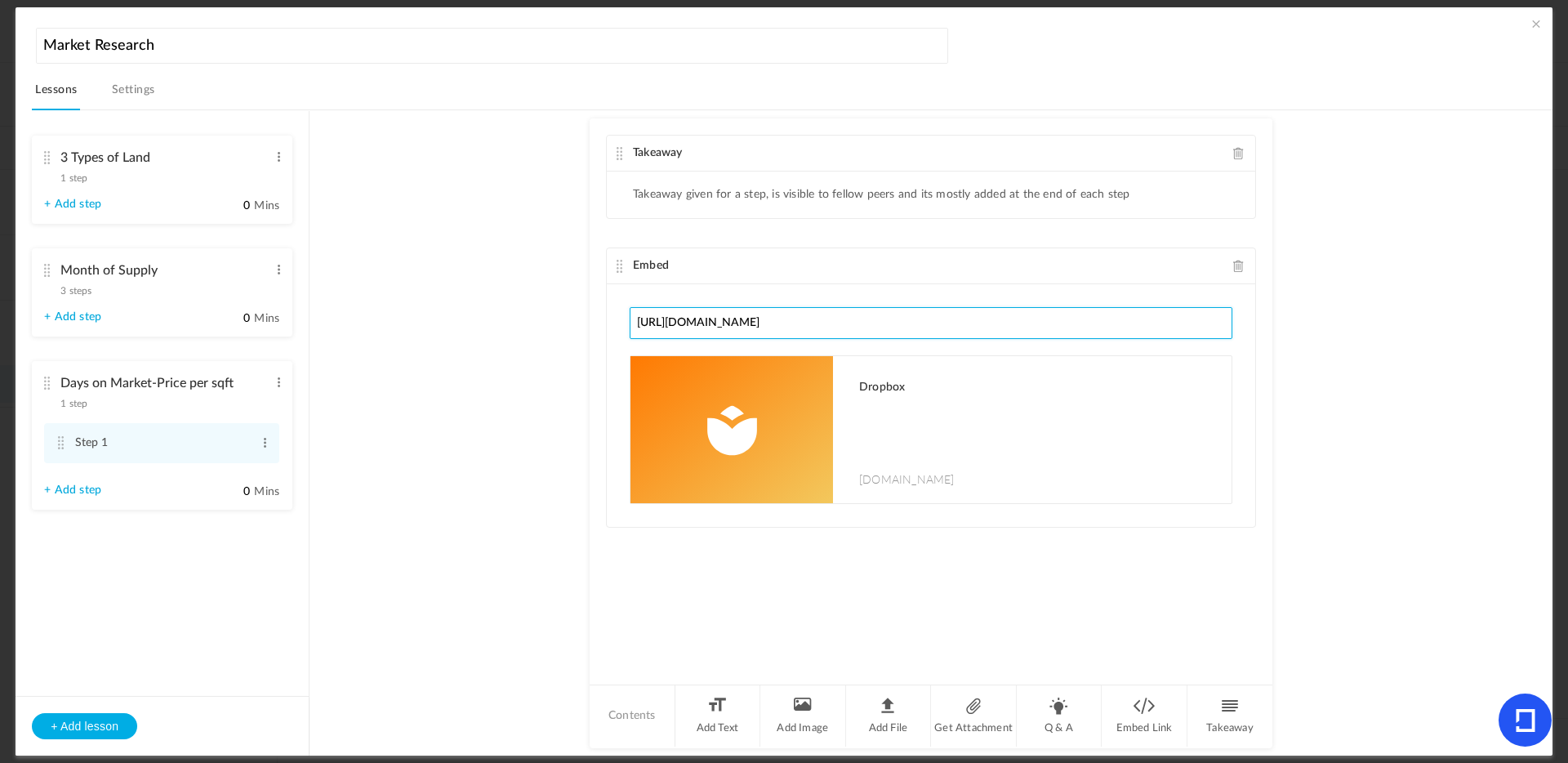
click at [931, 321] on input "https://www.dropbox.com/scl/fi/gjqu4ll375be3vnu2hg3d/Days-on-Market-Price-per-s…" at bounding box center [931, 322] width 603 height 32
paste input "https://www.dropbox.com/scl/fi/upwzgzdheyvqjawb850d0/Days-on-Market-Price-per-s…"
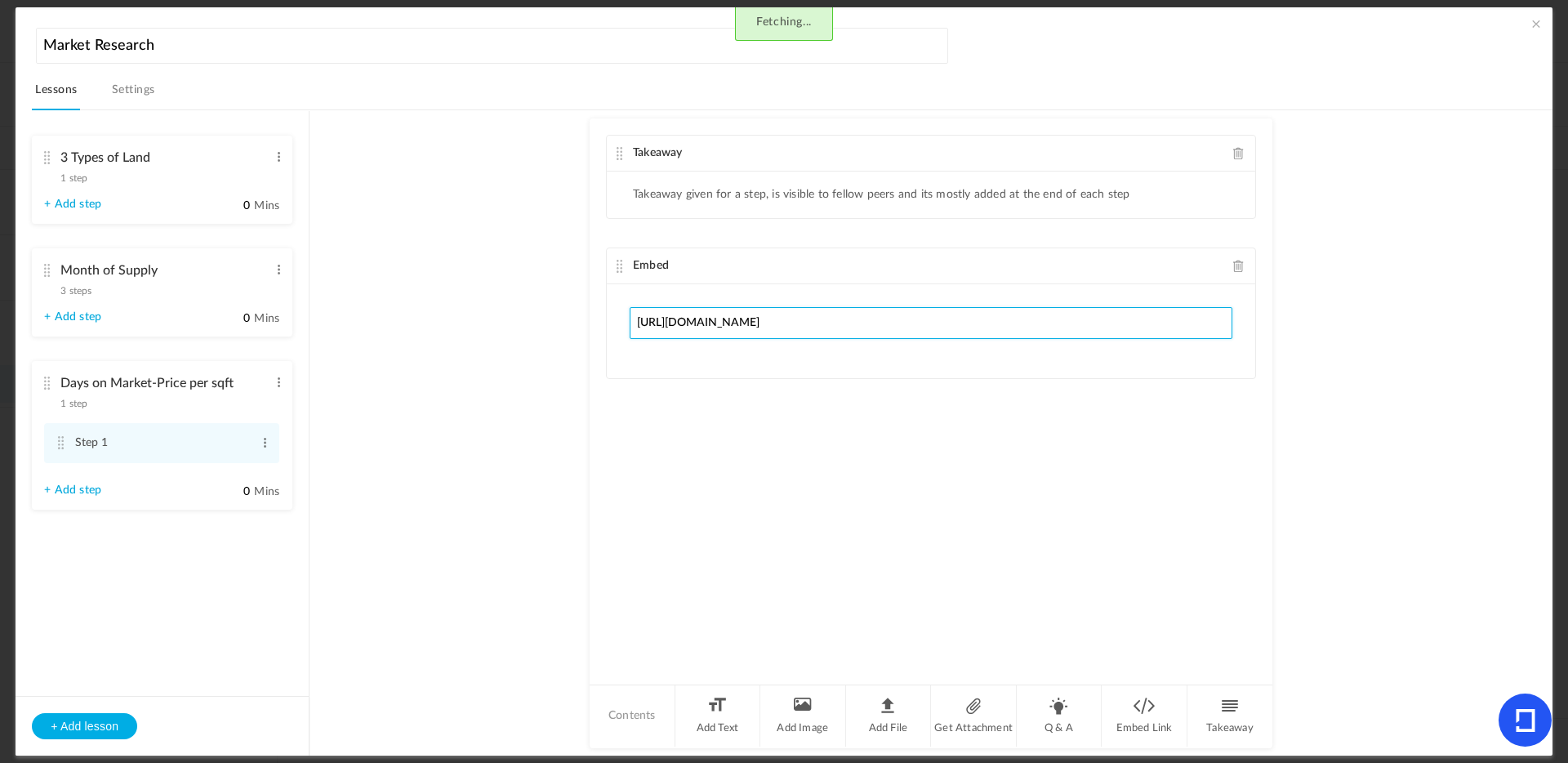
type input "https://www.dropbox.com/scl/fi/upwzgzdheyvqjawb850d0/Days-on-Market-Price-per-s…"
click at [1364, 410] on au-course-substep "Takeaway Takeaway given for a step, is visible to fellow peers and its mostly a…" at bounding box center [931, 432] width 1204 height 645
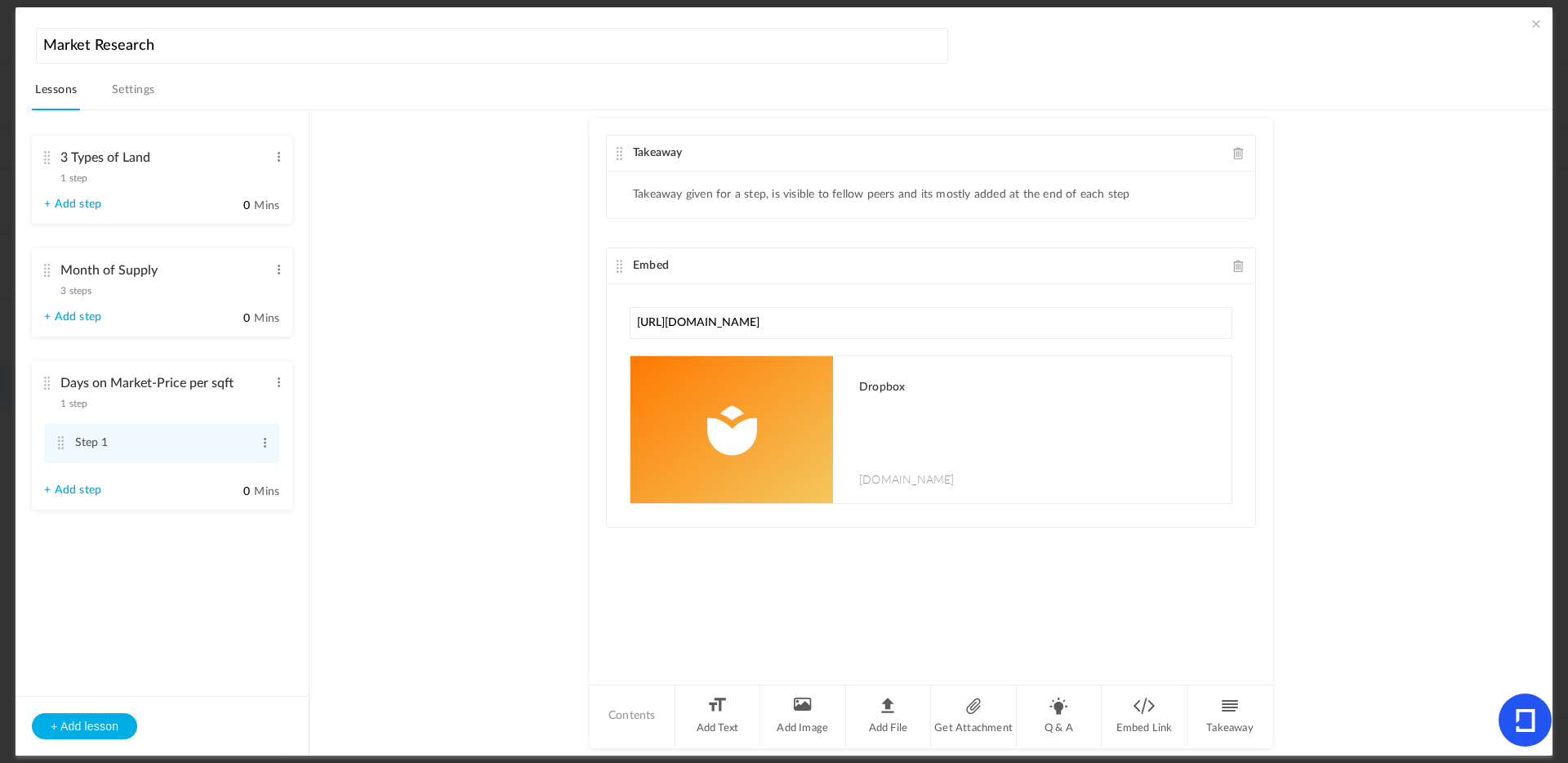
click at [1356, 407] on au-course-substep "Takeaway Takeaway given for a step, is visible to fellow peers and its mostly a…" at bounding box center [931, 432] width 1204 height 645
click at [1533, 24] on span at bounding box center [1535, 23] width 16 height 16
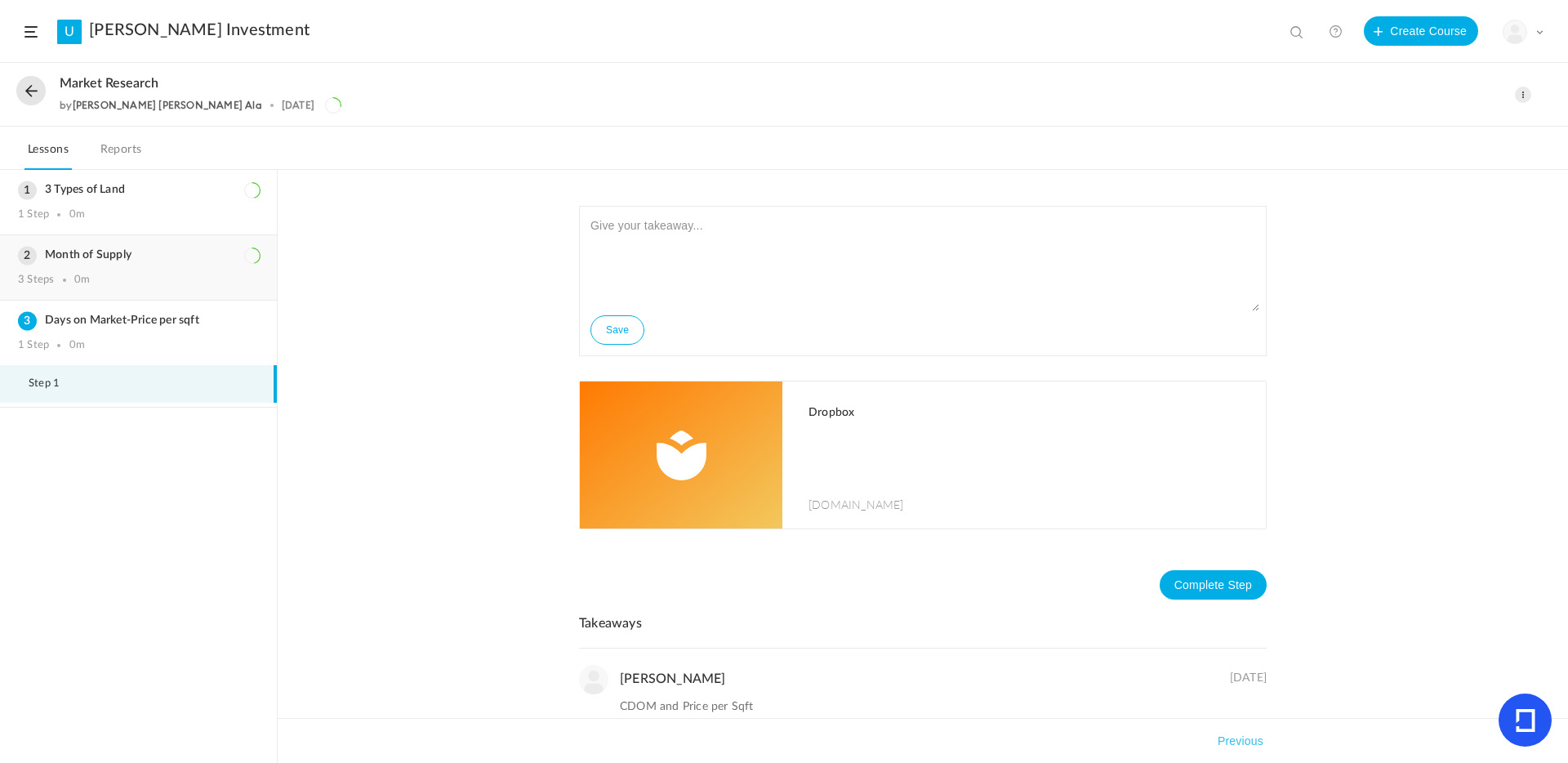
click at [98, 260] on h3 "Month of Supply" at bounding box center [138, 255] width 241 height 13
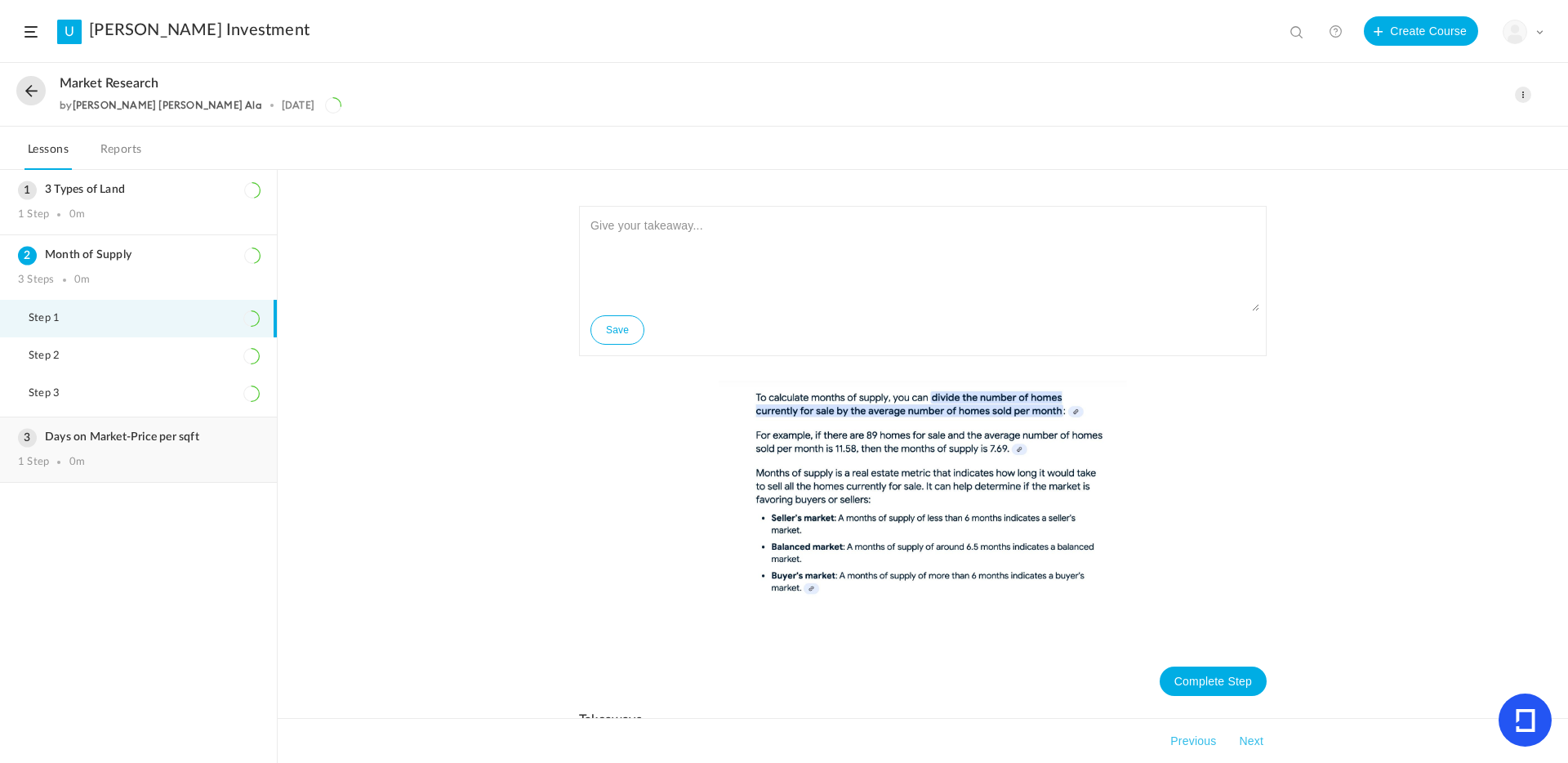
click at [90, 437] on h3 "Days on Market-Price per sqft" at bounding box center [138, 437] width 241 height 13
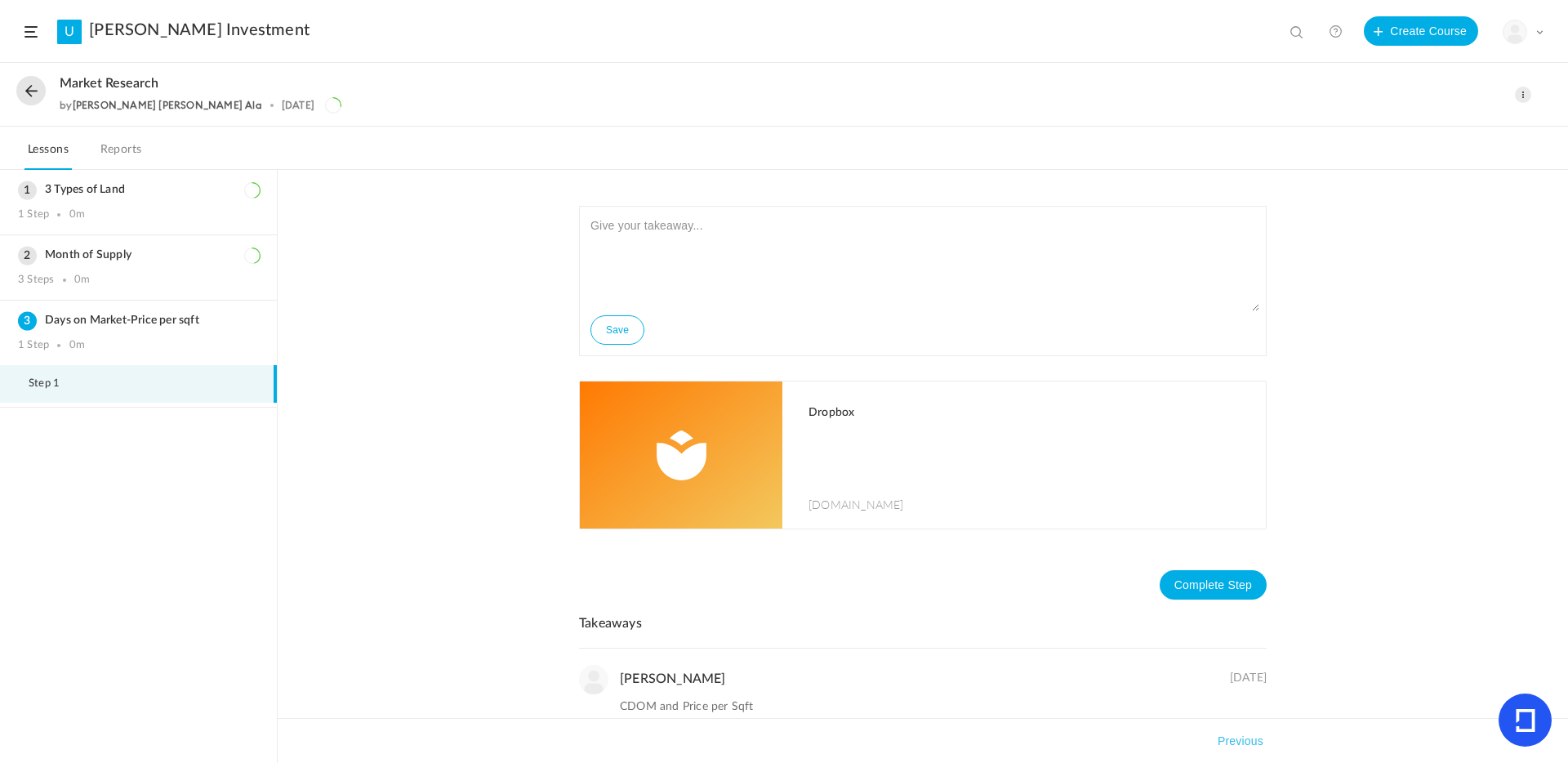
click at [905, 453] on p at bounding box center [1029, 453] width 441 height 41
click at [65, 258] on h3 "Month of Supply" at bounding box center [138, 255] width 241 height 13
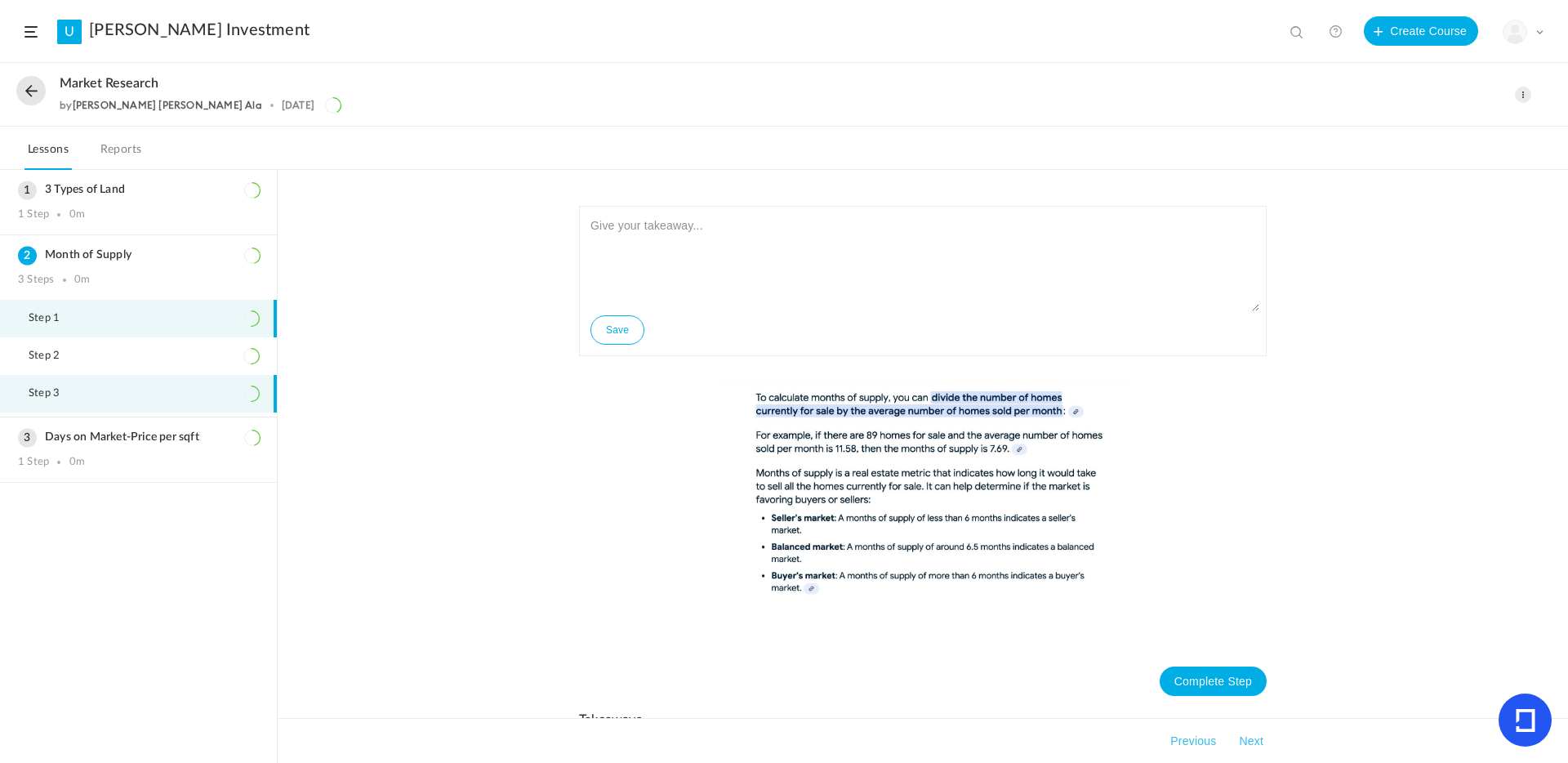
click at [54, 393] on span "Step 3" at bounding box center [55, 394] width 52 height 13
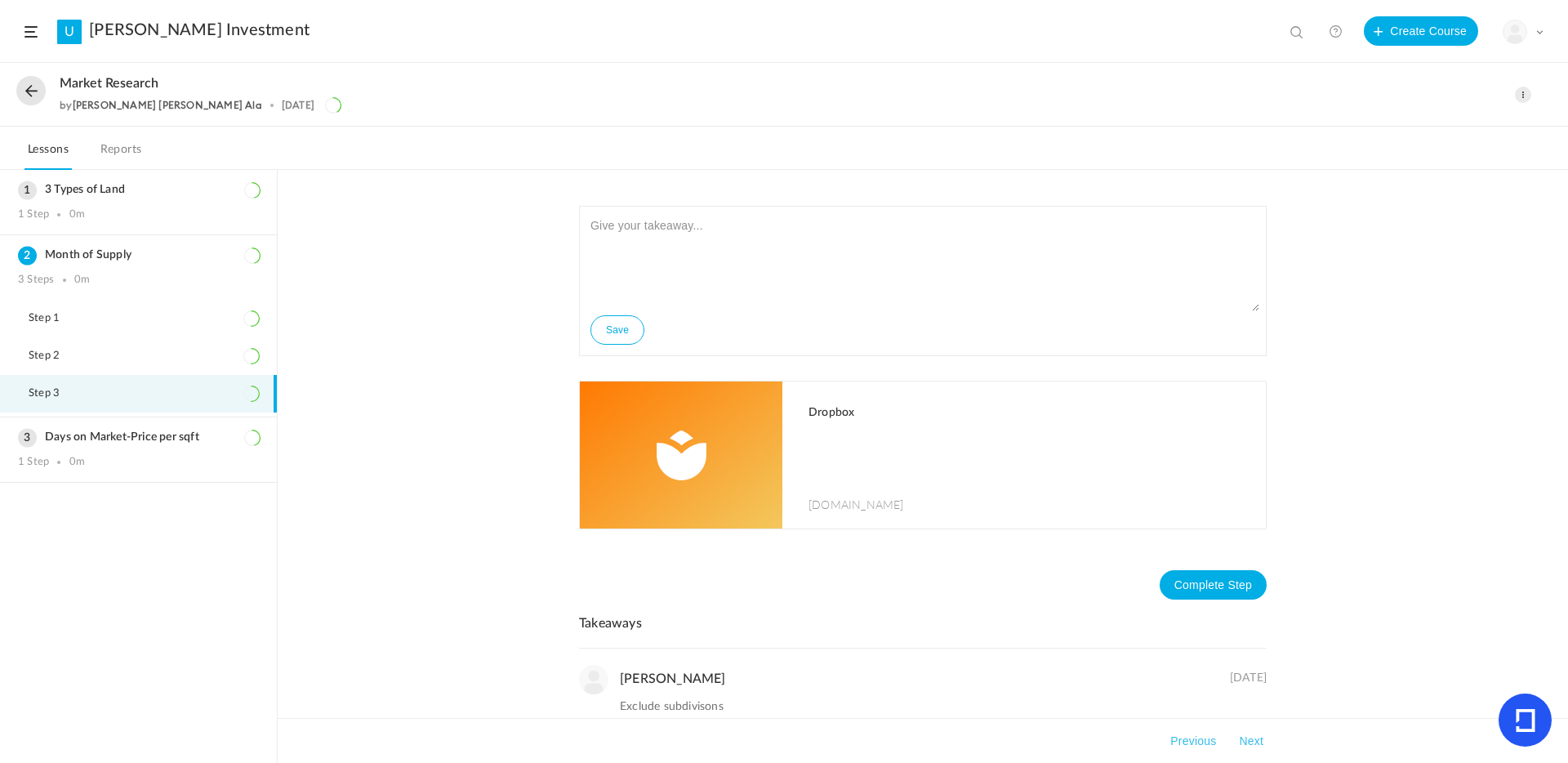
click at [726, 420] on img at bounding box center [680, 454] width 202 height 147
click at [83, 22] on header "U Landers Investment View all No results Create Course My Profile University Se…" at bounding box center [784, 32] width 1568 height 63
click at [123, 34] on link "[PERSON_NAME] Investment" at bounding box center [199, 30] width 220 height 19
